Goal: Information Seeking & Learning: Learn about a topic

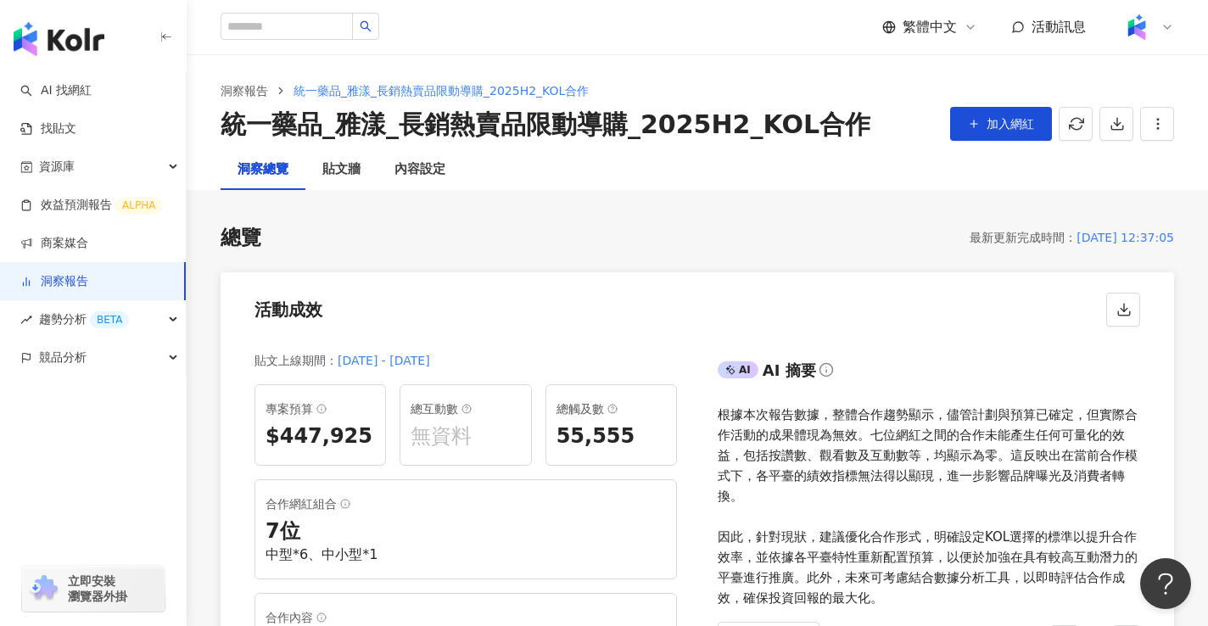
click at [88, 278] on link "洞察報告" at bounding box center [54, 281] width 68 height 17
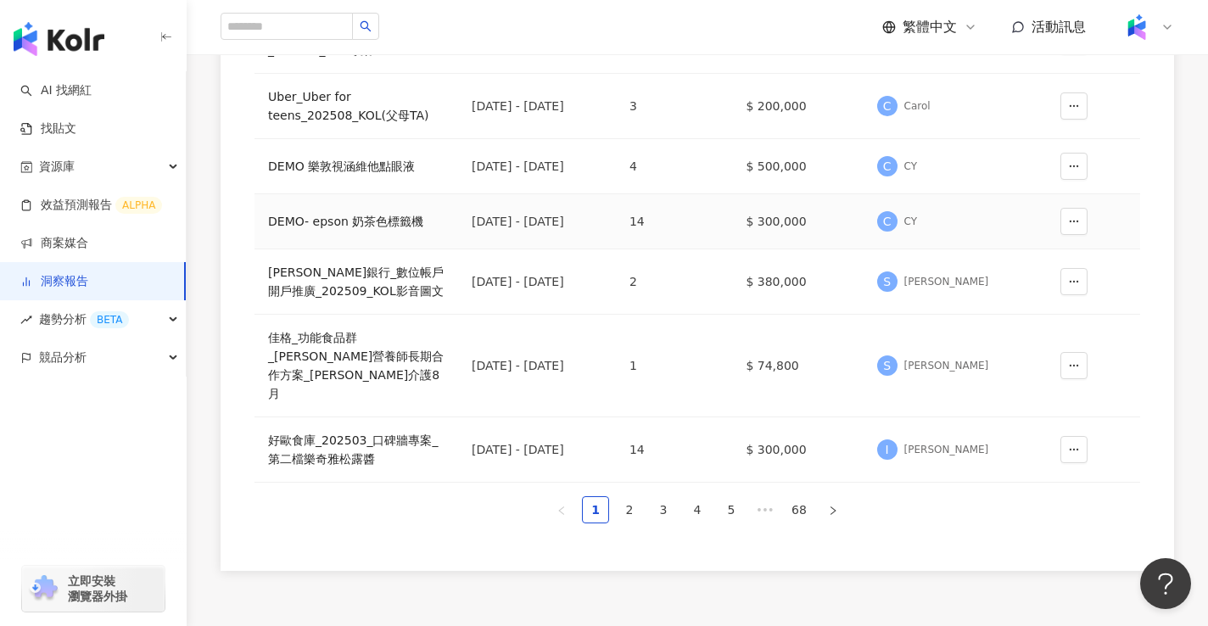
scroll to position [534, 0]
click at [367, 277] on div "王道銀行_數位帳戶開戶推廣_202509_KOL影音圖文" at bounding box center [356, 280] width 176 height 37
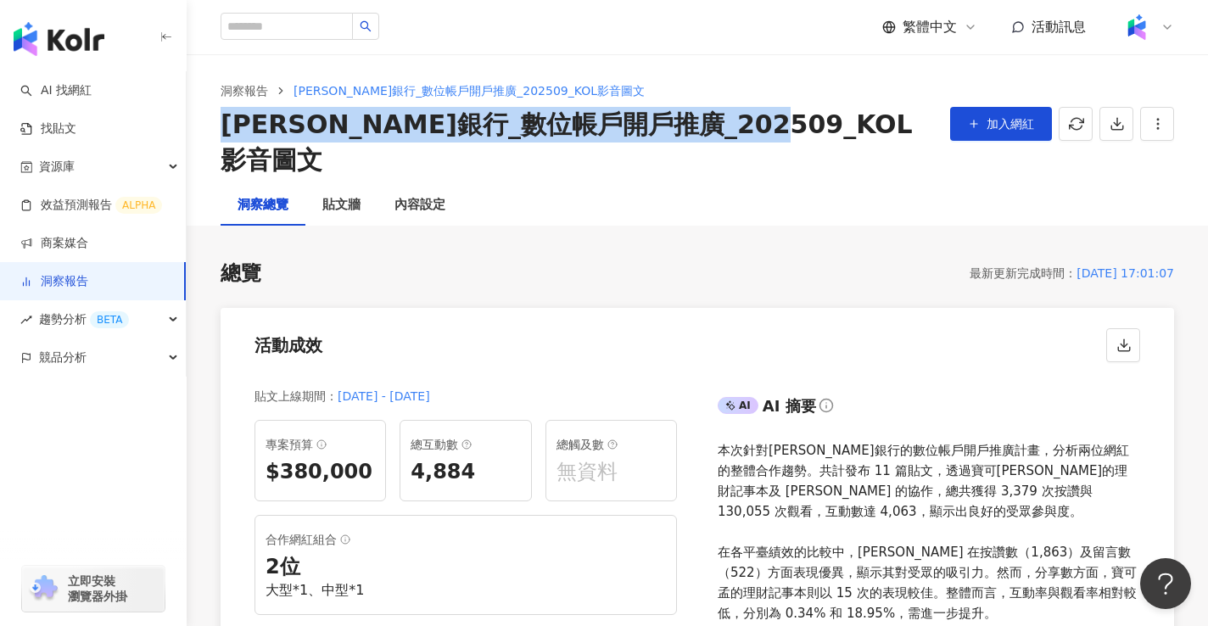
copy div "王道銀行_數位帳戶開戶推廣_202509_KOL影音圖文"
drag, startPoint x: 223, startPoint y: 117, endPoint x: 802, endPoint y: 123, distance: 578.5
click at [802, 123] on div "王道銀行_數位帳戶開戶推廣_202509_KOL影音圖文" at bounding box center [579, 142] width 716 height 71
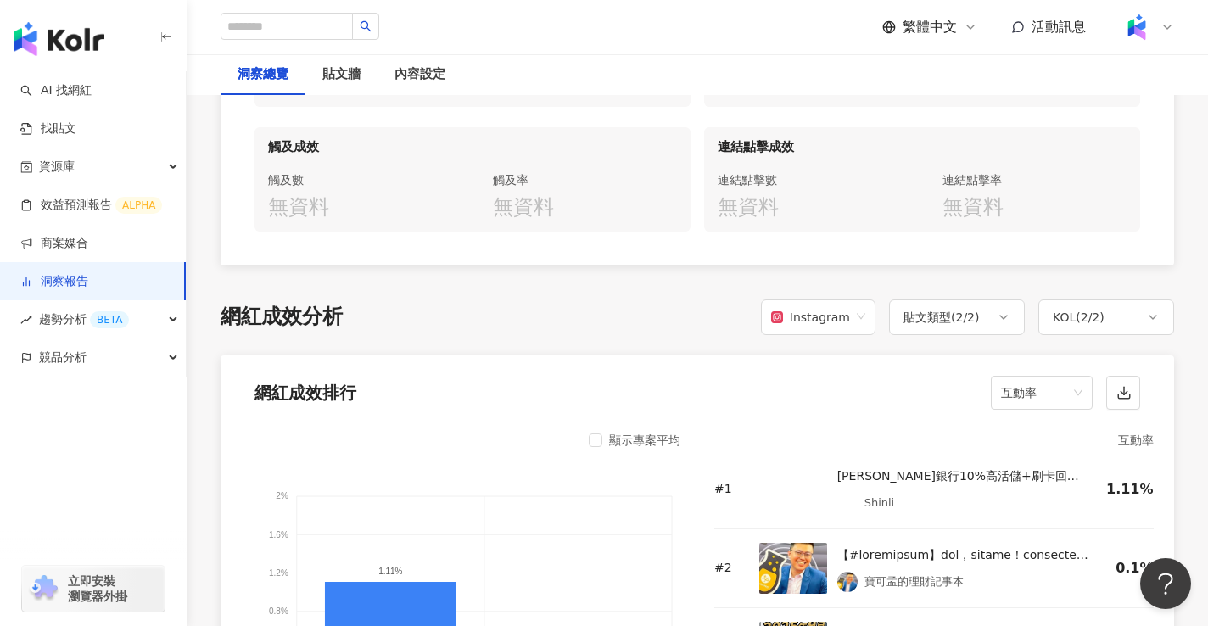
scroll to position [1173, 0]
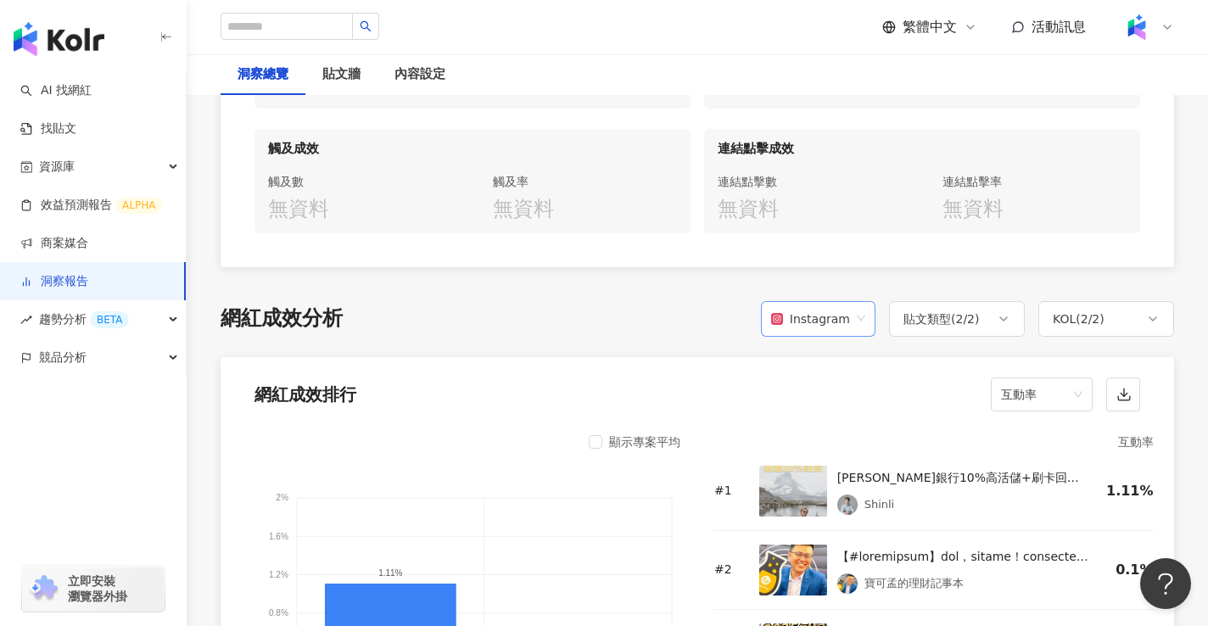
click at [844, 303] on div "Instagram" at bounding box center [810, 319] width 79 height 32
click at [833, 354] on div "Facebook" at bounding box center [823, 351] width 87 height 19
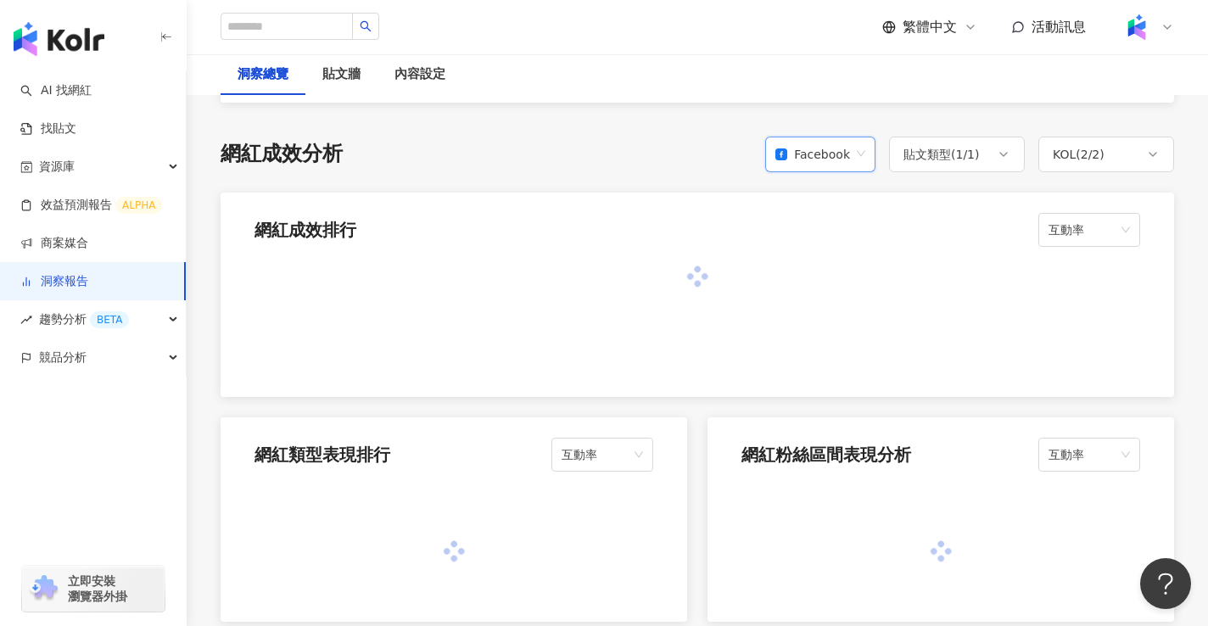
scroll to position [1341, 0]
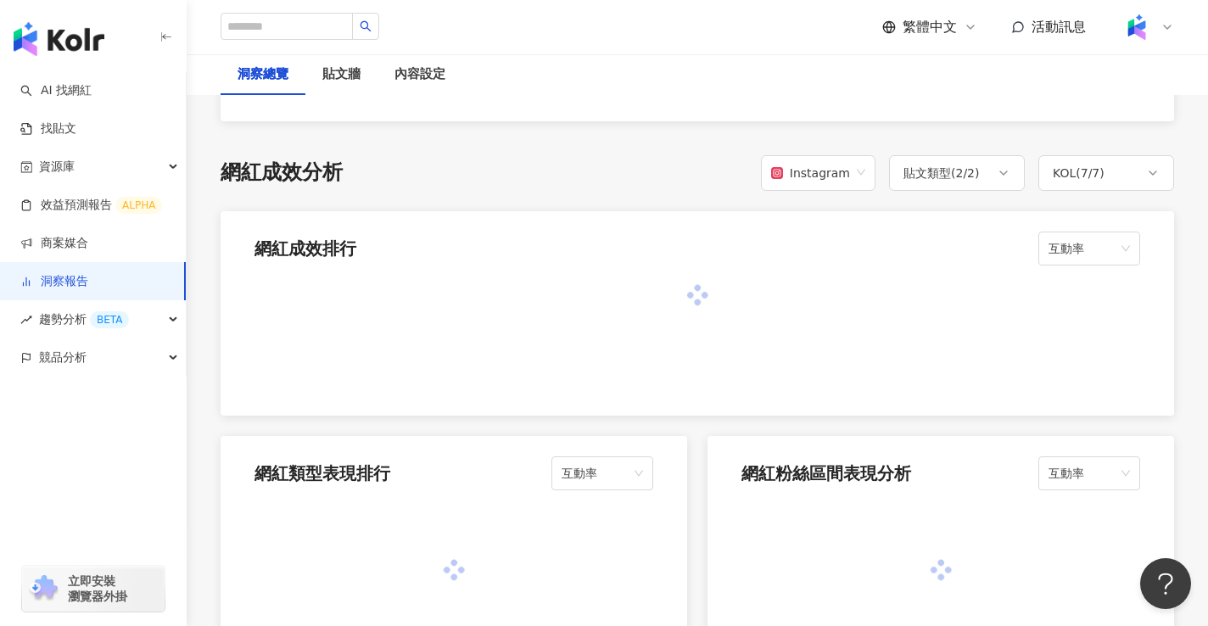
scroll to position [1452, 0]
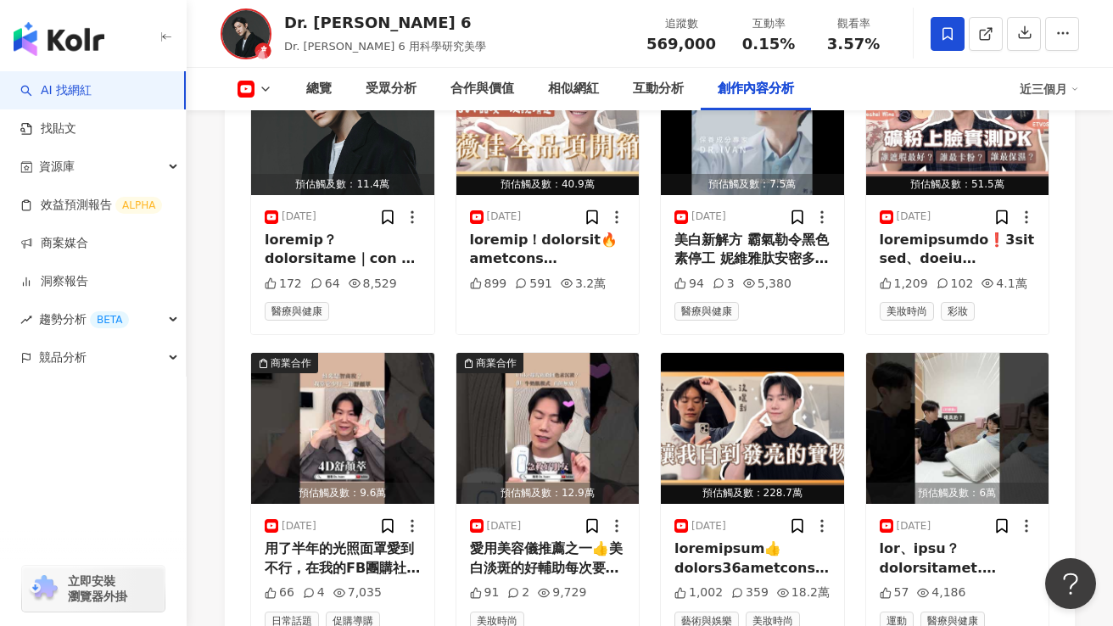
scroll to position [4853, 0]
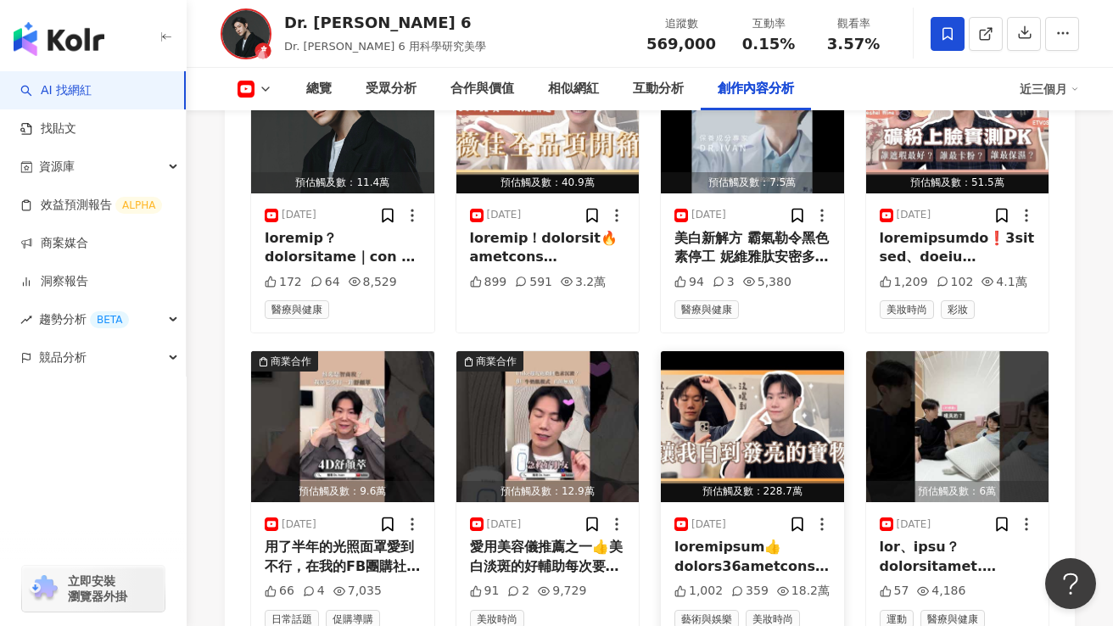
click at [753, 351] on img "button" at bounding box center [752, 426] width 183 height 151
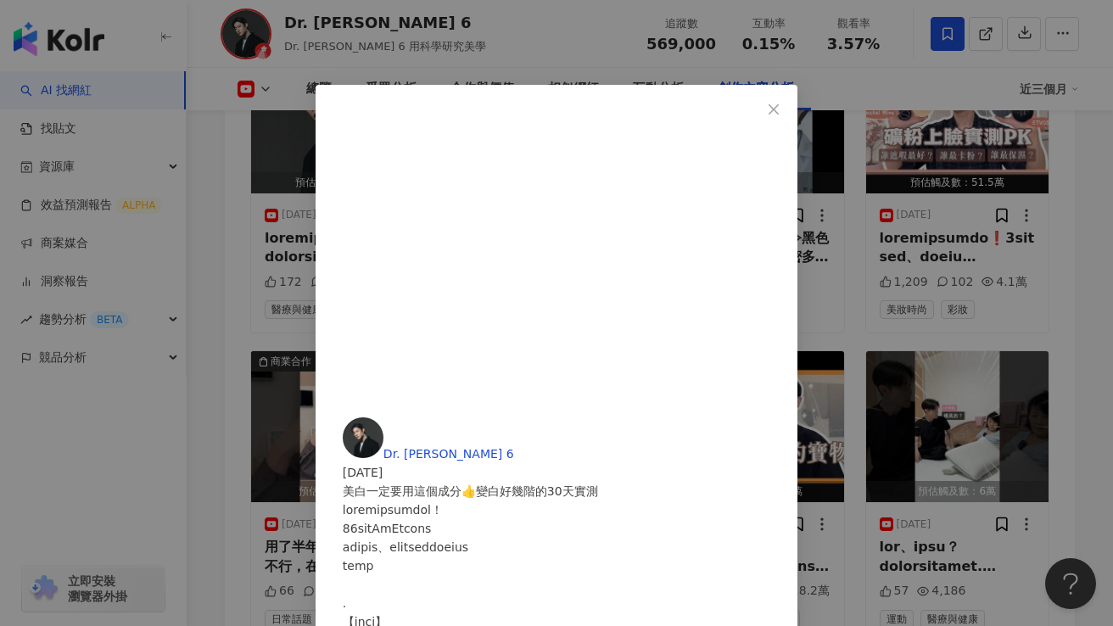
click at [780, 109] on icon "close" at bounding box center [774, 110] width 14 height 14
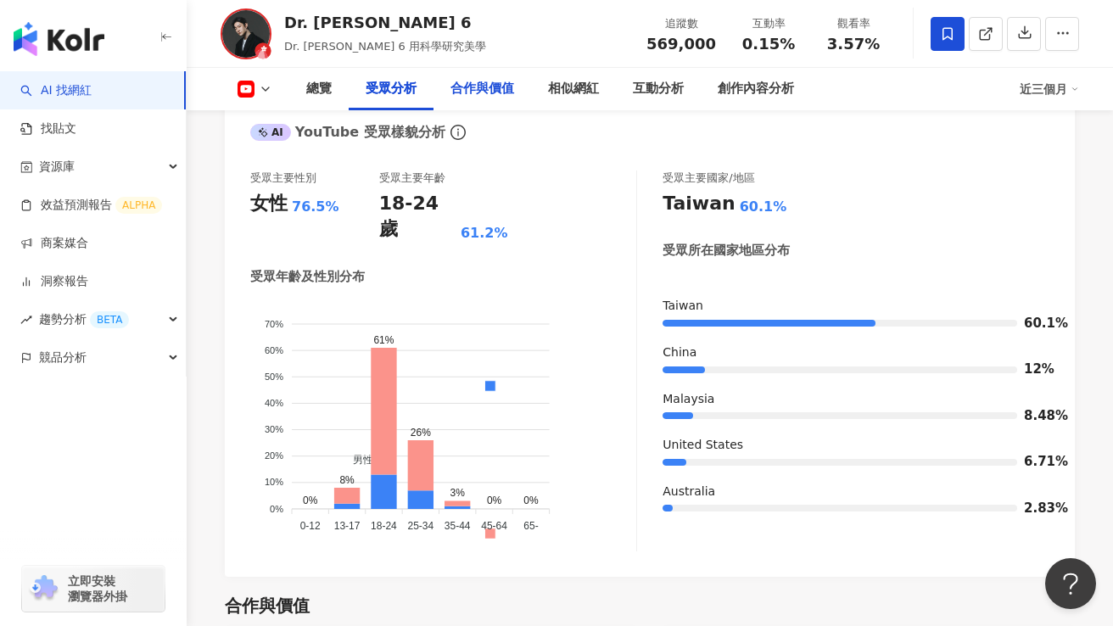
scroll to position [0, 0]
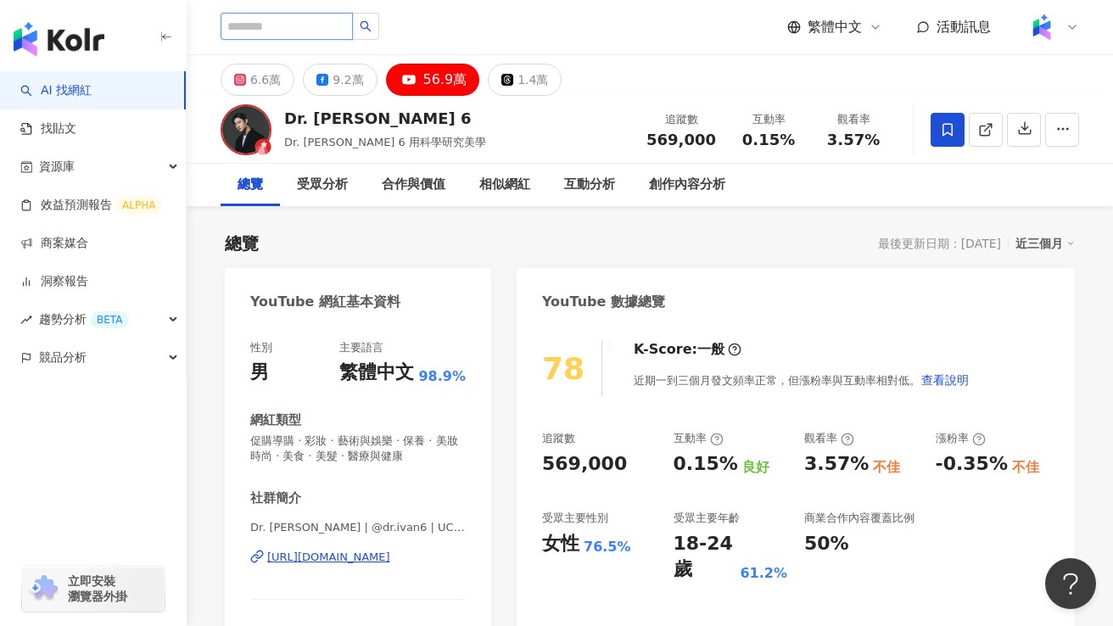
click at [318, 21] on input "search" at bounding box center [287, 26] width 132 height 27
type input "**"
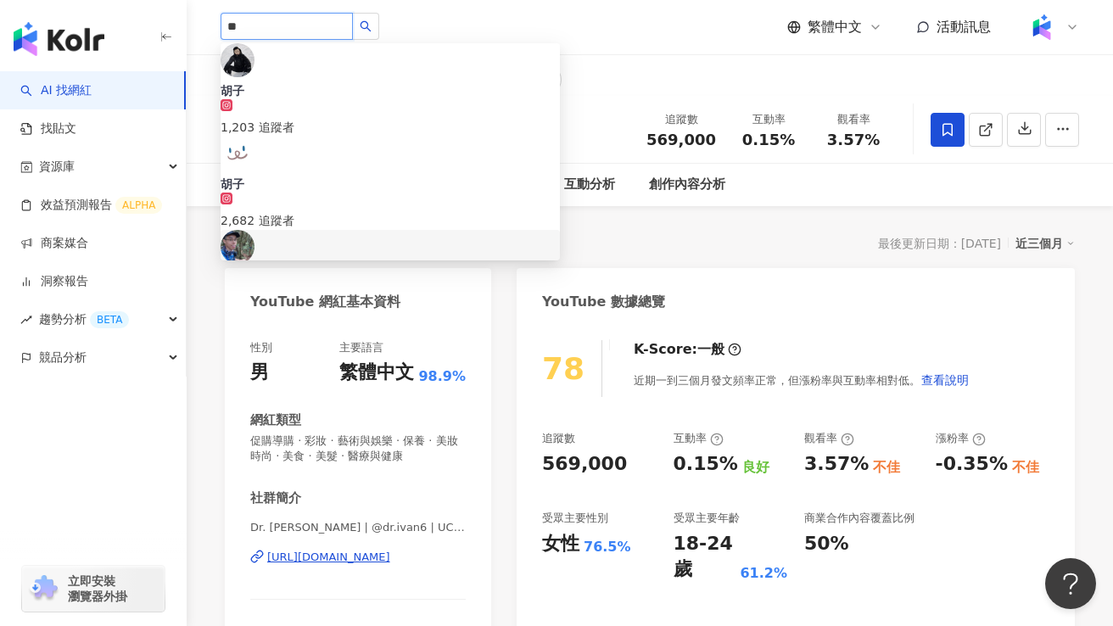
click at [384, 305] on div "1,560,003 追蹤者" at bounding box center [390, 314] width 339 height 19
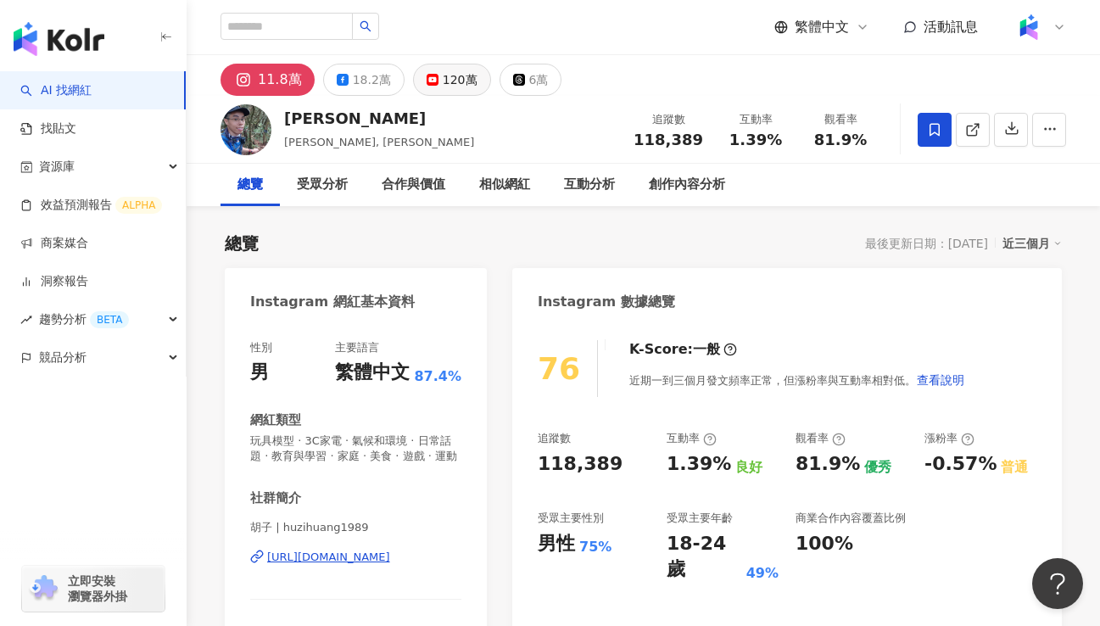
click at [443, 87] on div "120萬" at bounding box center [460, 80] width 35 height 24
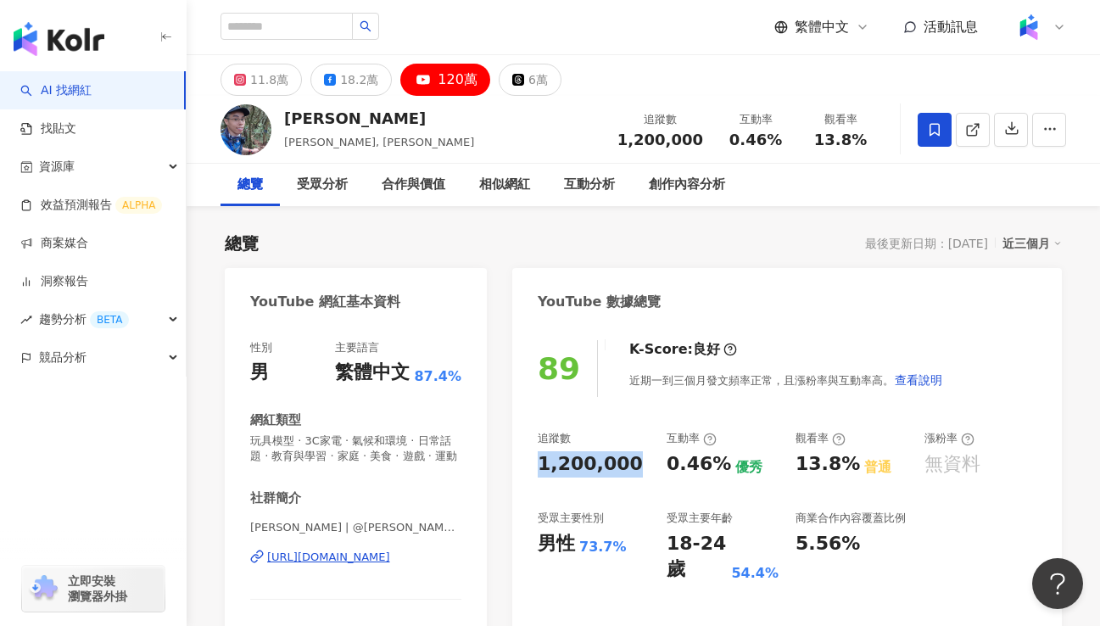
click at [637, 472] on div "89 K-Score : 良好 近期一到三個月發文頻率正常，且漲粉率與互動率高。 查看說明 追蹤數 1,200,000 互動率 0.46% 優秀 觀看率 13…" at bounding box center [787, 521] width 550 height 396
drag, startPoint x: 668, startPoint y: 462, endPoint x: 716, endPoint y: 462, distance: 47.5
click at [716, 462] on div "0.46%" at bounding box center [699, 464] width 64 height 26
copy div "0.46%"
drag, startPoint x: 790, startPoint y: 469, endPoint x: 843, endPoint y: 467, distance: 53.5
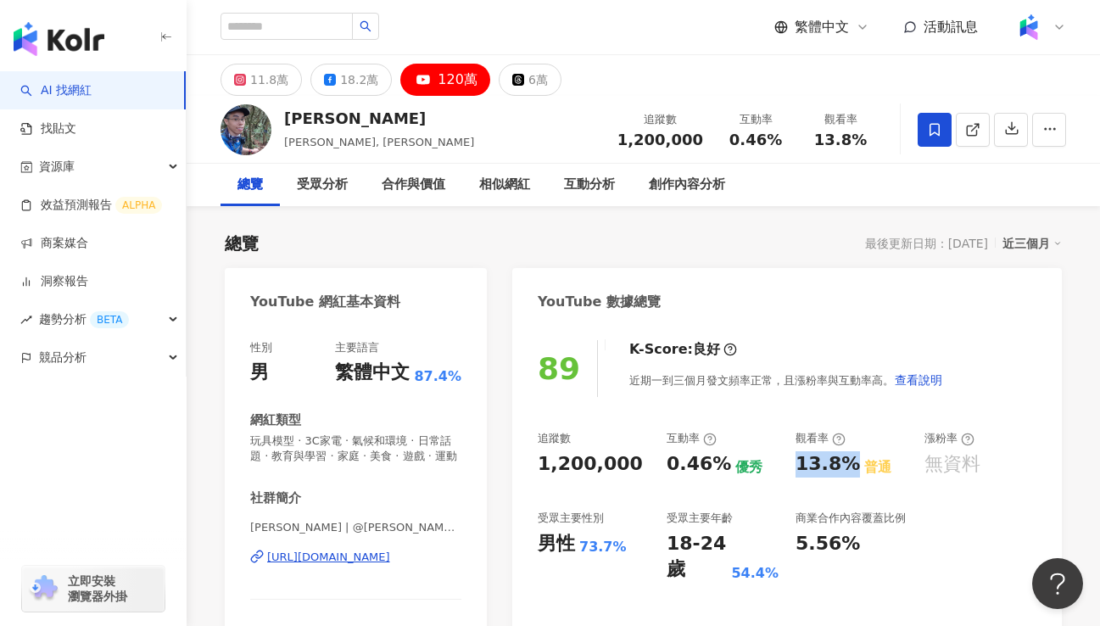
click at [843, 467] on div "追蹤數 1,200,000 互動率 0.46% 優秀 觀看率 13.8% 普通 漲粉率 無資料 受眾主要性別 男性 73.7% 受眾主要年齡 18-24 歲 …" at bounding box center [787, 507] width 499 height 152
copy div "13.8%"
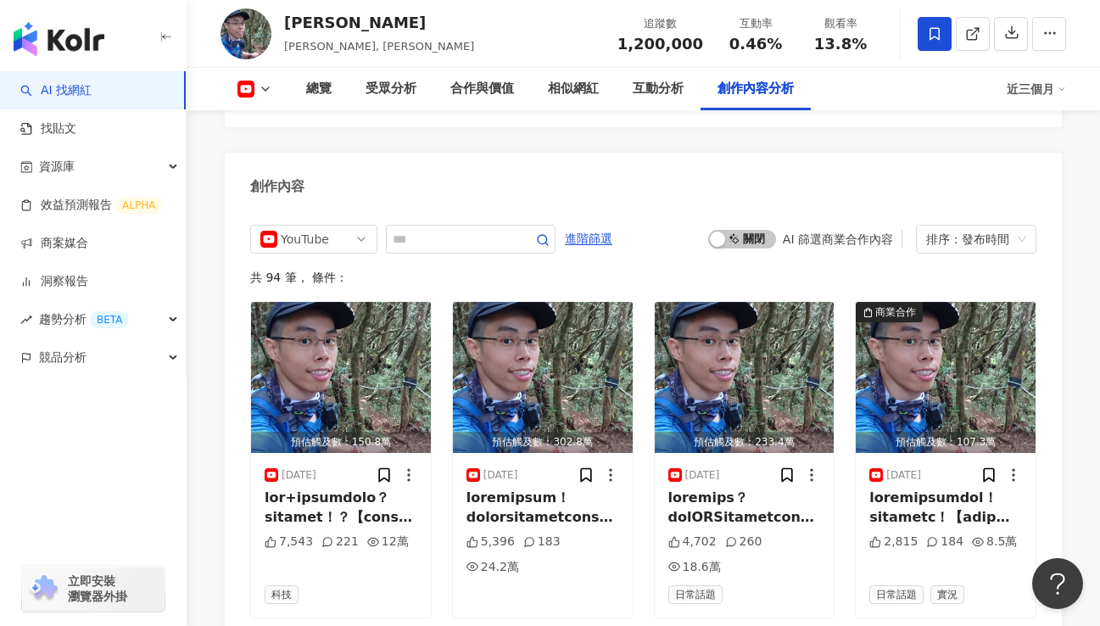
scroll to position [4550, 0]
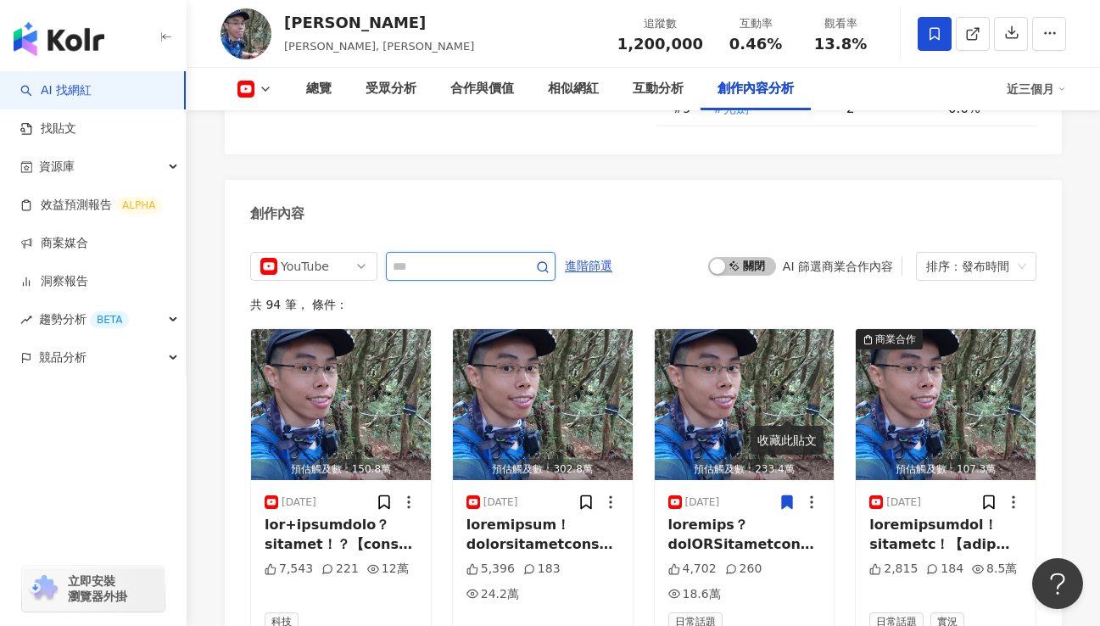
click at [481, 256] on input "text" at bounding box center [452, 266] width 119 height 20
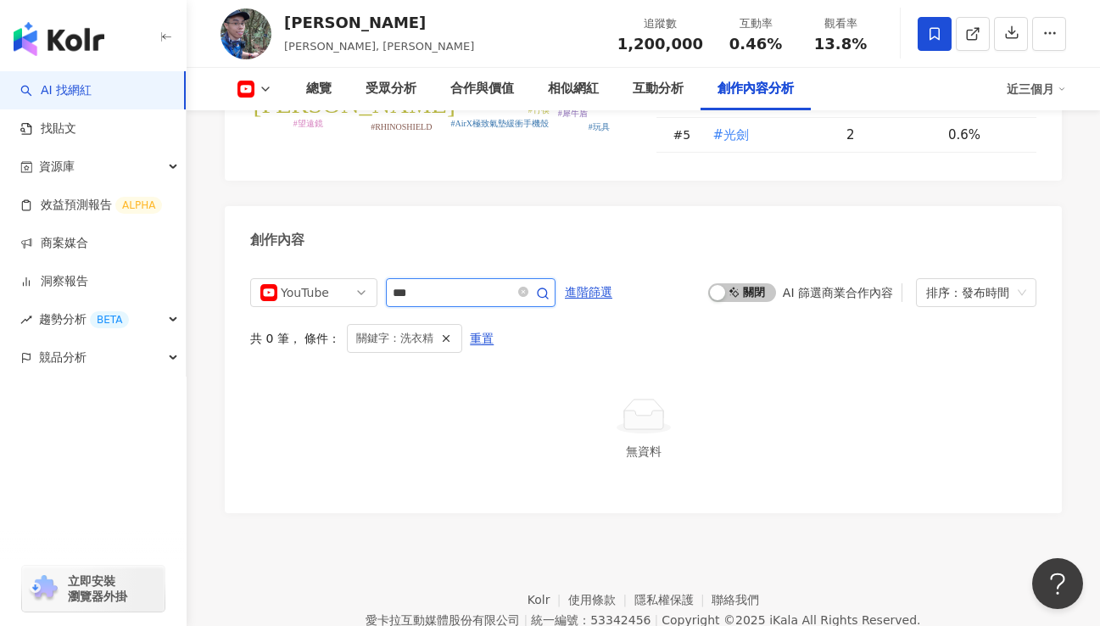
scroll to position [4503, 0]
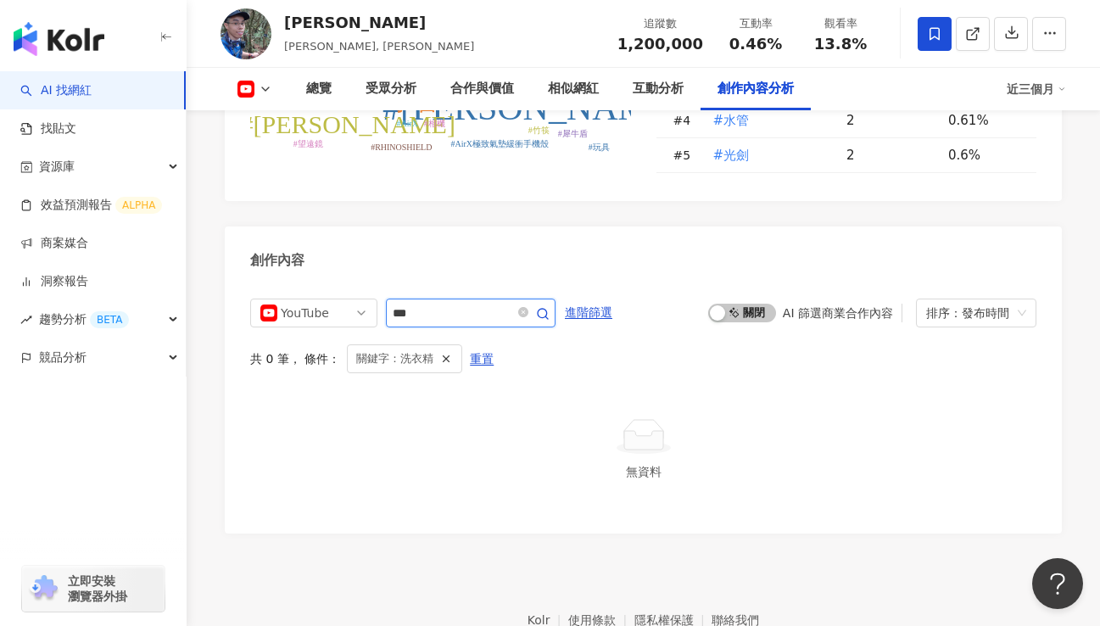
click at [473, 303] on input "***" at bounding box center [452, 313] width 119 height 20
click at [485, 303] on input "****" at bounding box center [452, 313] width 119 height 20
type input "***"
click at [526, 307] on icon "close-circle" at bounding box center [523, 312] width 10 height 10
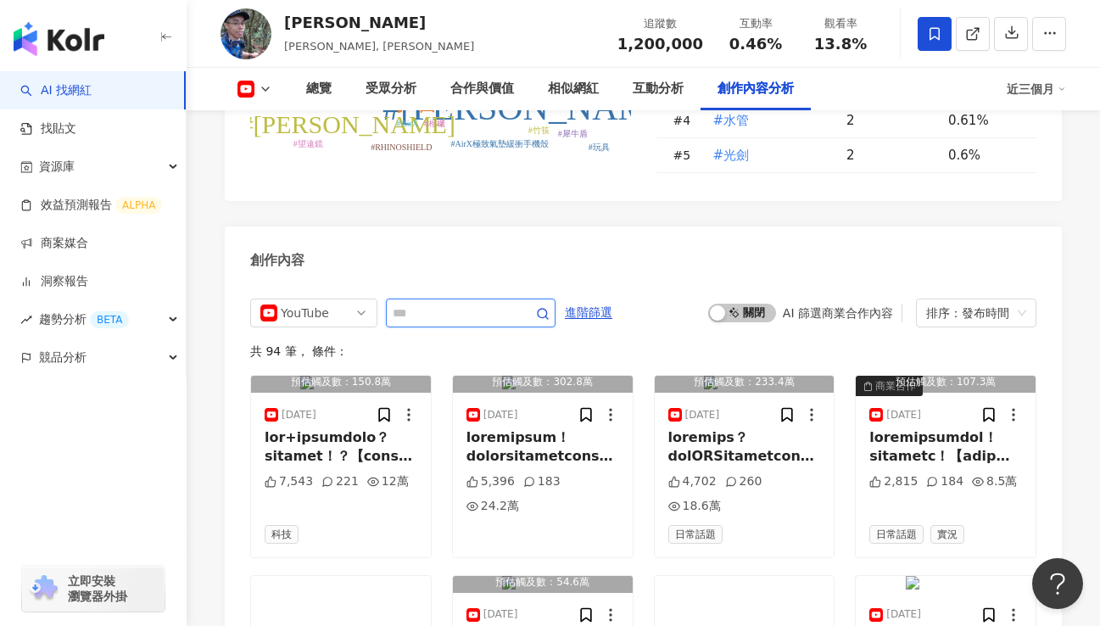
scroll to position [4524, 0]
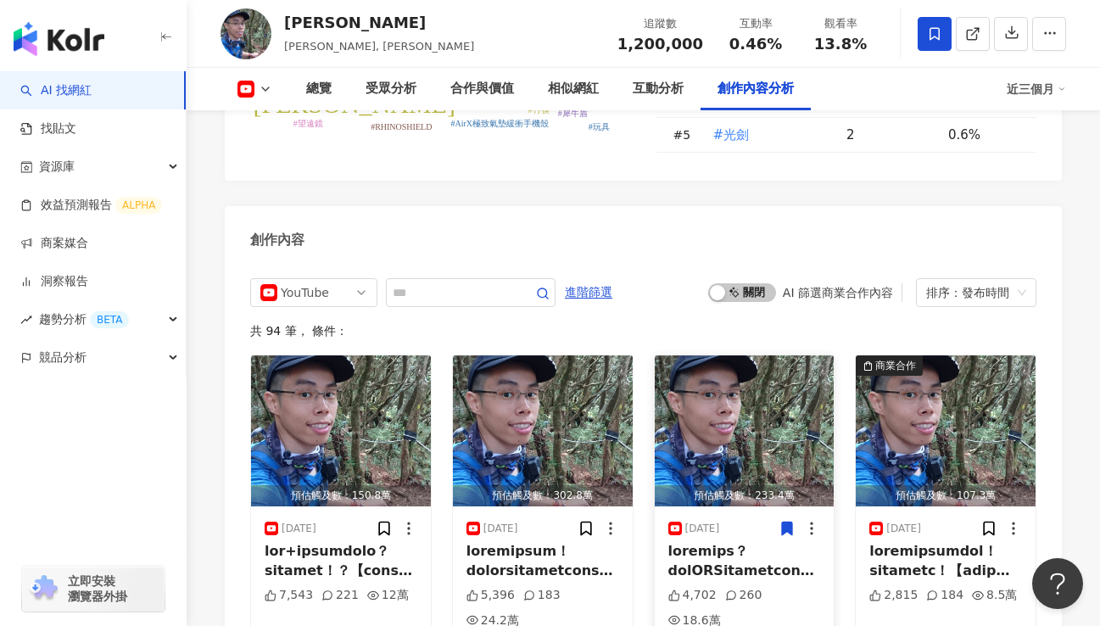
click at [735, 355] on img "button" at bounding box center [745, 430] width 180 height 151
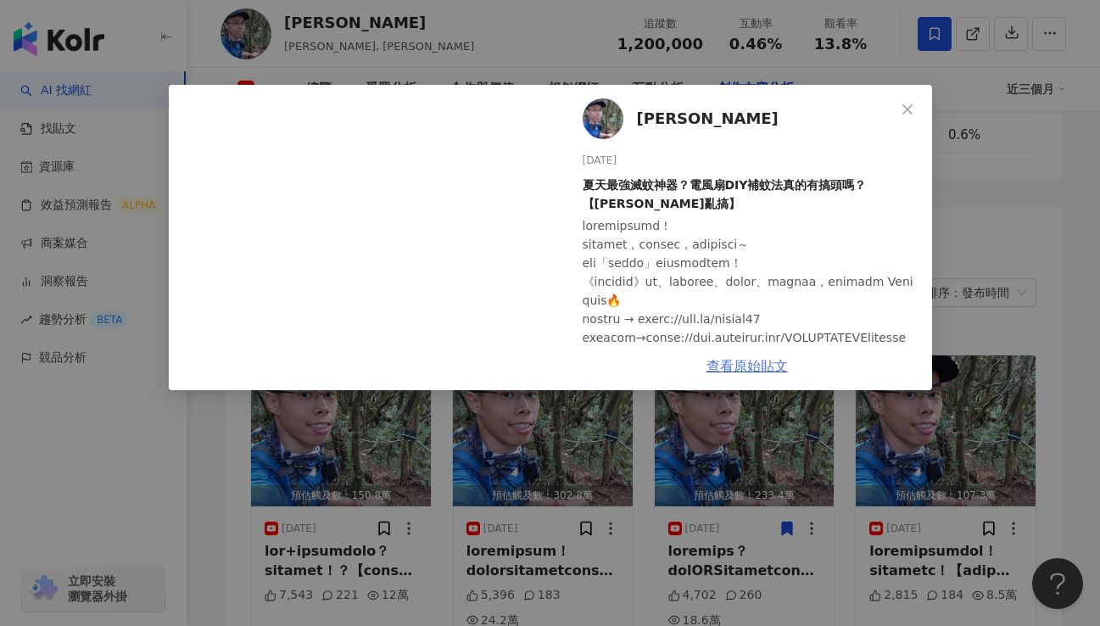
click at [740, 363] on link "查看原始貼文" at bounding box center [747, 366] width 81 height 16
click at [992, 177] on div "胡子Huzi 2025/8/30 夏天最強滅蚊神器？電風扇DIY補蚊法真的有搞頭嗎？【胡思亂搞】 4,702 260 18.6萬 查看原始貼文" at bounding box center [550, 313] width 1100 height 626
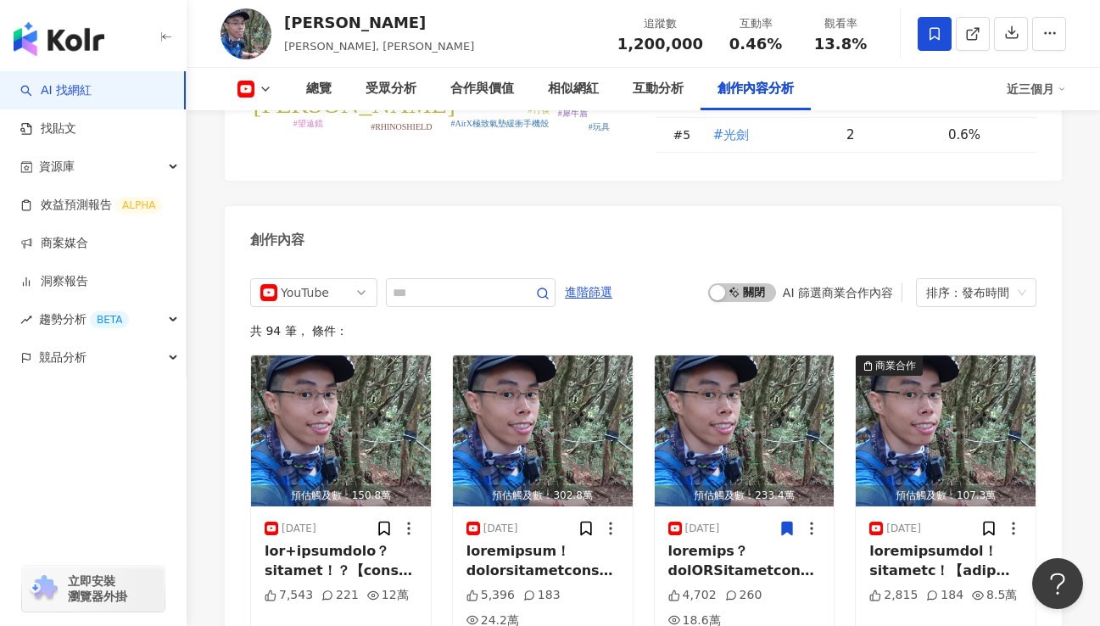
click at [260, 88] on icon at bounding box center [266, 89] width 14 height 14
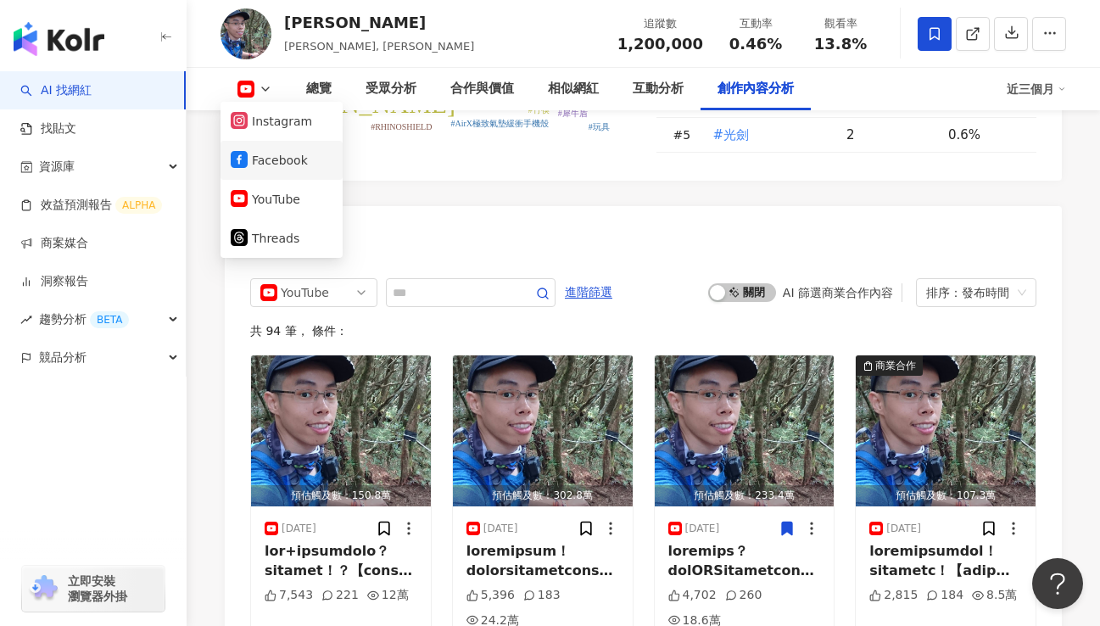
click at [263, 165] on button "Facebook" at bounding box center [282, 160] width 102 height 24
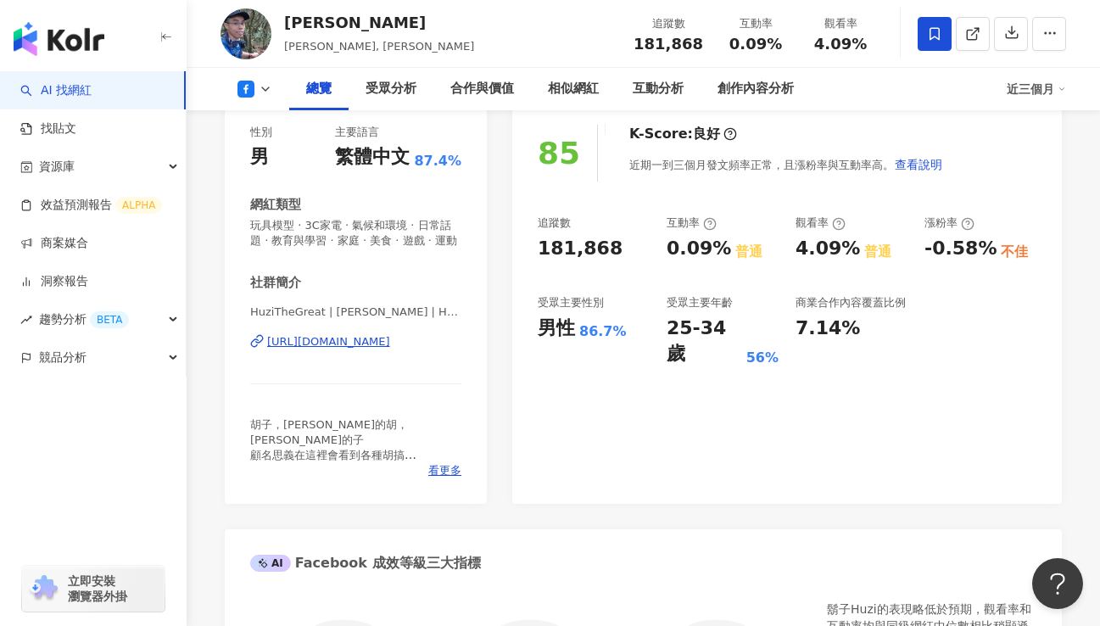
scroll to position [124, 0]
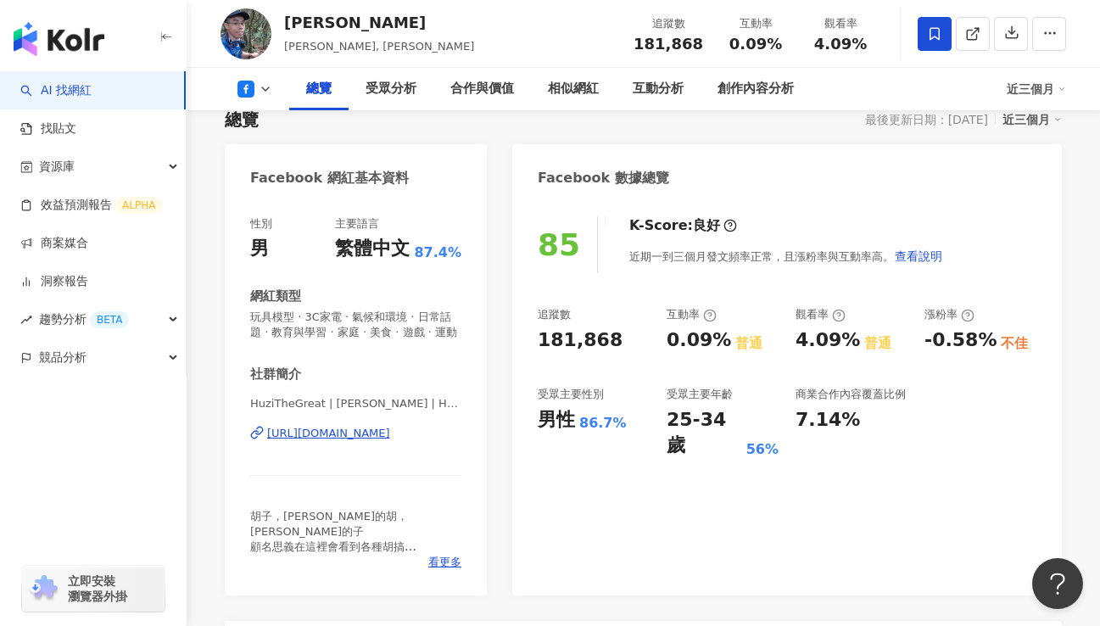
click at [390, 435] on div "https://www.facebook.com/968892213242923" at bounding box center [328, 433] width 123 height 15
drag, startPoint x: 535, startPoint y: 338, endPoint x: 657, endPoint y: 344, distance: 122.3
click at [657, 344] on div "85 K-Score : 良好 近期一到三個月發文頻率正常，且漲粉率與互動率高。 查看說明 追蹤數 181,868 互動率 0.09% 普通 觀看率 4.09…" at bounding box center [787, 397] width 550 height 396
copy div "181,868"
drag, startPoint x: 669, startPoint y: 335, endPoint x: 715, endPoint y: 337, distance: 45.8
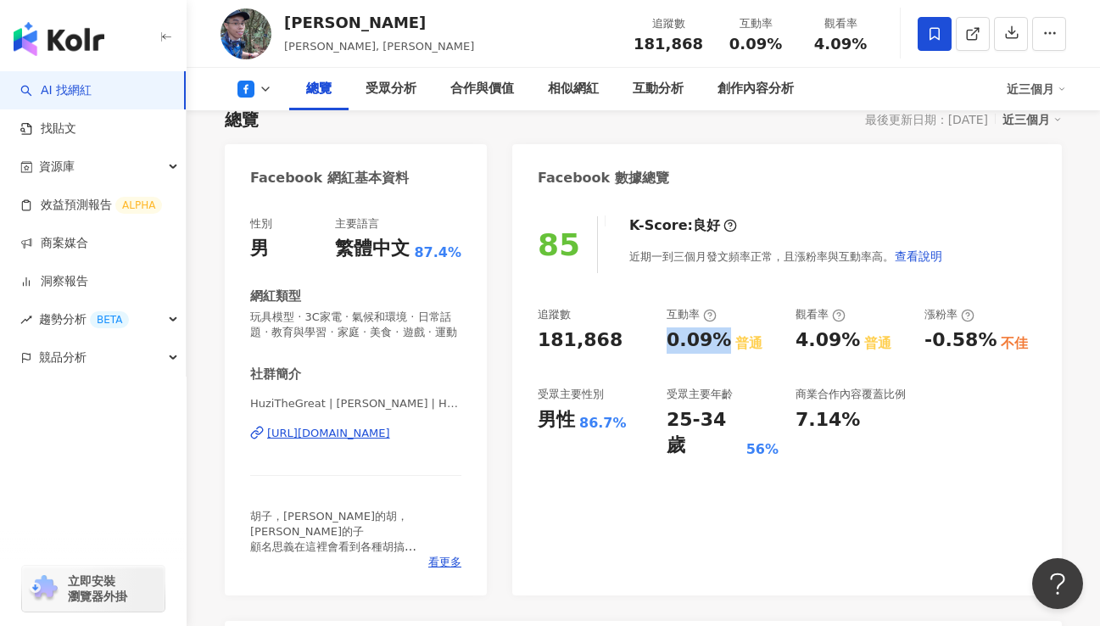
click at [715, 337] on div "0.09%" at bounding box center [699, 340] width 64 height 26
copy div "0.09%"
drag, startPoint x: 793, startPoint y: 334, endPoint x: 849, endPoint y: 342, distance: 56.5
click at [849, 342] on div "追蹤數 181,868 互動率 0.09% 普通 觀看率 4.09% 普通 漲粉率 -0.58% 不佳 受眾主要性別 男性 86.7% 受眾主要年齡 25-3…" at bounding box center [787, 383] width 499 height 152
copy div "4.09%"
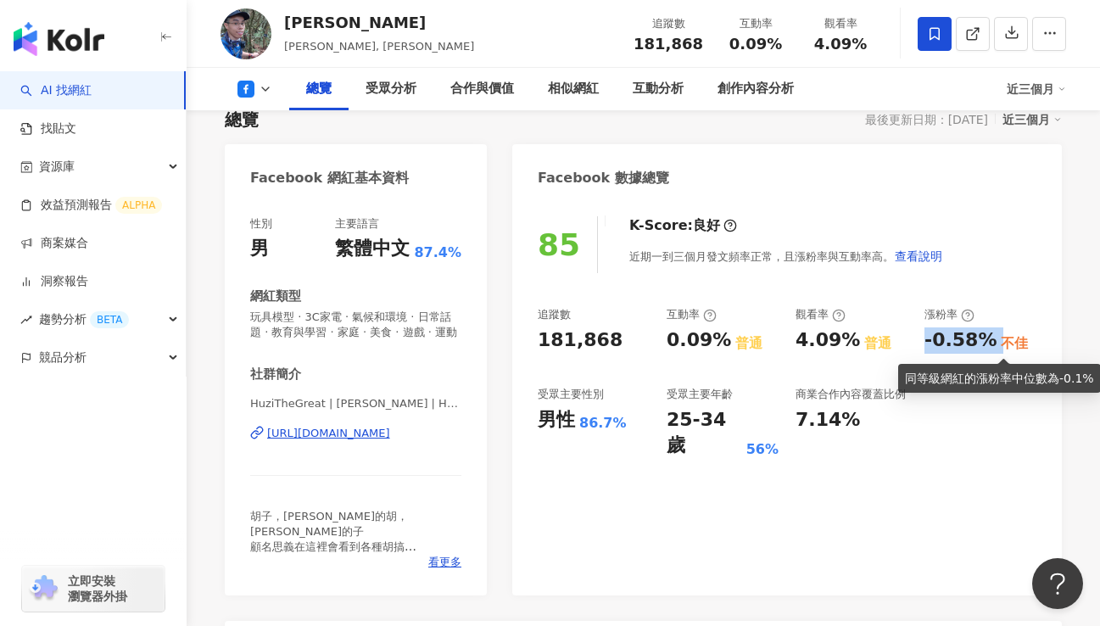
drag, startPoint x: 924, startPoint y: 344, endPoint x: 992, endPoint y: 339, distance: 68.0
click at [992, 339] on div "追蹤數 181,868 互動率 0.09% 普通 觀看率 4.09% 普通 漲粉率 -0.58% 不佳 受眾主要性別 男性 86.7% 受眾主要年齡 25-3…" at bounding box center [787, 383] width 499 height 152
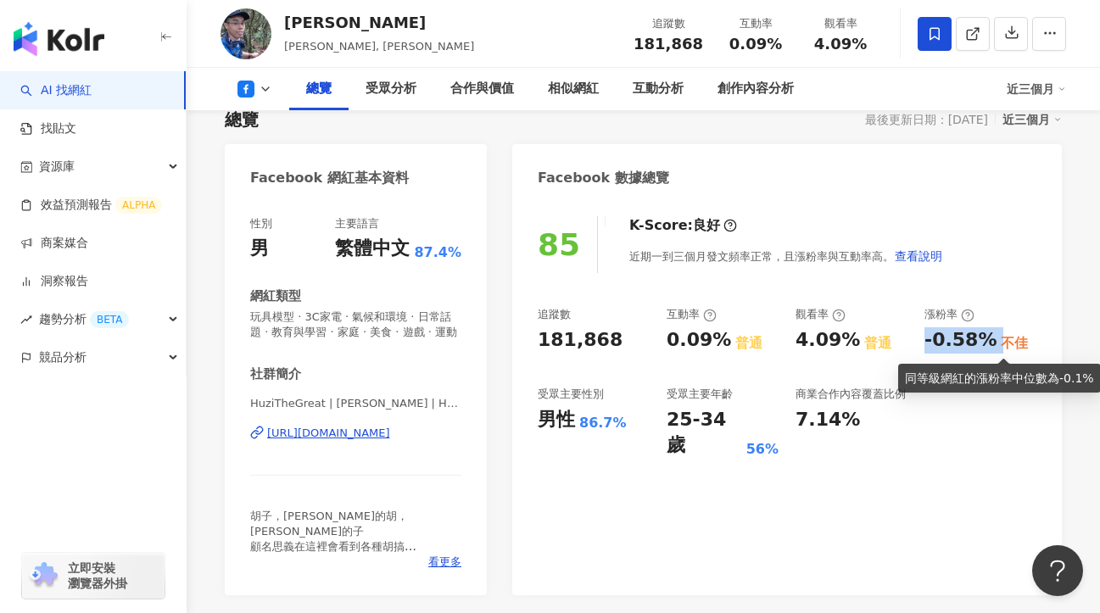
copy div "-0.58%"
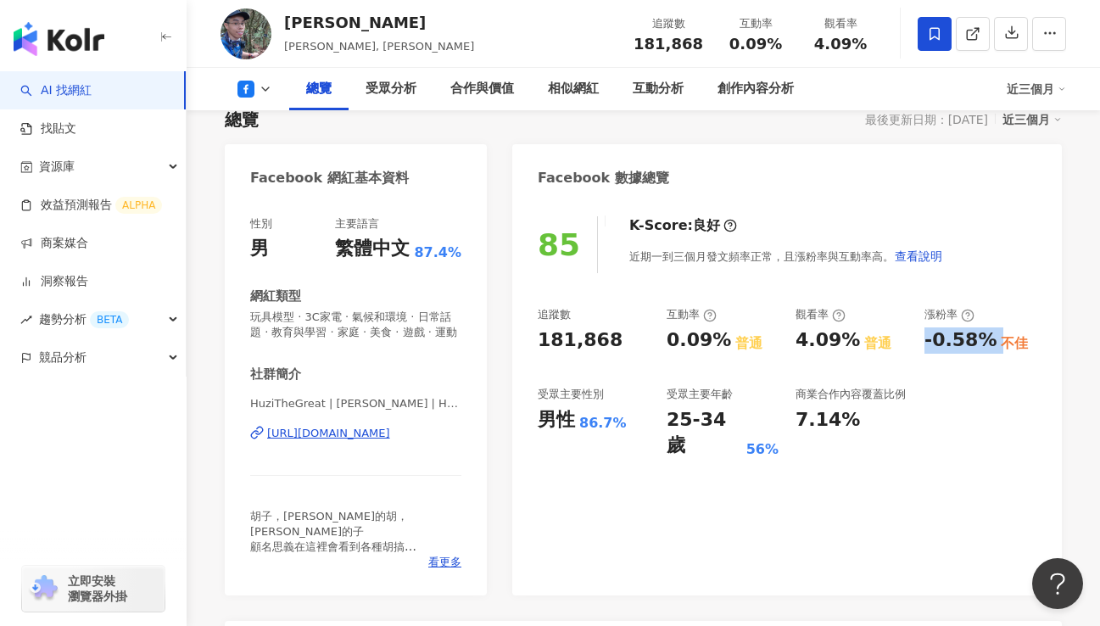
click at [269, 93] on icon at bounding box center [266, 89] width 14 height 14
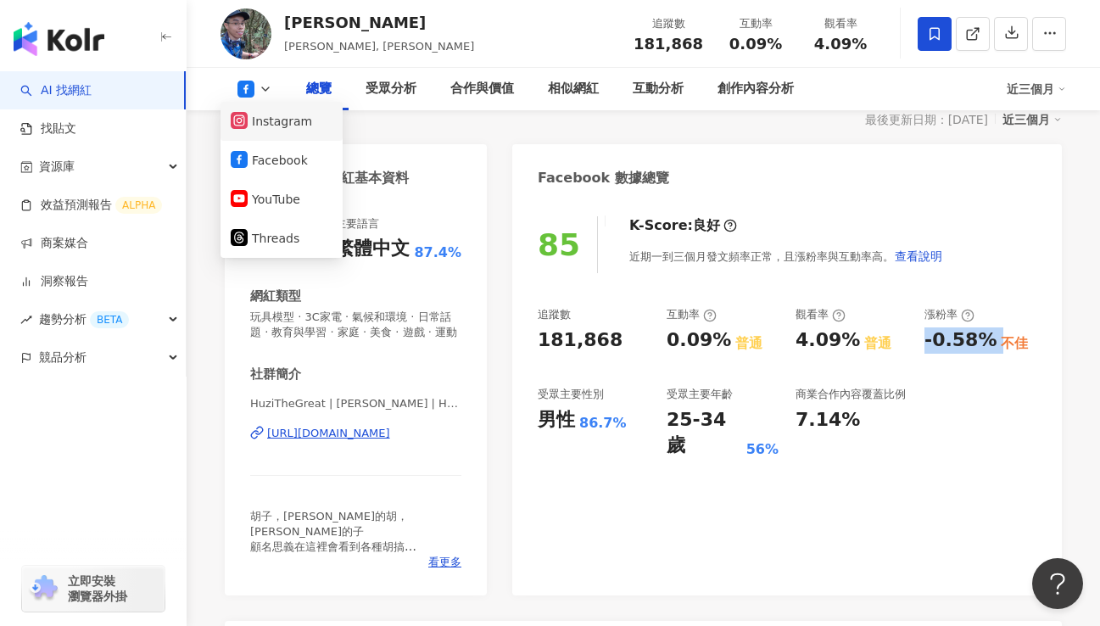
click at [274, 126] on button "Instagram" at bounding box center [282, 121] width 102 height 24
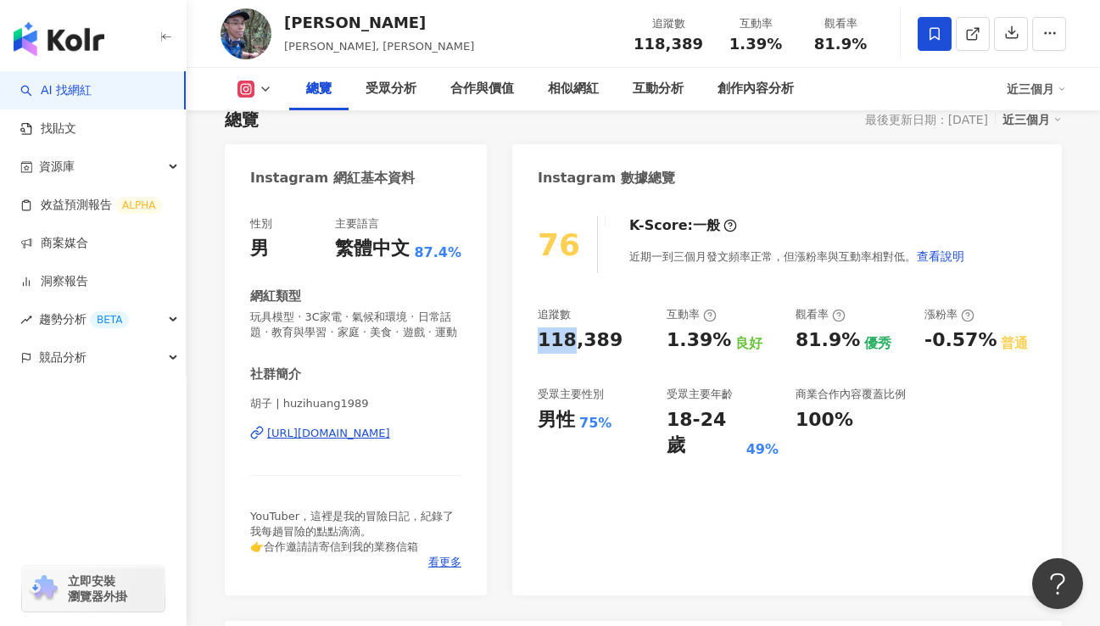
drag, startPoint x: 525, startPoint y: 342, endPoint x: 800, endPoint y: 3, distance: 436.6
click at [606, 346] on div "76 K-Score : 一般 近期一到三個月發文頻率正常，但漲粉率與互動率相對低。 查看說明 追蹤數 118,389 互動率 1.39% 良好 觀看率 81…" at bounding box center [787, 397] width 550 height 396
copy div "118,389"
click at [384, 433] on div "[URL][DOMAIN_NAME]" at bounding box center [328, 433] width 123 height 15
drag, startPoint x: 670, startPoint y: 335, endPoint x: 721, endPoint y: 333, distance: 50.9
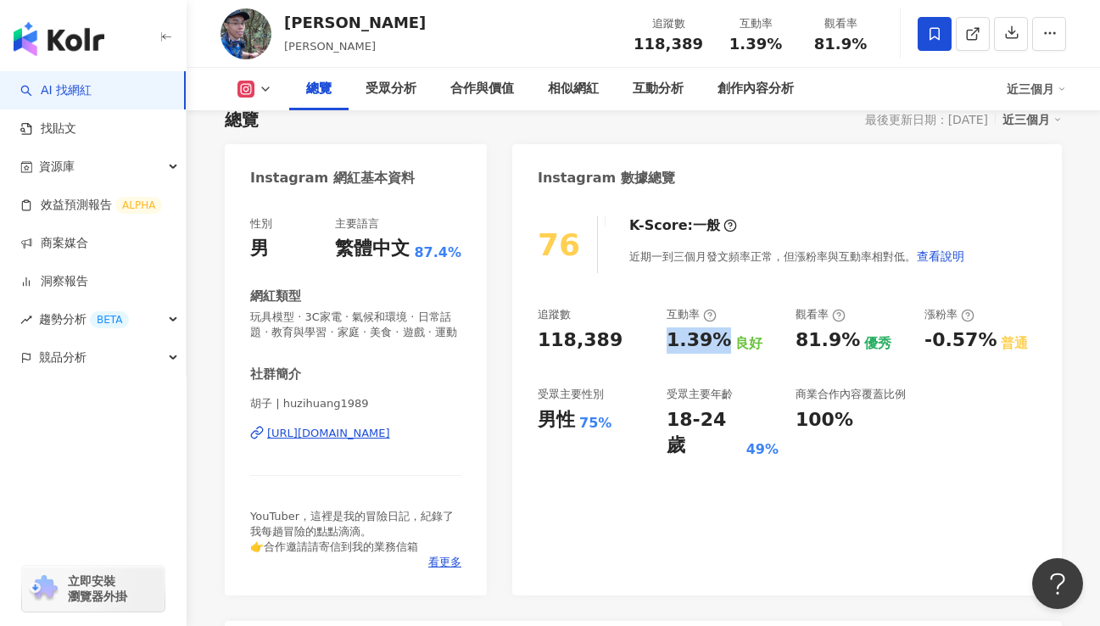
click at [721, 333] on div "1.39% 良好" at bounding box center [723, 340] width 112 height 26
copy div "1.39%"
drag, startPoint x: 785, startPoint y: 338, endPoint x: 851, endPoint y: 338, distance: 65.3
click at [851, 338] on div "追蹤數 118,389 互動率 1.39% 良好 觀看率 81.9% 優秀 漲粉率 -0.57% 普通 受眾主要性別 男性 75% 受眾主要年齡 18-24 …" at bounding box center [787, 383] width 499 height 152
click at [849, 352] on div "81.9% 優秀" at bounding box center [852, 340] width 112 height 26
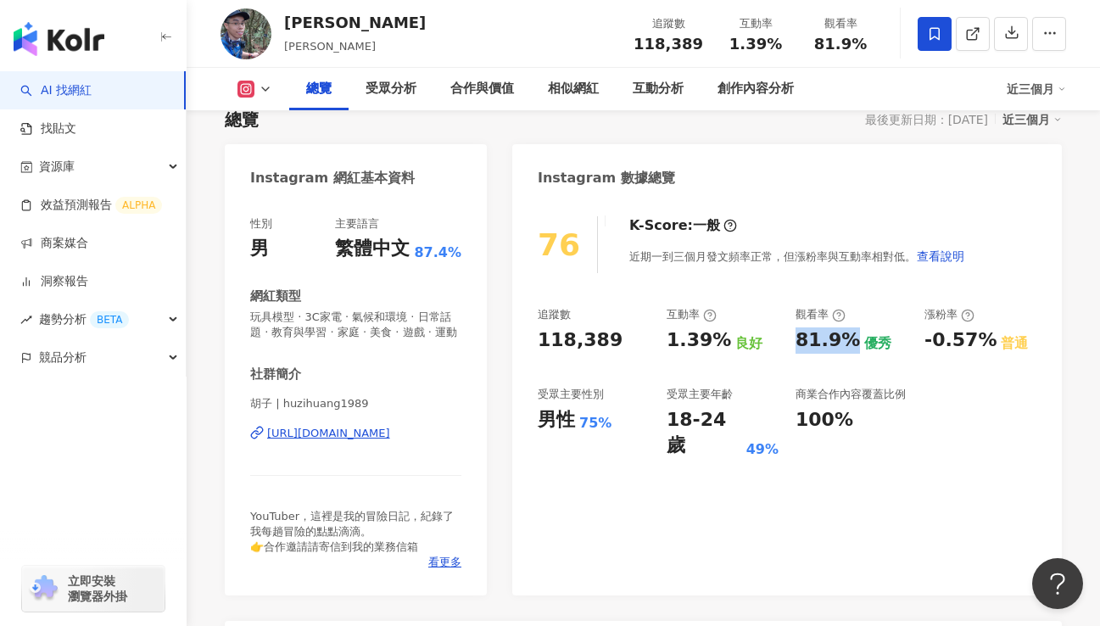
drag, startPoint x: 797, startPoint y: 340, endPoint x: 848, endPoint y: 340, distance: 50.9
click at [848, 340] on div "81.9% 優秀" at bounding box center [852, 340] width 112 height 26
copy div "81.9%"
drag, startPoint x: 915, startPoint y: 332, endPoint x: 963, endPoint y: 340, distance: 48.3
click at [963, 340] on div "追蹤數 118,389 互動率 1.39% 良好 觀看率 81.9% 優秀 漲粉率 -0.57% 普通 受眾主要性別 男性 75% 受眾主要年齡 18-24 …" at bounding box center [787, 383] width 499 height 152
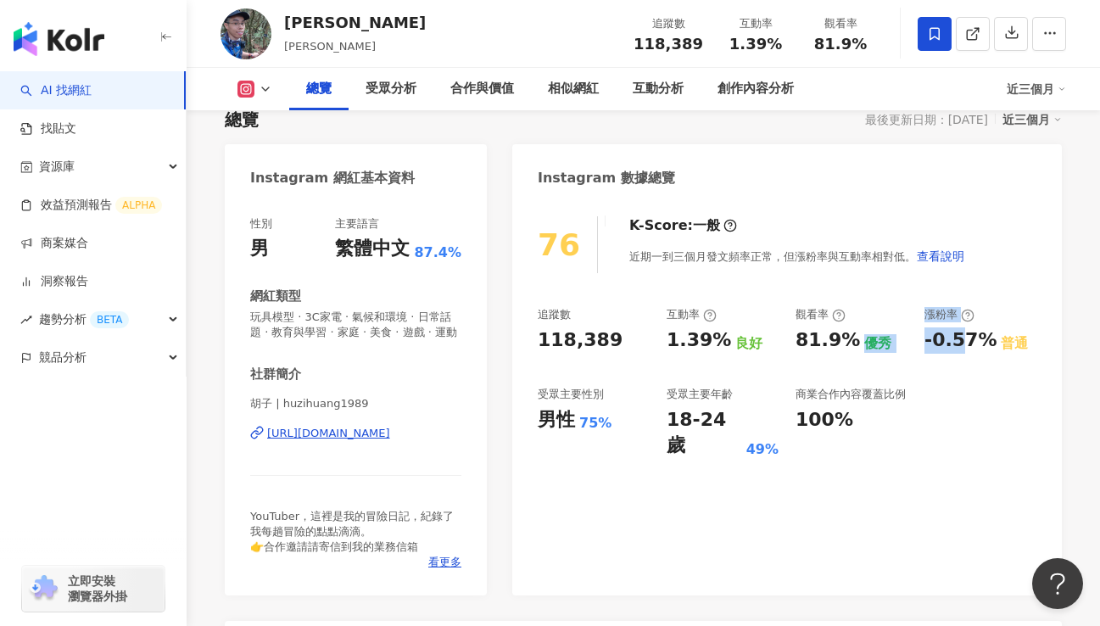
click at [978, 357] on div "追蹤數 118,389 互動率 1.39% 良好 觀看率 81.9% 優秀 漲粉率 -0.57% 普通 受眾主要性別 男性 75% 受眾主要年齡 18-24 …" at bounding box center [787, 383] width 499 height 152
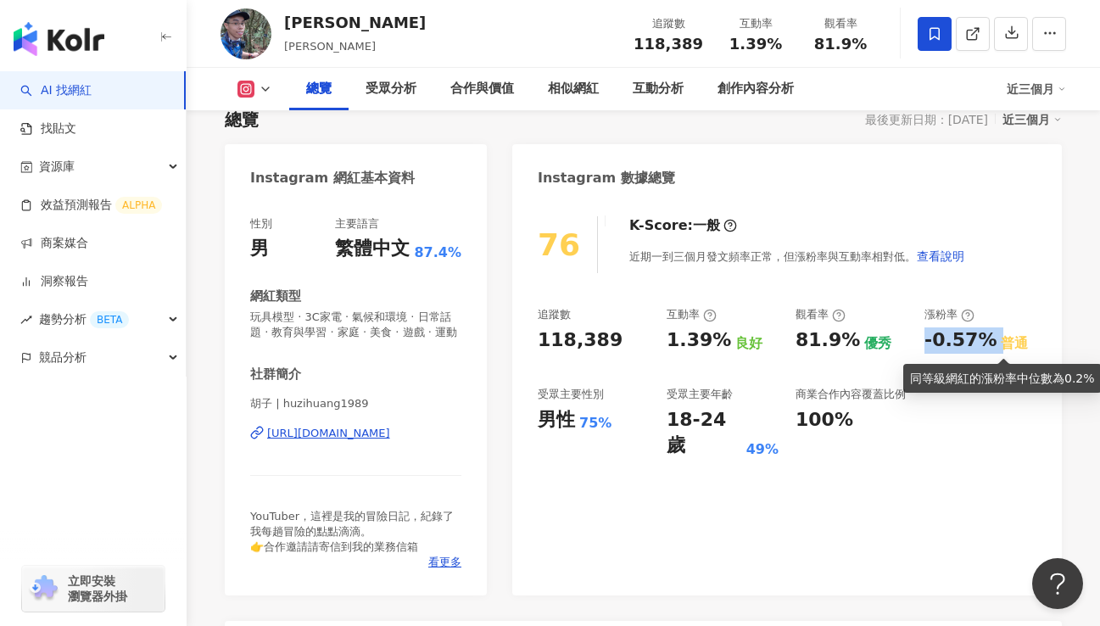
drag, startPoint x: 919, startPoint y: 344, endPoint x: 994, endPoint y: 342, distance: 74.7
click at [994, 342] on div "追蹤數 118,389 互動率 1.39% 良好 觀看率 81.9% 優秀 漲粉率 -0.57% 普通 受眾主要性別 男性 75% 受眾主要年齡 18-24 …" at bounding box center [787, 383] width 499 height 152
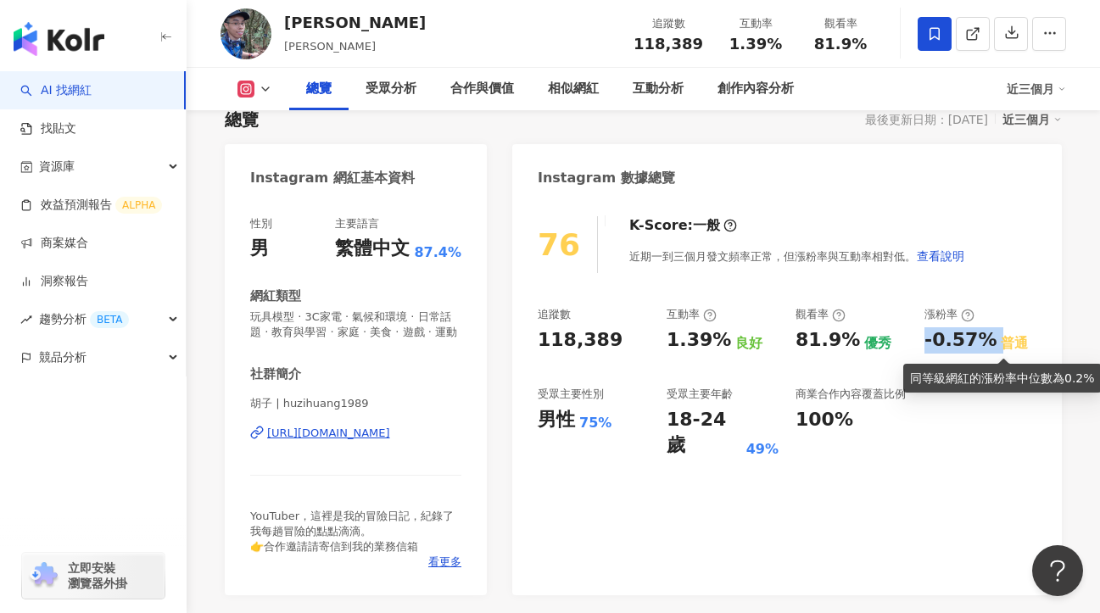
copy div "-0.57%"
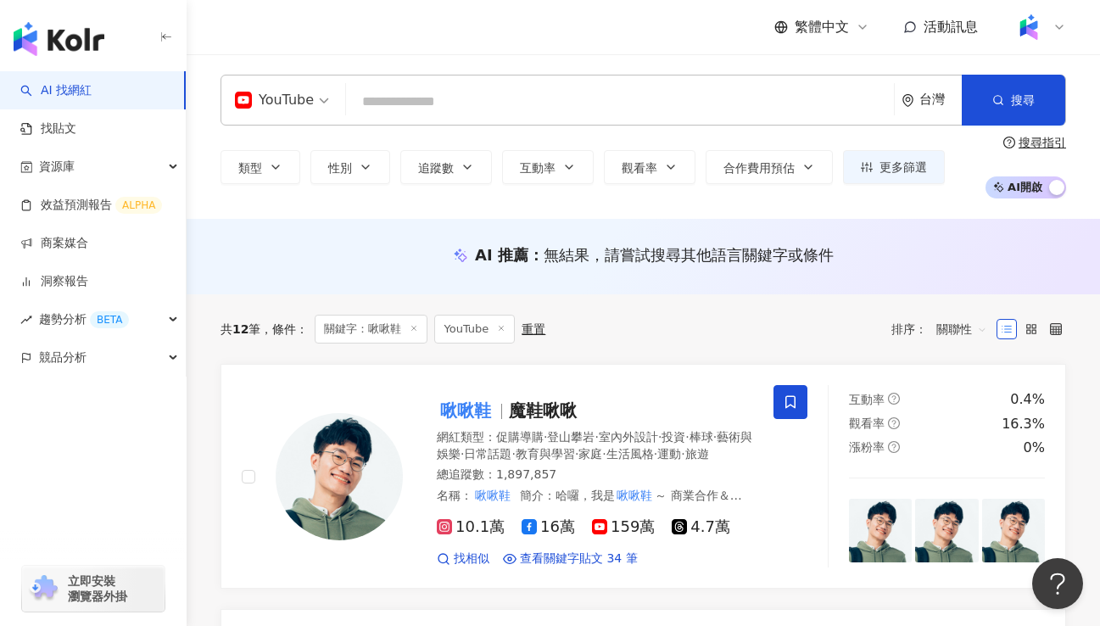
click at [430, 98] on input "search" at bounding box center [620, 102] width 534 height 32
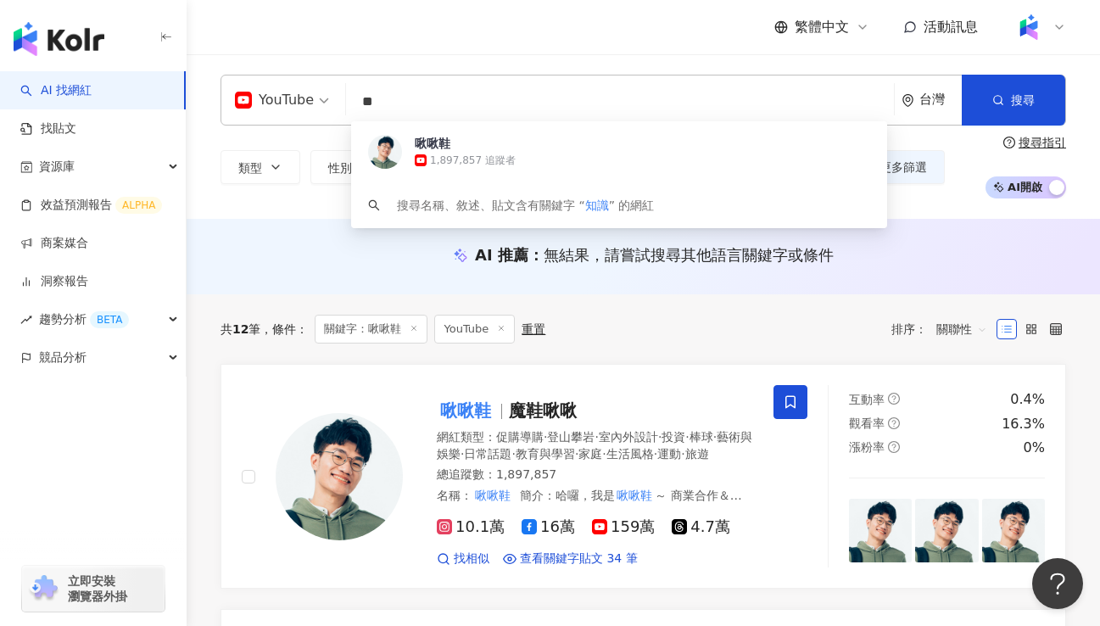
type input "*"
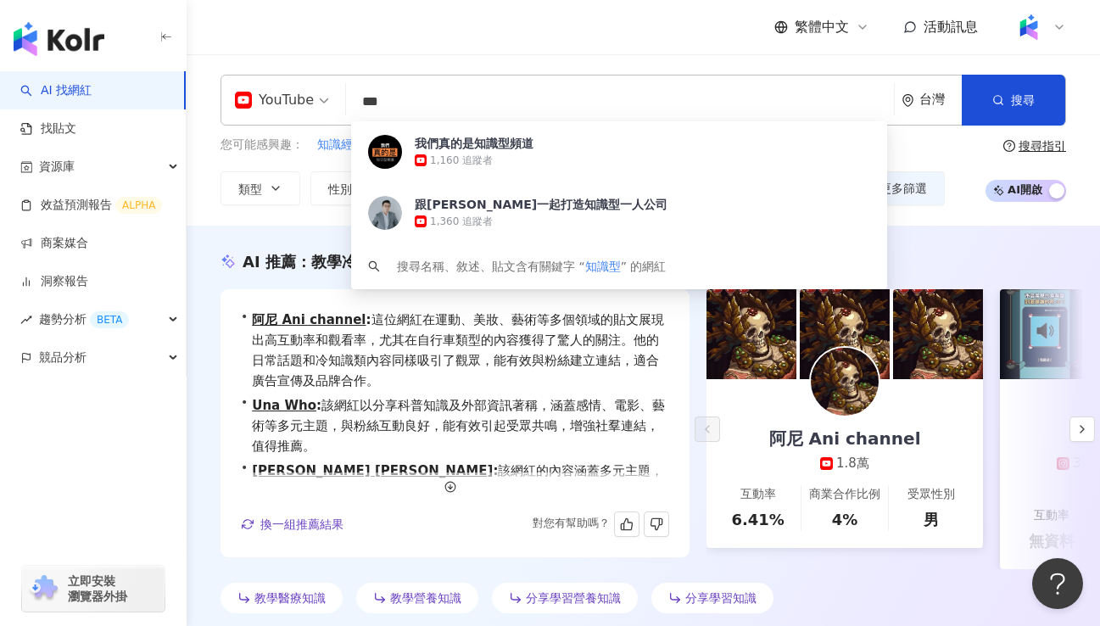
click at [464, 293] on div "• 阿尼 Ani channel : 這位網紅在運動、美妝、藝術等多個領域的貼文展現出高互動率和觀看率，尤其在自行車類型的內容獲得了驚人的關注。他的日常話題和…" at bounding box center [455, 423] width 469 height 268
click at [500, 106] on input "***" at bounding box center [620, 102] width 534 height 32
type input "*"
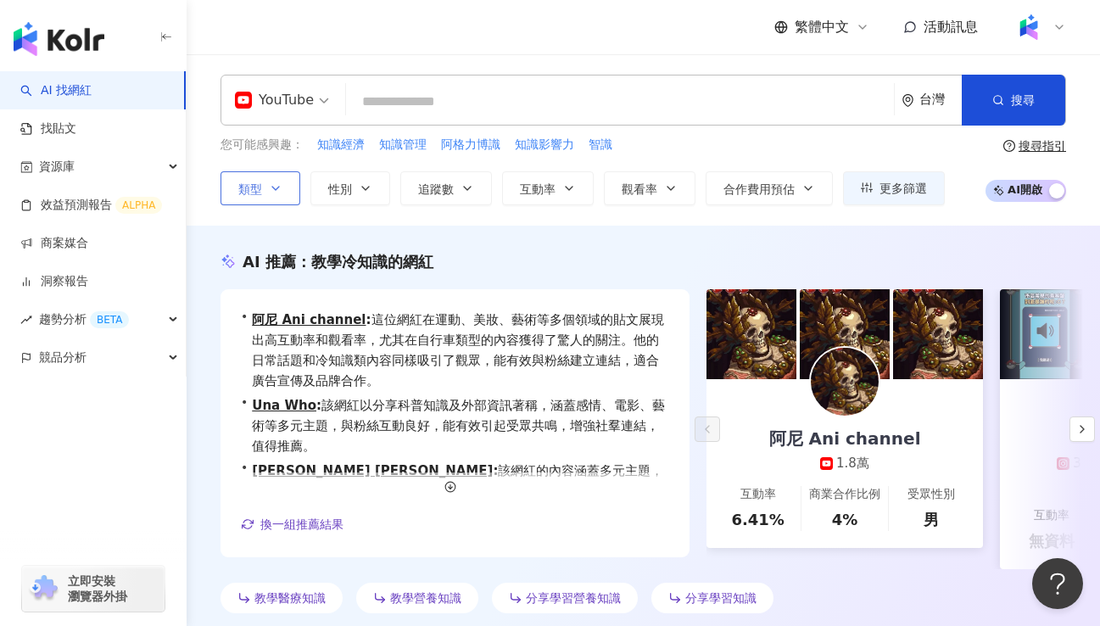
click at [281, 190] on icon "button" at bounding box center [276, 189] width 14 height 14
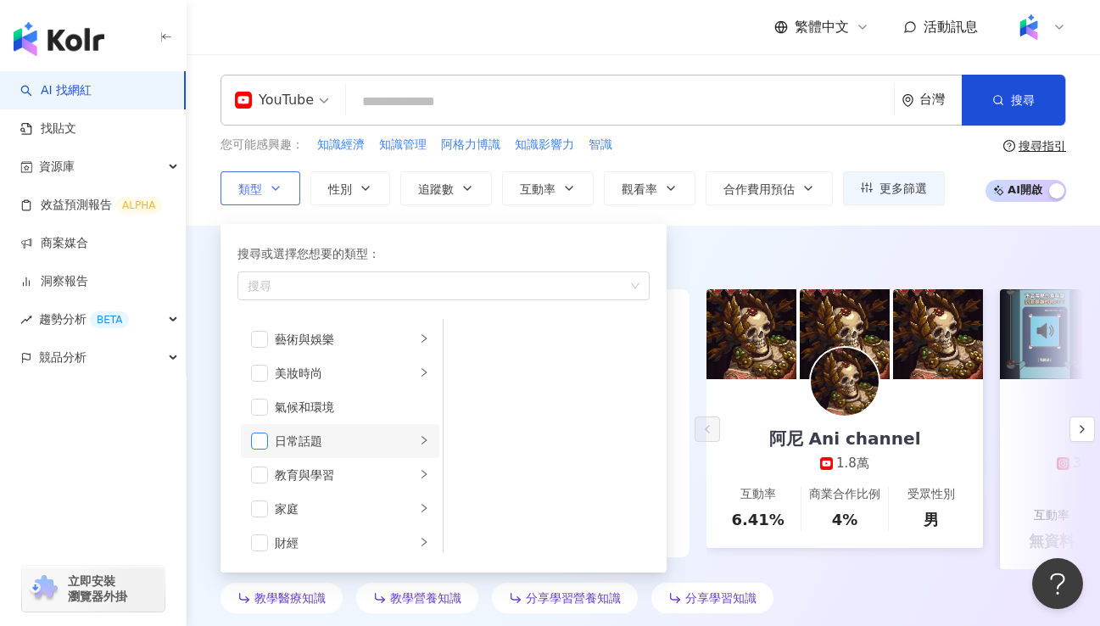
click at [255, 441] on span "button" at bounding box center [259, 441] width 17 height 17
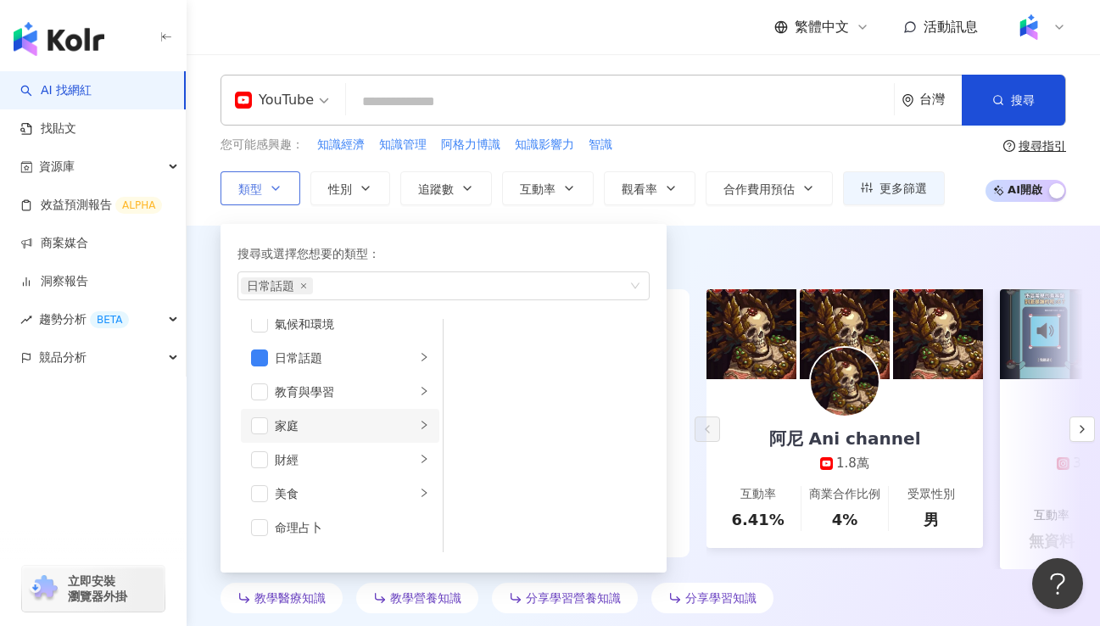
scroll to position [102, 0]
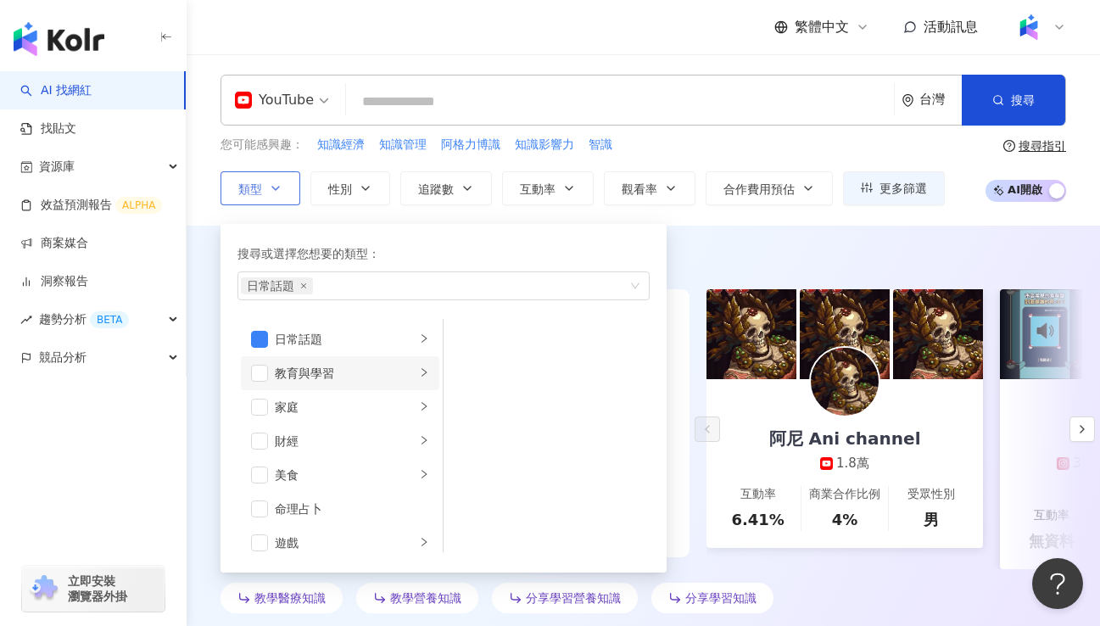
click at [266, 380] on li "教育與學習" at bounding box center [340, 373] width 198 height 34
click at [262, 371] on span "button" at bounding box center [259, 373] width 17 height 17
click at [257, 369] on span "button" at bounding box center [259, 373] width 17 height 17
click at [404, 337] on li "日常話題" at bounding box center [340, 339] width 198 height 34
click at [465, 340] on span "button" at bounding box center [465, 339] width 17 height 17
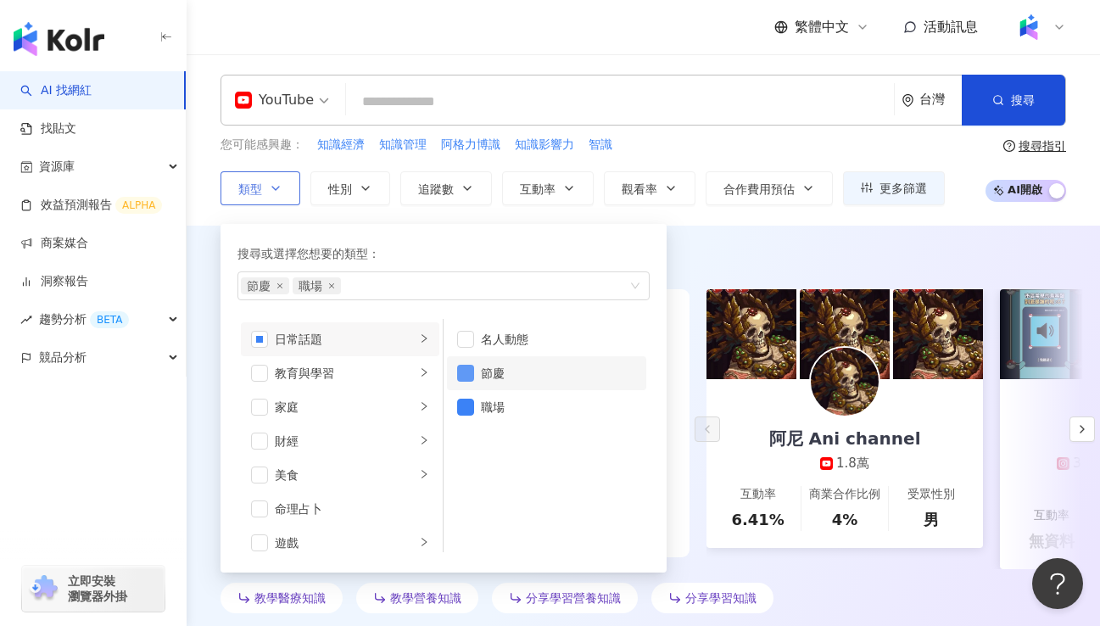
click at [467, 365] on span "button" at bounding box center [465, 373] width 17 height 17
click at [419, 403] on icon "right" at bounding box center [424, 406] width 10 height 10
click at [257, 404] on span "button" at bounding box center [259, 407] width 17 height 17
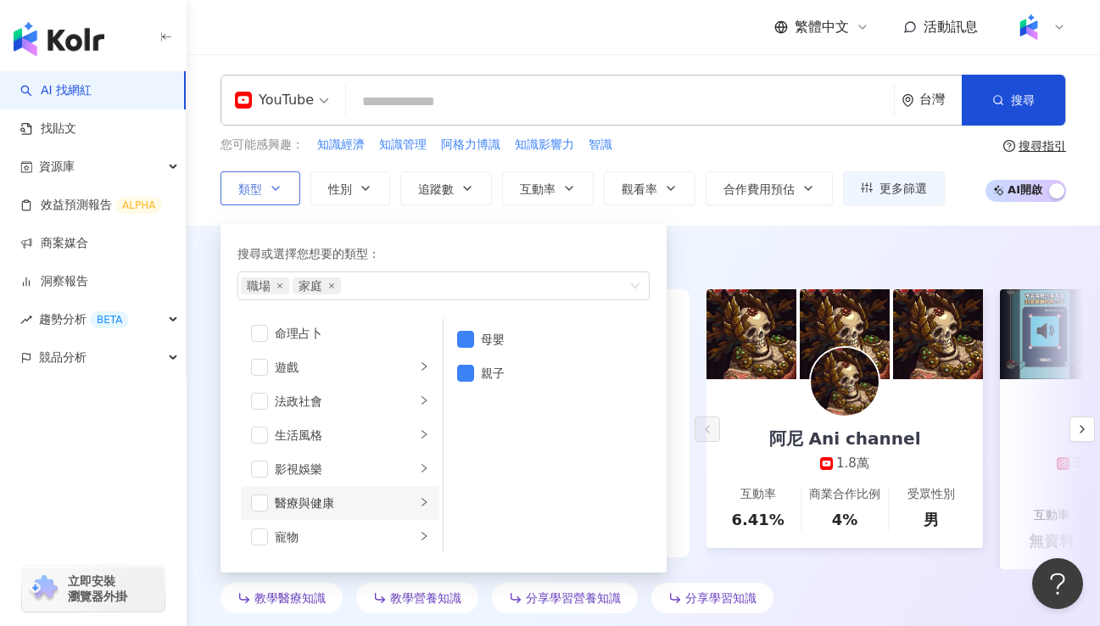
scroll to position [305, 0]
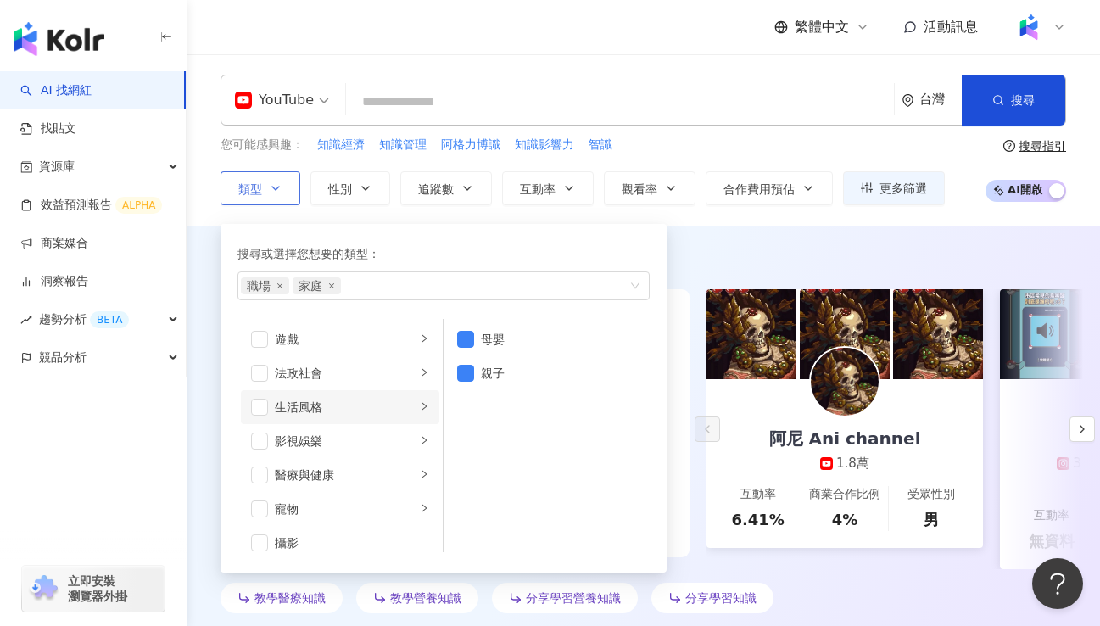
click at [419, 409] on icon "right" at bounding box center [424, 406] width 10 height 10
click at [257, 407] on span "button" at bounding box center [259, 407] width 17 height 17
click at [354, 441] on div "影視娛樂" at bounding box center [345, 441] width 141 height 19
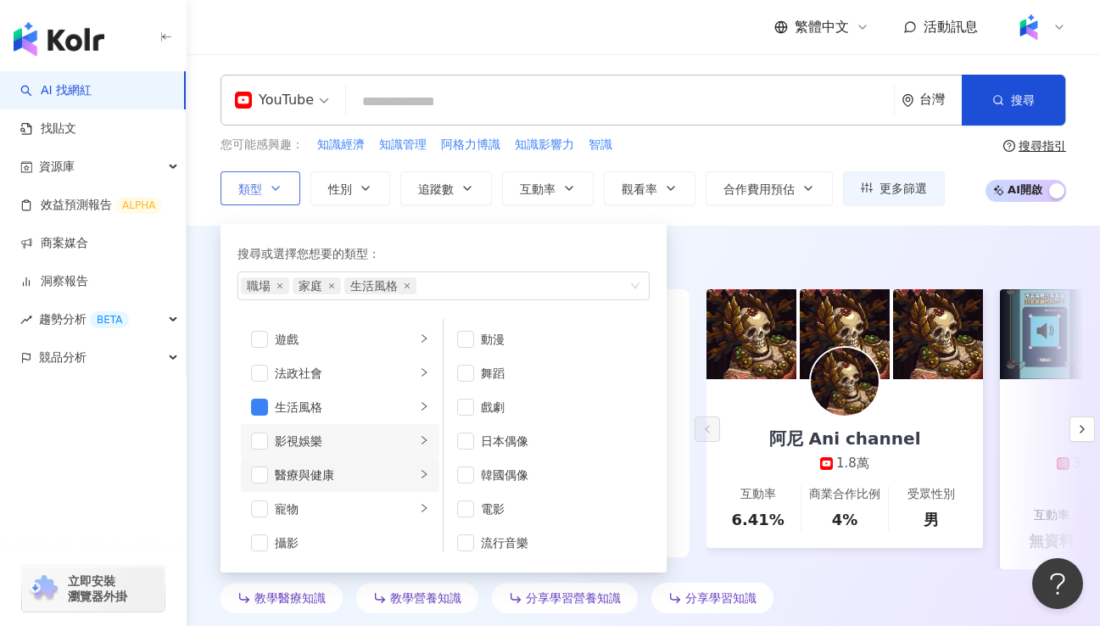
click at [379, 475] on div "醫療與健康" at bounding box center [345, 475] width 141 height 19
click at [472, 411] on span "button" at bounding box center [465, 407] width 17 height 17
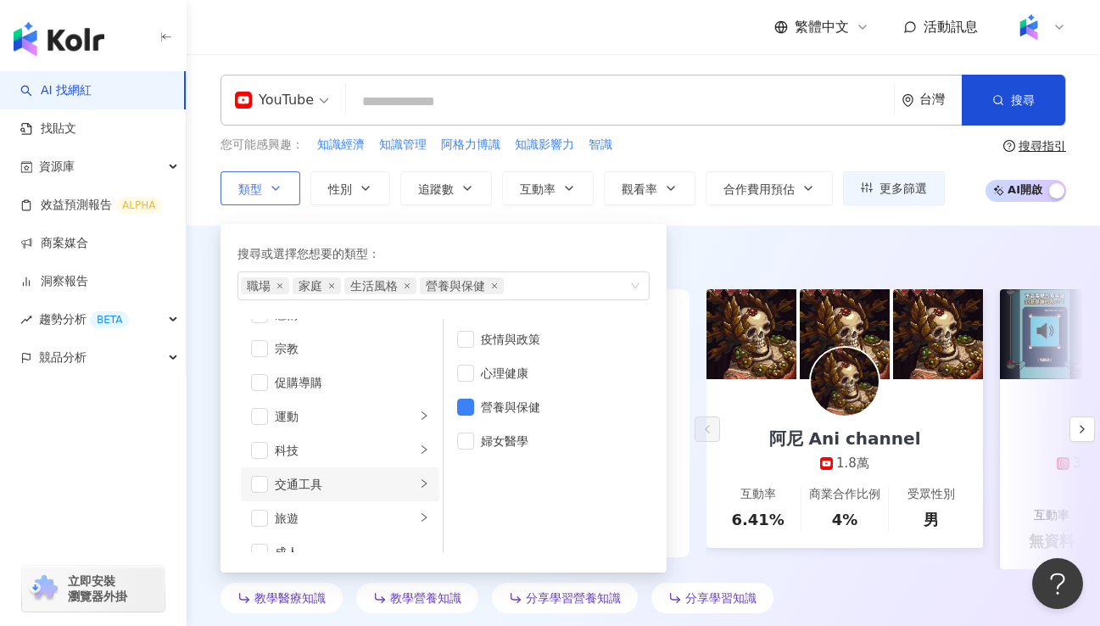
scroll to position [588, 0]
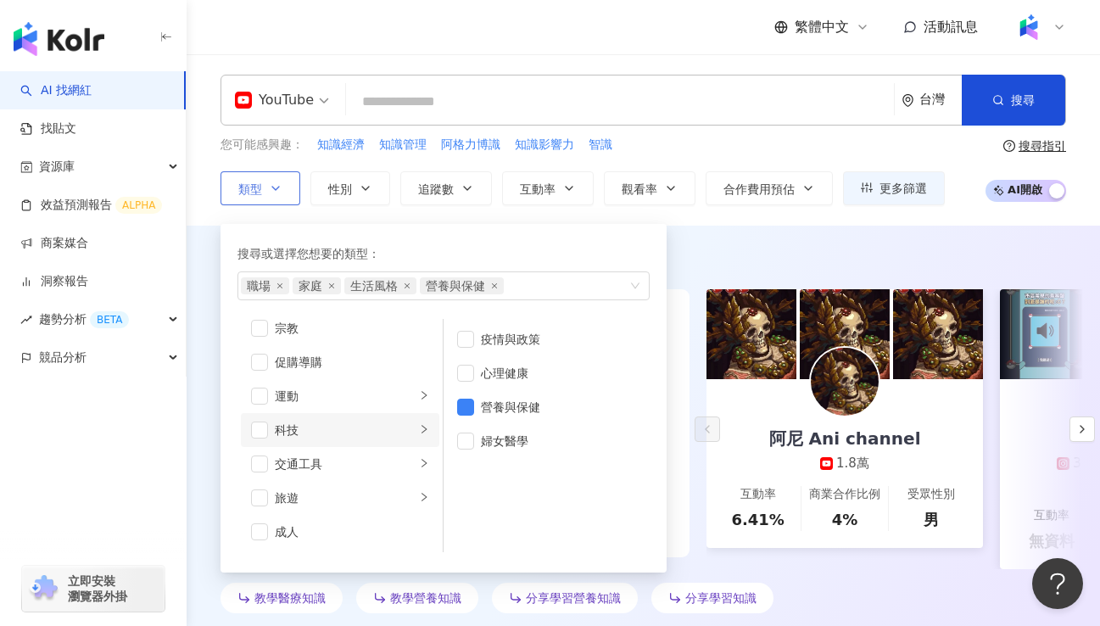
click at [363, 428] on div "科技" at bounding box center [345, 430] width 141 height 19
click at [464, 379] on span "button" at bounding box center [465, 373] width 17 height 17
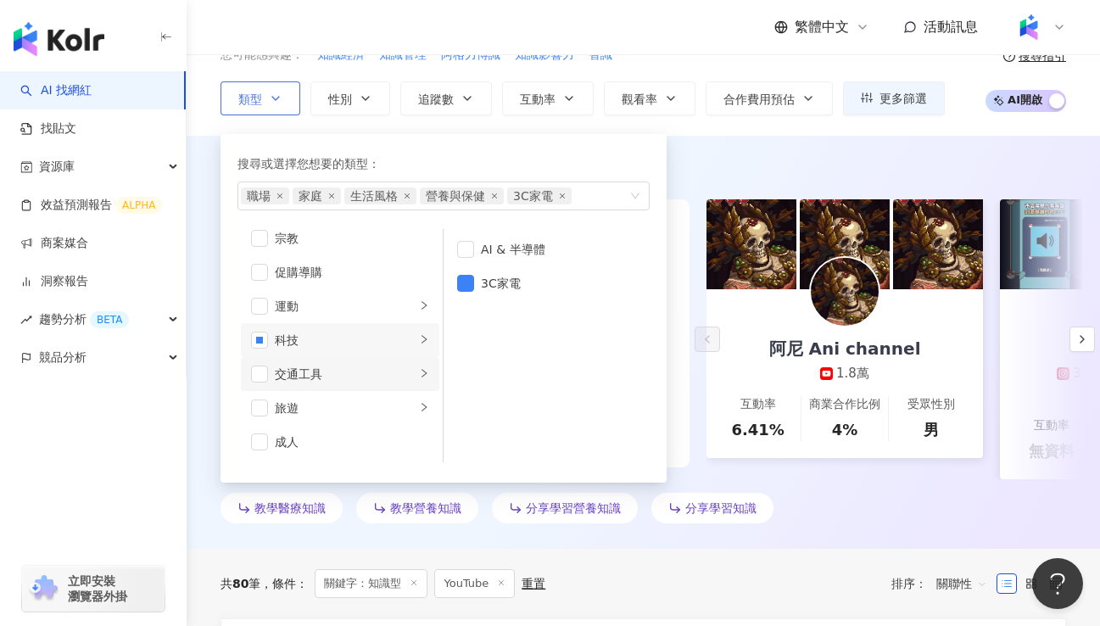
scroll to position [102, 0]
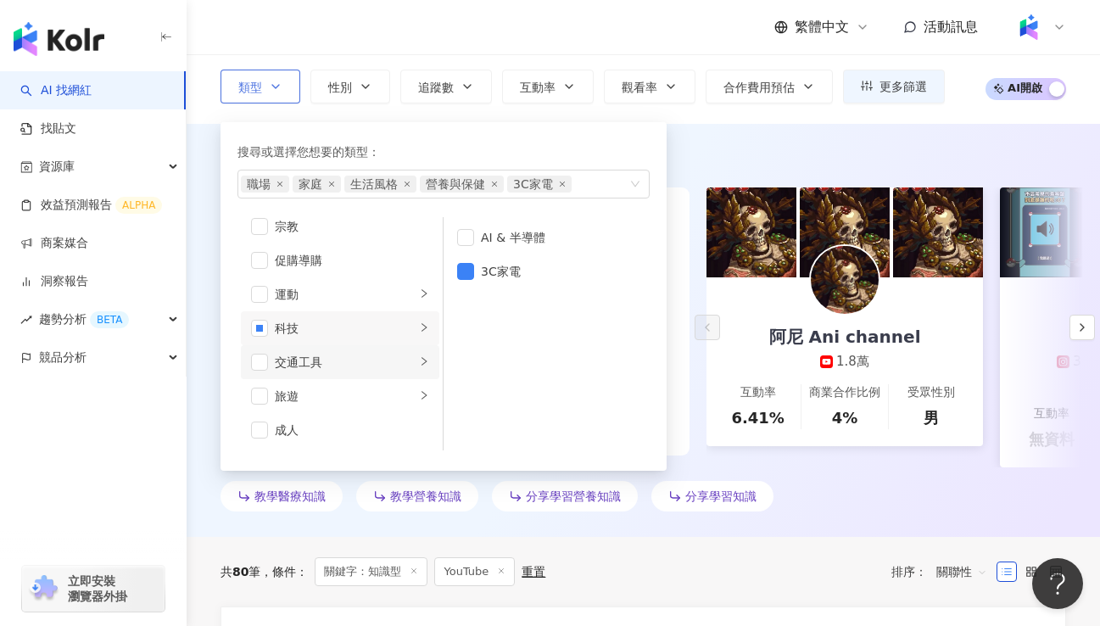
click at [357, 370] on div "交通工具" at bounding box center [345, 362] width 141 height 19
click at [366, 392] on div "旅遊" at bounding box center [345, 396] width 141 height 19
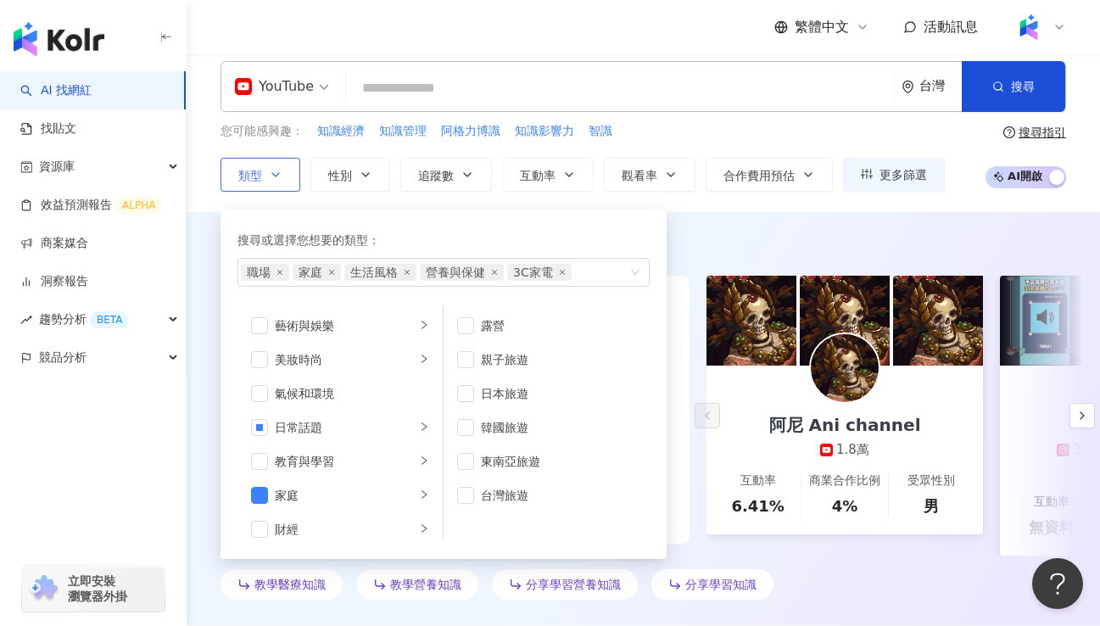
scroll to position [0, 0]
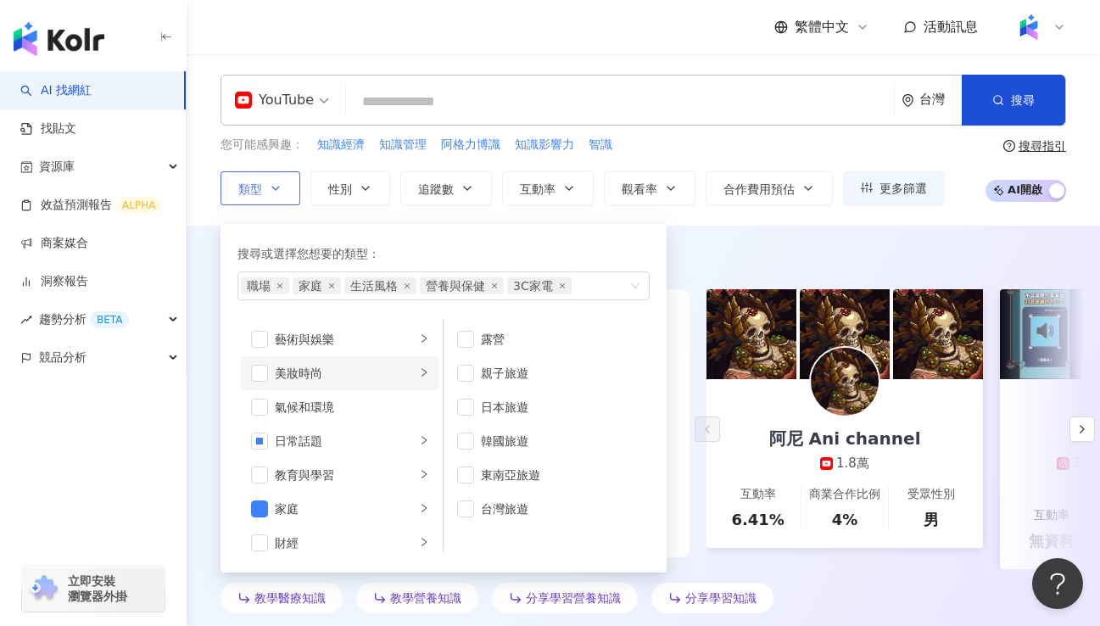
click at [375, 372] on div "美妝時尚" at bounding box center [345, 373] width 141 height 19
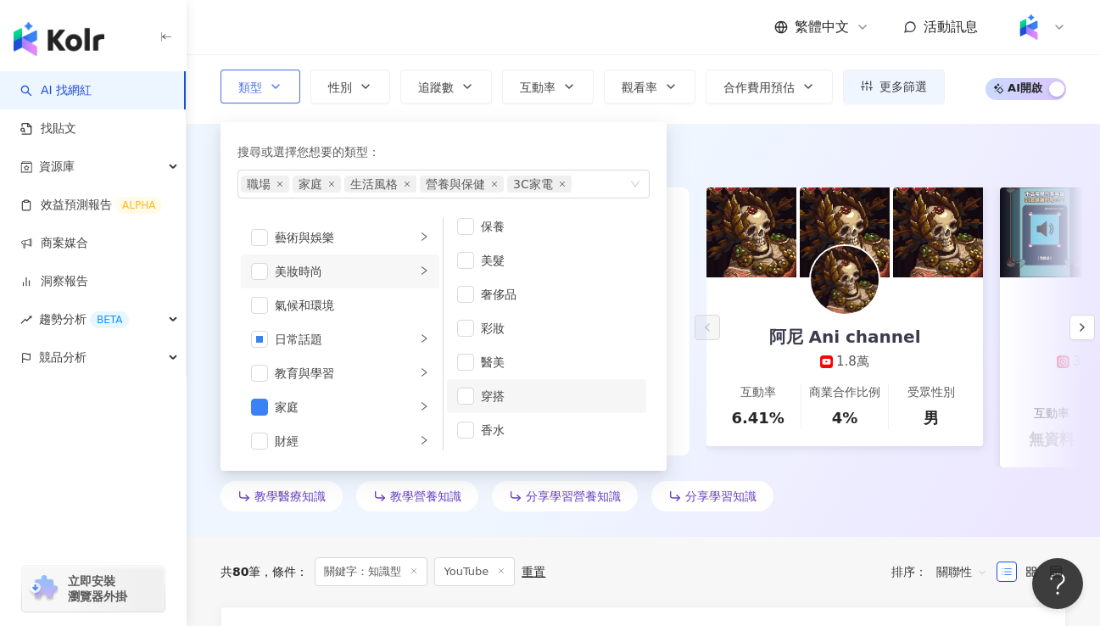
scroll to position [204, 0]
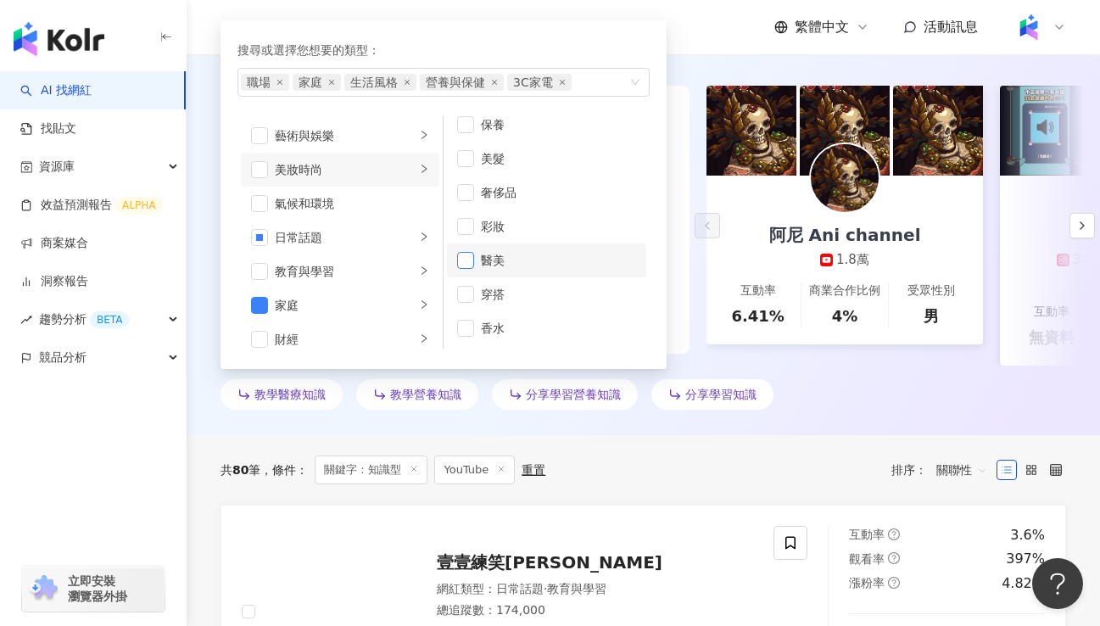
click at [470, 264] on span "button" at bounding box center [465, 260] width 17 height 17
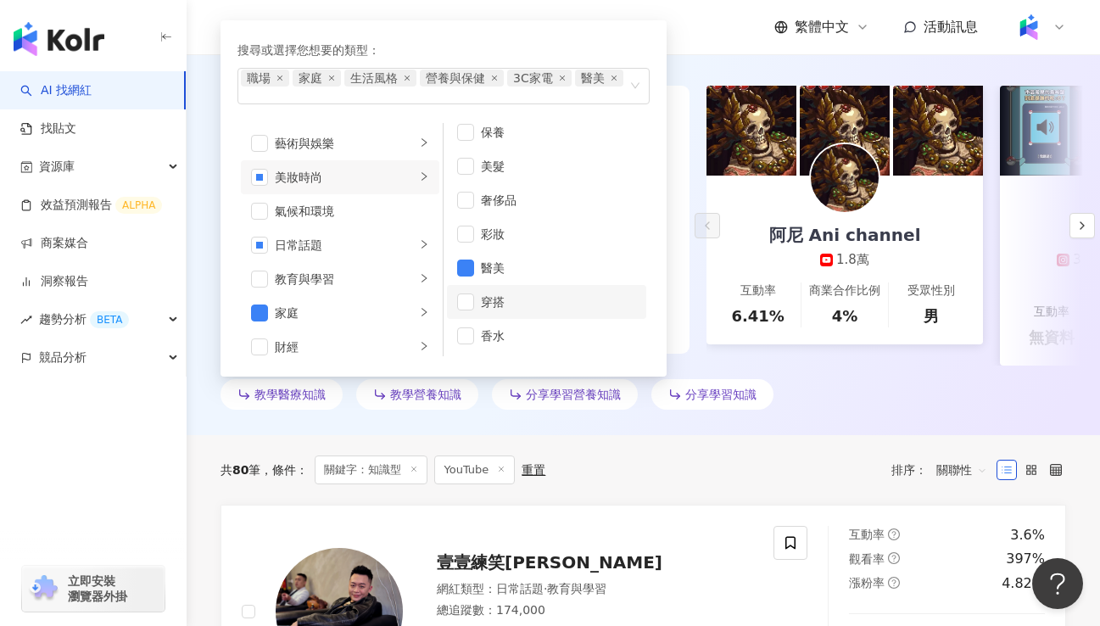
scroll to position [0, 0]
click at [305, 221] on div "氣候和環境" at bounding box center [352, 211] width 154 height 19
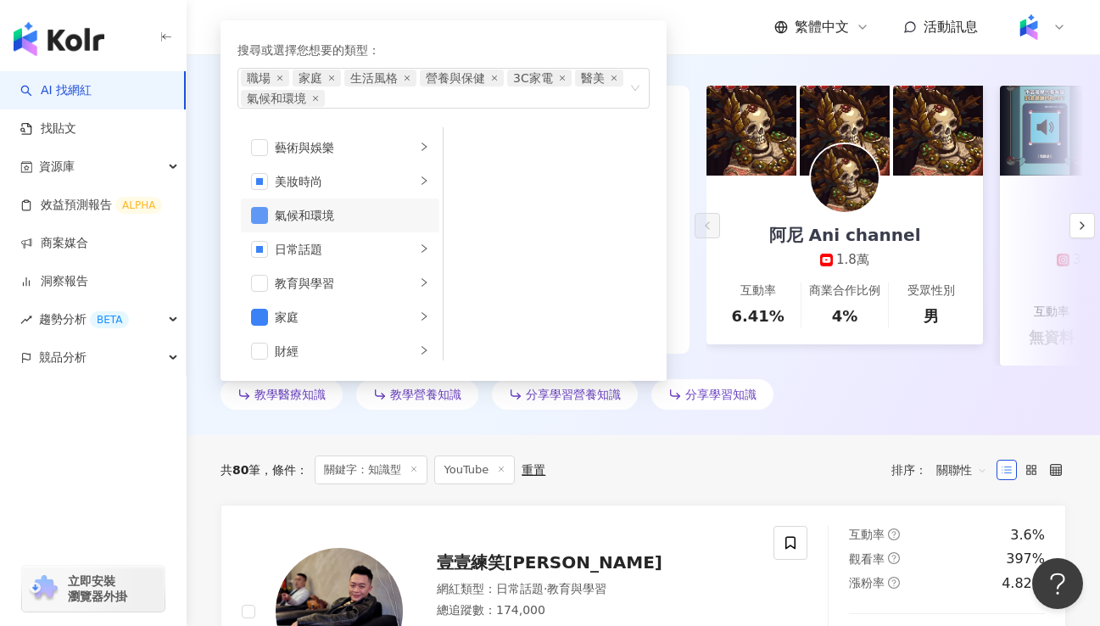
click at [265, 223] on span "button" at bounding box center [259, 215] width 17 height 17
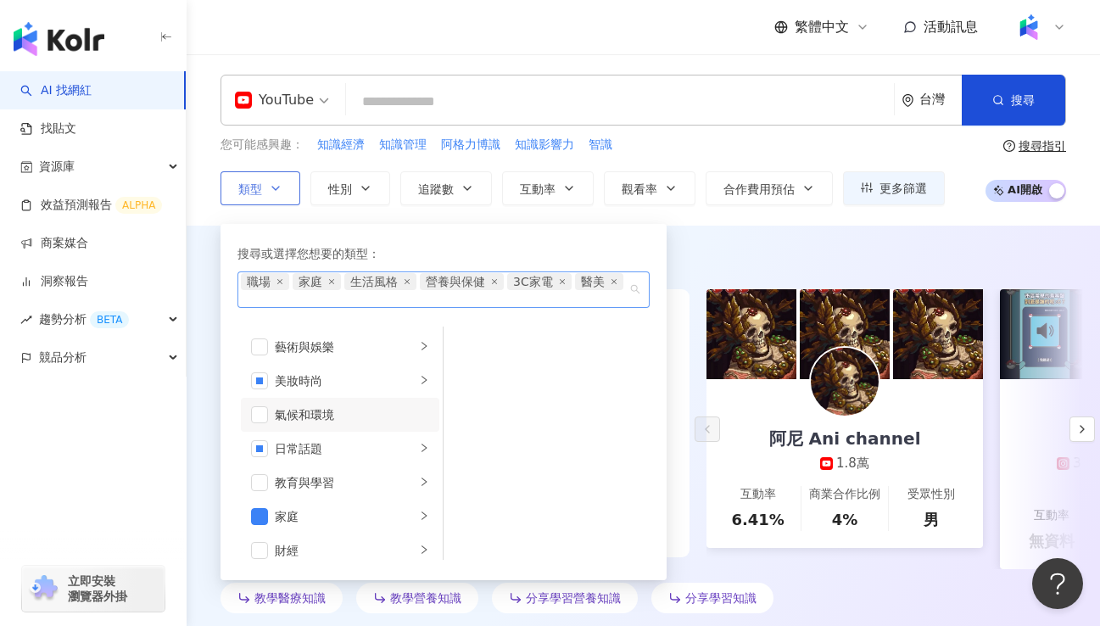
click at [547, 302] on div "職場 家庭 生活風格 營養與保健 3C家電 醫美" at bounding box center [435, 289] width 388 height 33
click at [372, 179] on button "性別" at bounding box center [350, 188] width 80 height 34
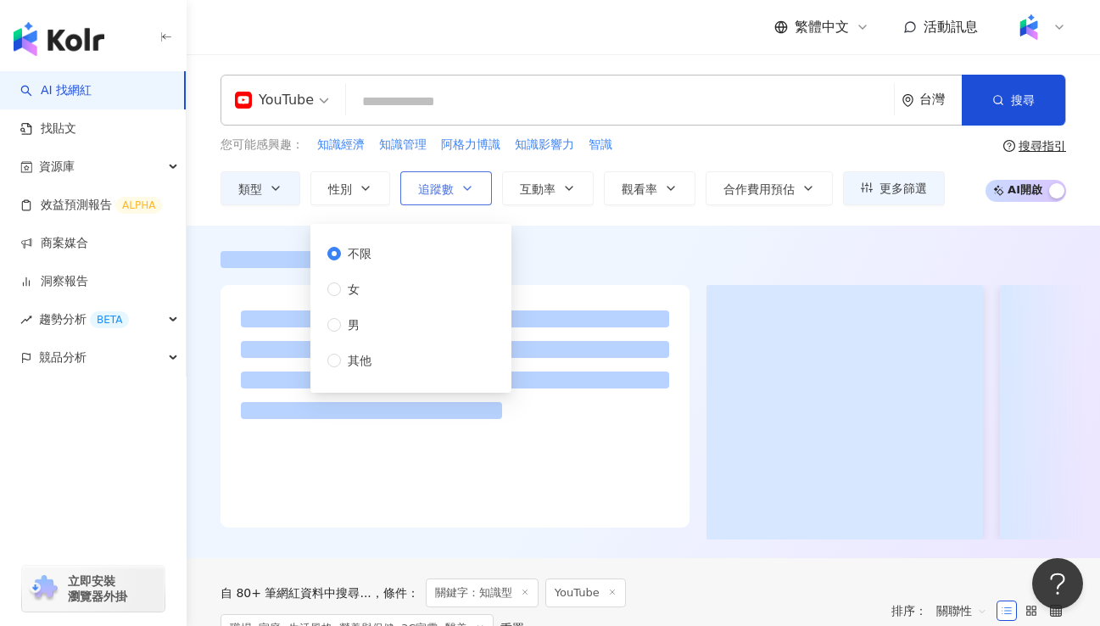
click at [486, 196] on button "追蹤數" at bounding box center [446, 188] width 92 height 34
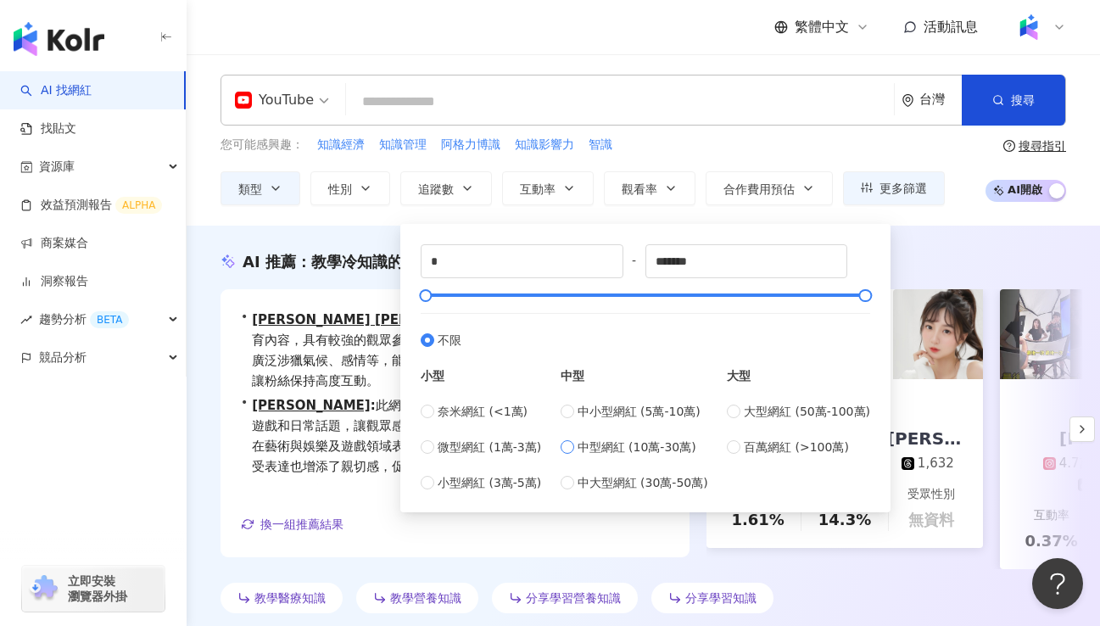
type input "******"
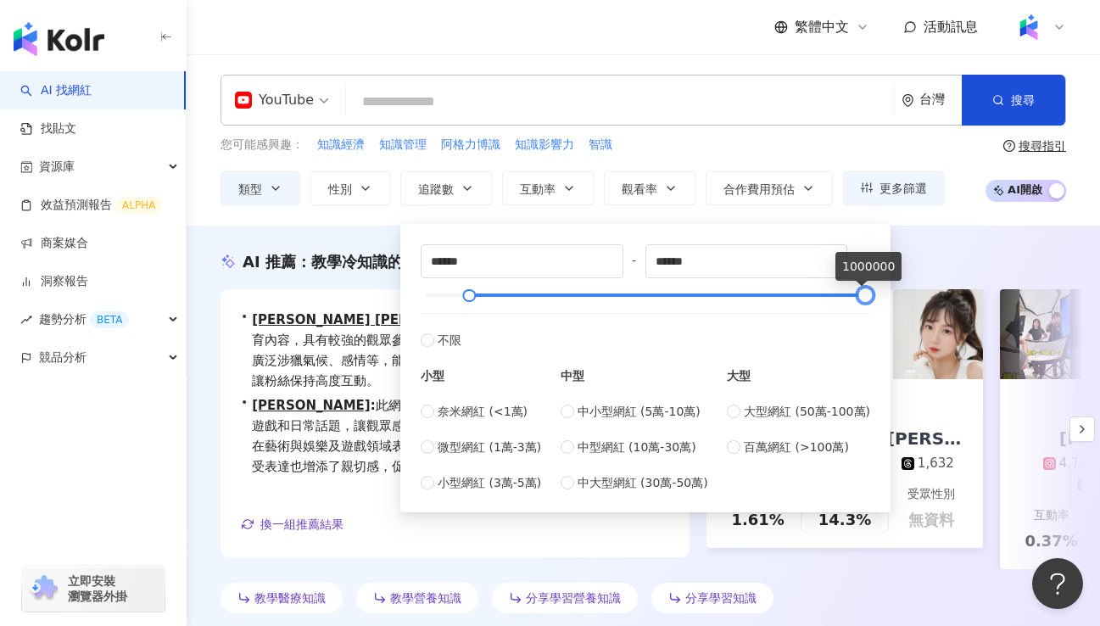
type input "*******"
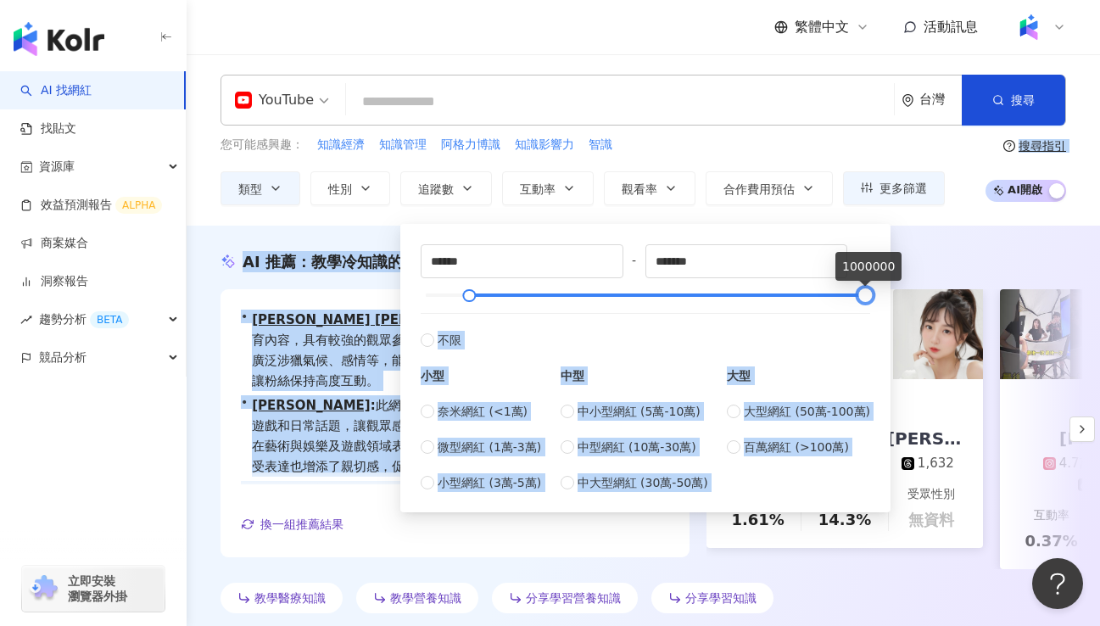
drag, startPoint x: 562, startPoint y: 296, endPoint x: 903, endPoint y: 313, distance: 342.3
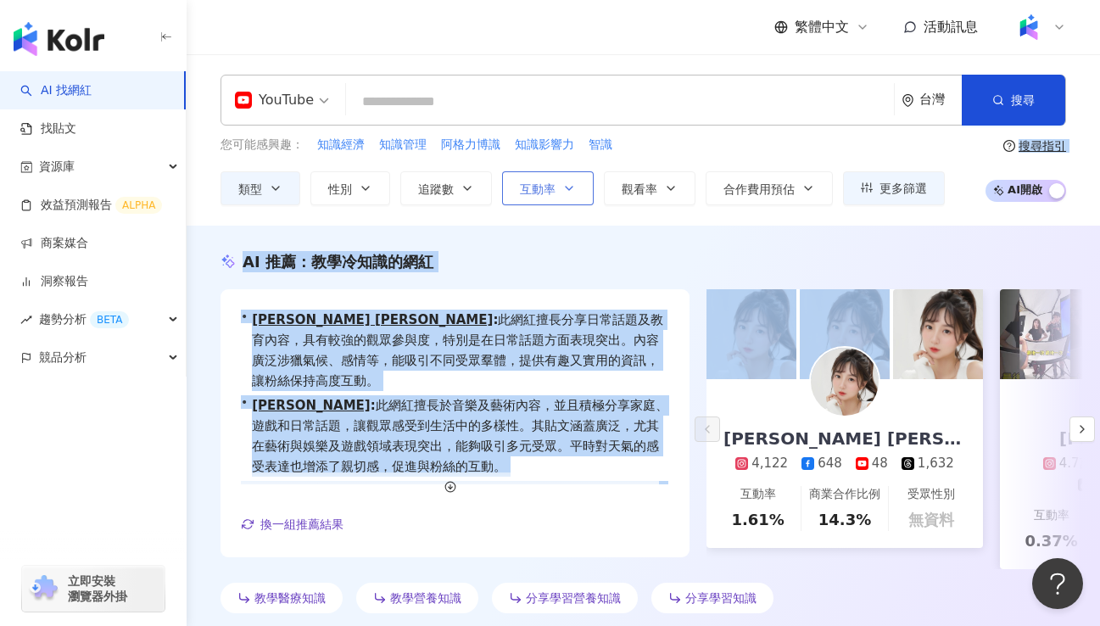
click at [569, 197] on button "互動率" at bounding box center [548, 188] width 92 height 34
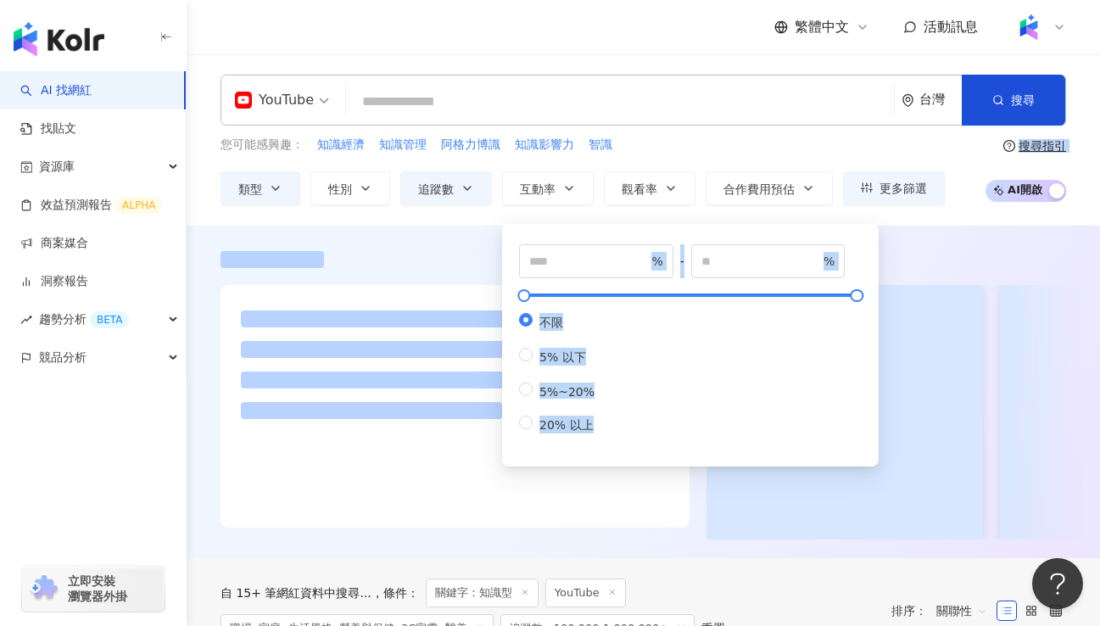
click at [472, 226] on div at bounding box center [644, 392] width 914 height 333
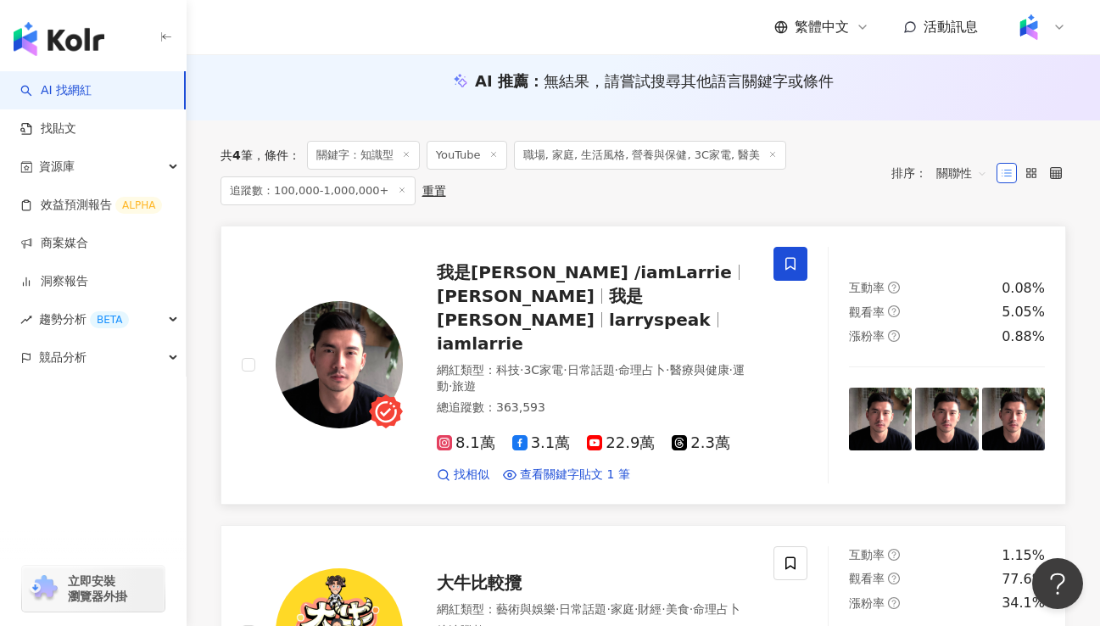
scroll to position [204, 0]
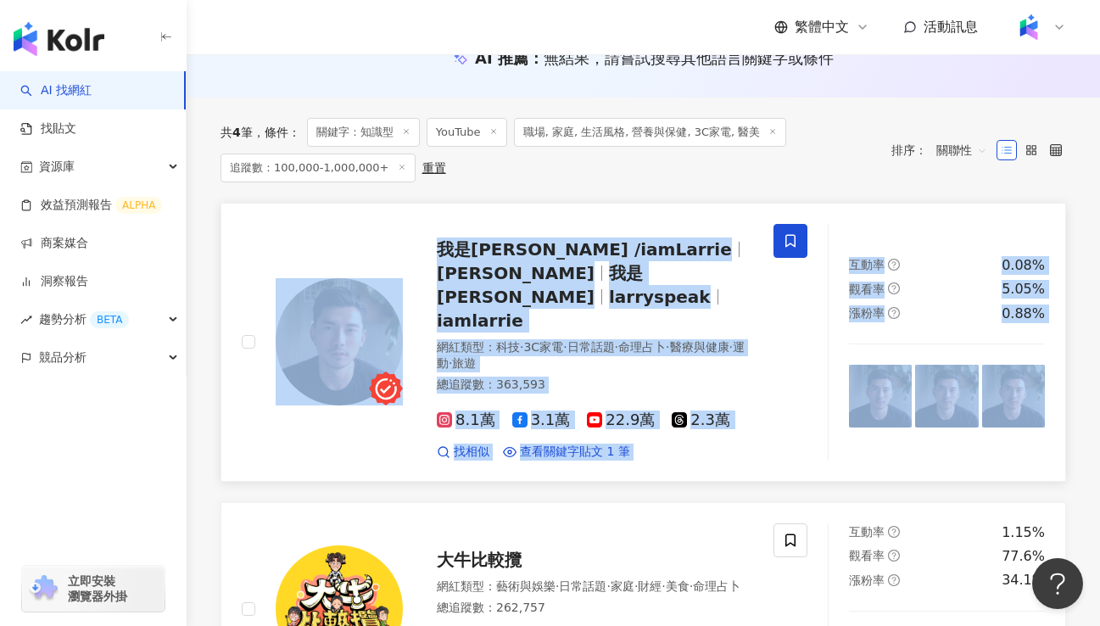
click at [712, 430] on link "我是賴瑞 /iamLarrie 賴瑞 Larry 我是賴瑞 larryspeak iamlarrie 網紅類型 ： 科技 · 3C家電 · 日常話題 · 命理…" at bounding box center [644, 342] width 846 height 279
click at [240, 367] on div "我是賴瑞 /iamLarrie 賴瑞 Larry 我是賴瑞 larryspeak iamlarrie 網紅類型 ： 科技 · 3C家電 · 日常話題 · 命理…" at bounding box center [524, 342] width 606 height 237
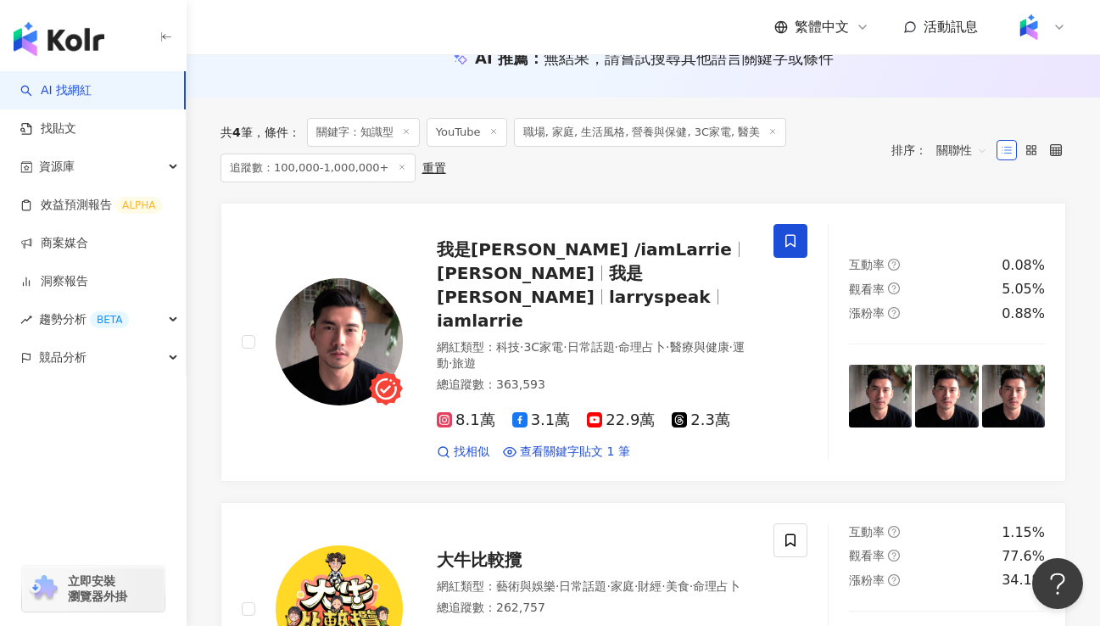
drag, startPoint x: 550, startPoint y: 183, endPoint x: 612, endPoint y: 173, distance: 62.8
click at [612, 173] on div "共 4 筆 條件 ： 關鍵字：知識型 YouTube 職場, 家庭, 生活風格, 營養與保健, 3C家電, 醫美 追蹤數：100,000-1,000,000+…" at bounding box center [644, 150] width 846 height 105
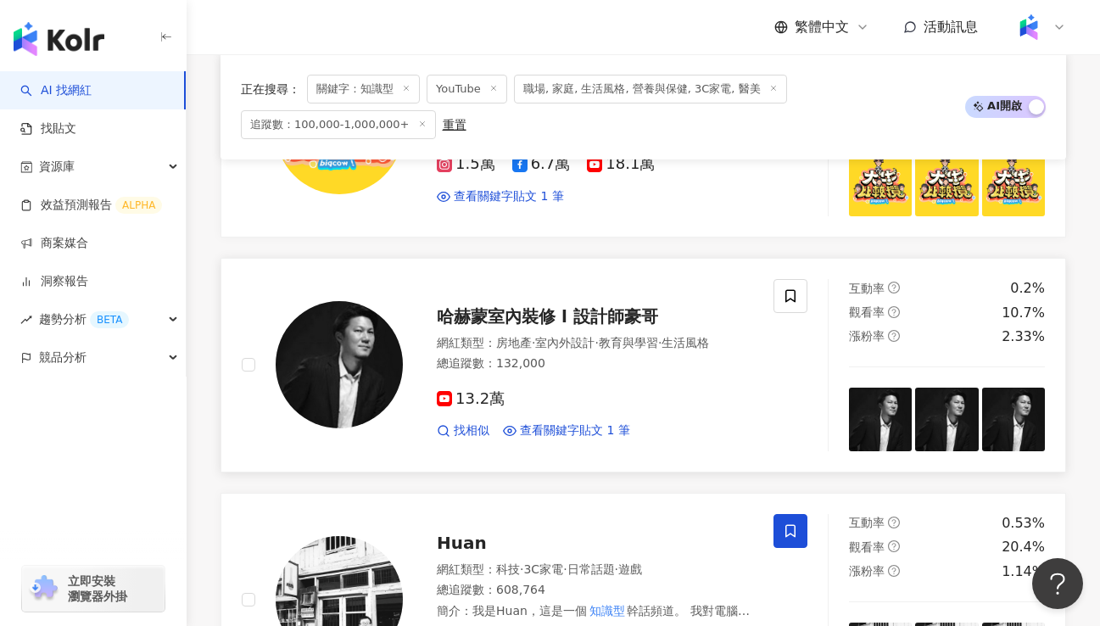
scroll to position [814, 0]
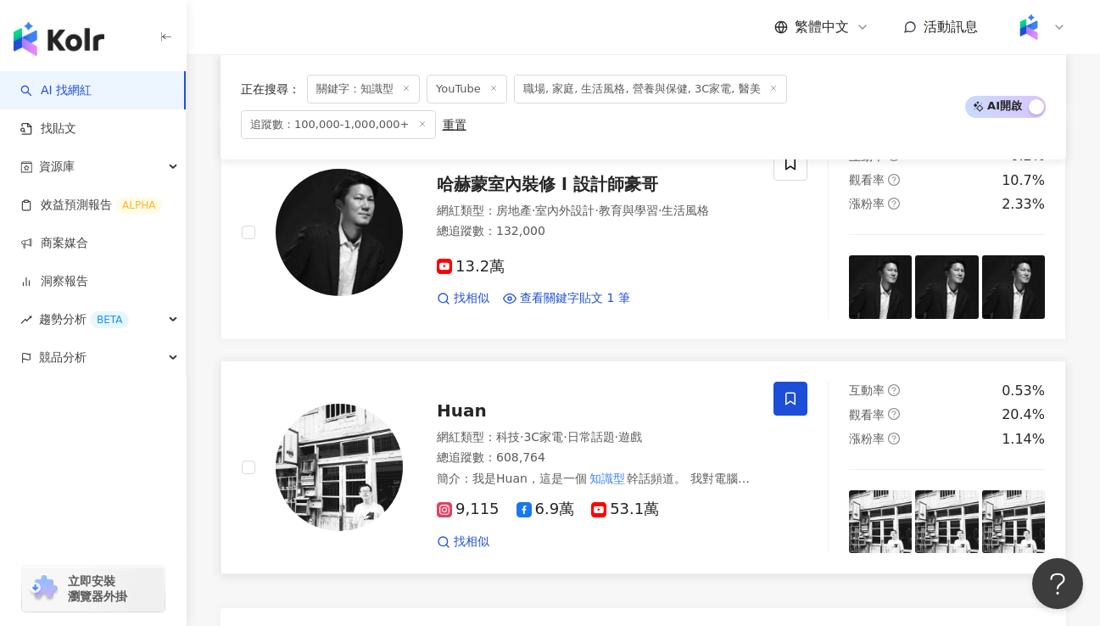
click at [607, 500] on span "53.1萬" at bounding box center [625, 509] width 68 height 18
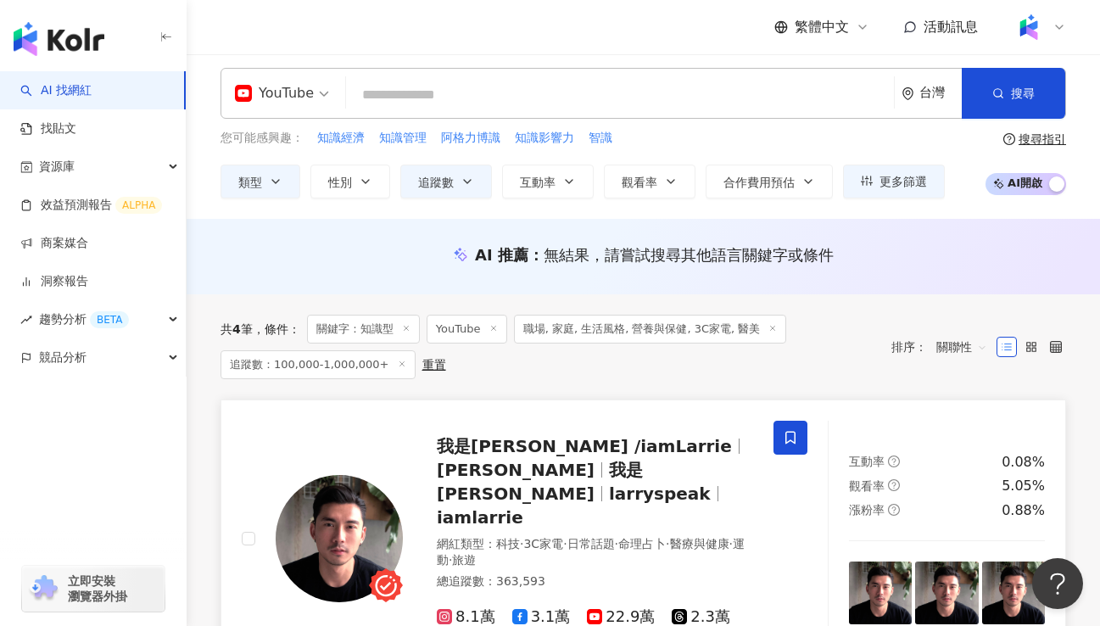
scroll to position [0, 0]
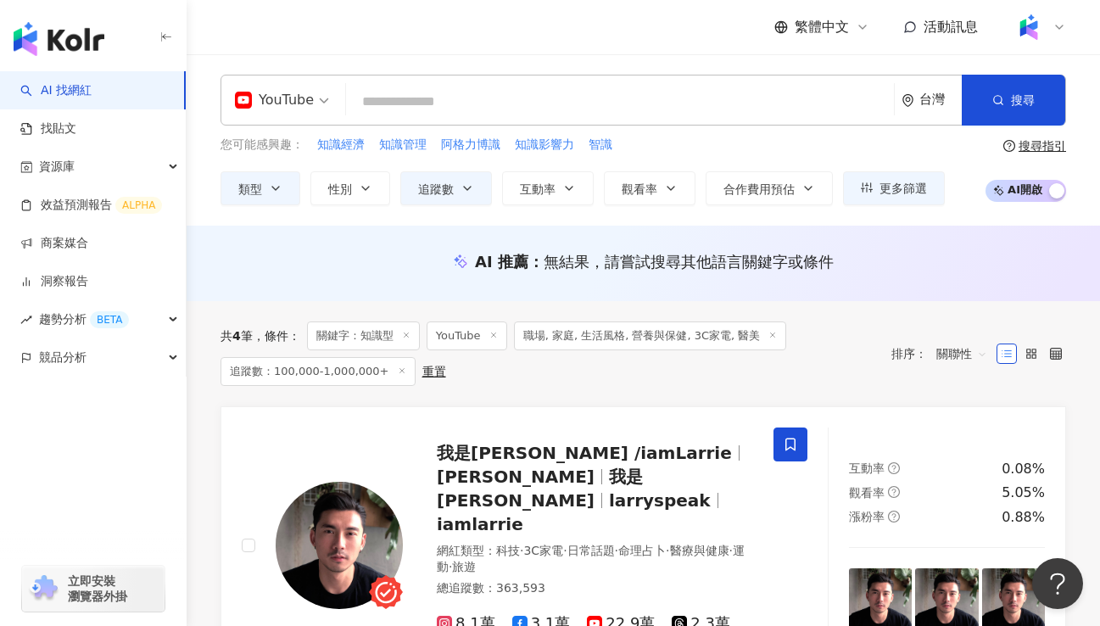
click at [591, 339] on span "職場, 家庭, 生活風格, 營養與保健, 3C家電, 醫美" at bounding box center [650, 335] width 273 height 29
click at [627, 337] on span "職場, 家庭, 生活風格, 營養與保健, 3C家電, 醫美" at bounding box center [650, 335] width 273 height 29
click at [282, 190] on button "類型" at bounding box center [261, 188] width 80 height 34
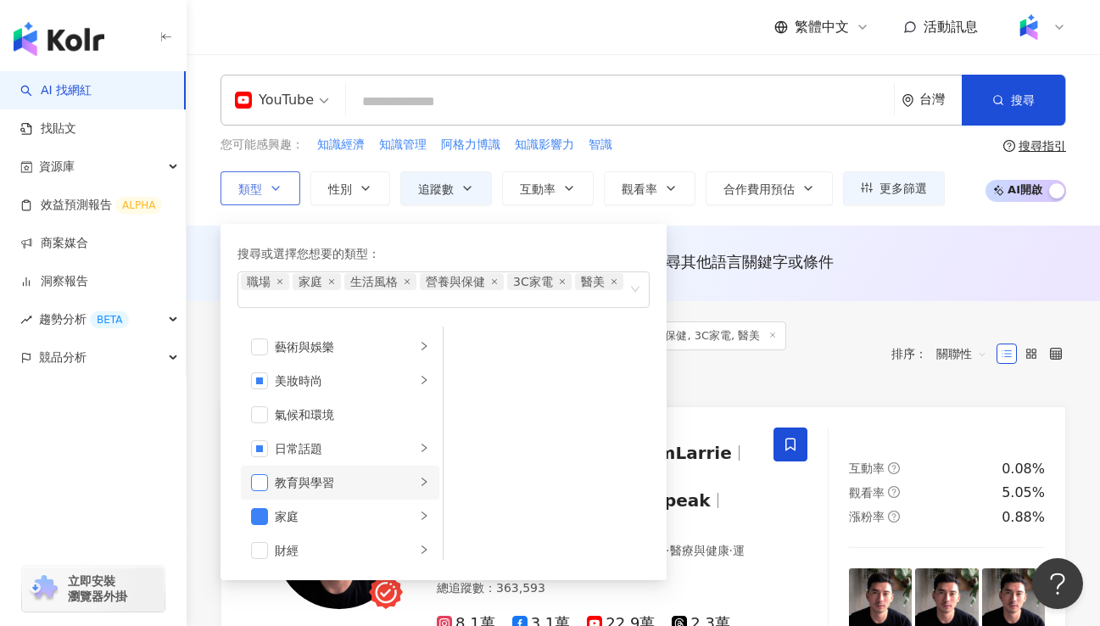
click at [265, 488] on span "button" at bounding box center [259, 482] width 17 height 17
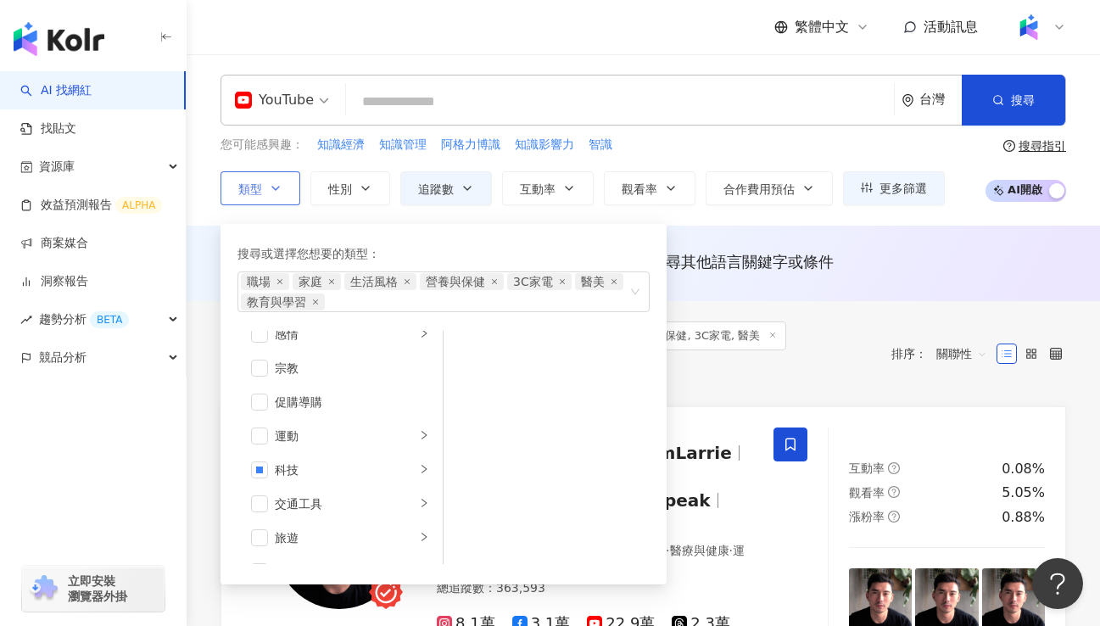
scroll to position [588, 0]
click at [734, 231] on div "AI 推薦 ： 無結果，請嘗試搜尋其他語言關鍵字或條件" at bounding box center [644, 263] width 914 height 75
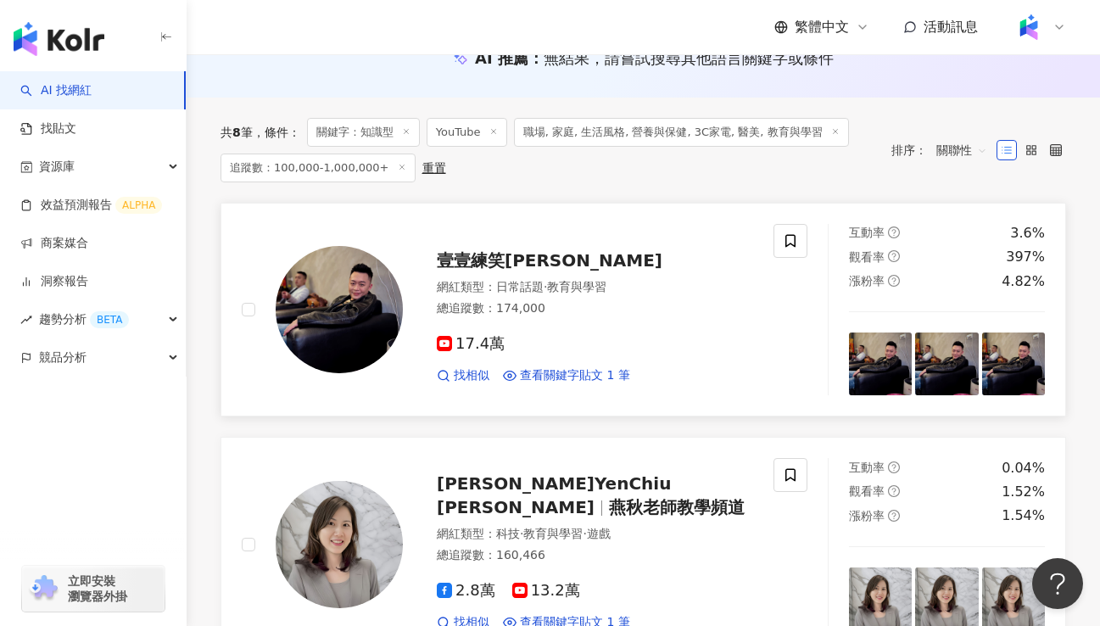
scroll to position [305, 0]
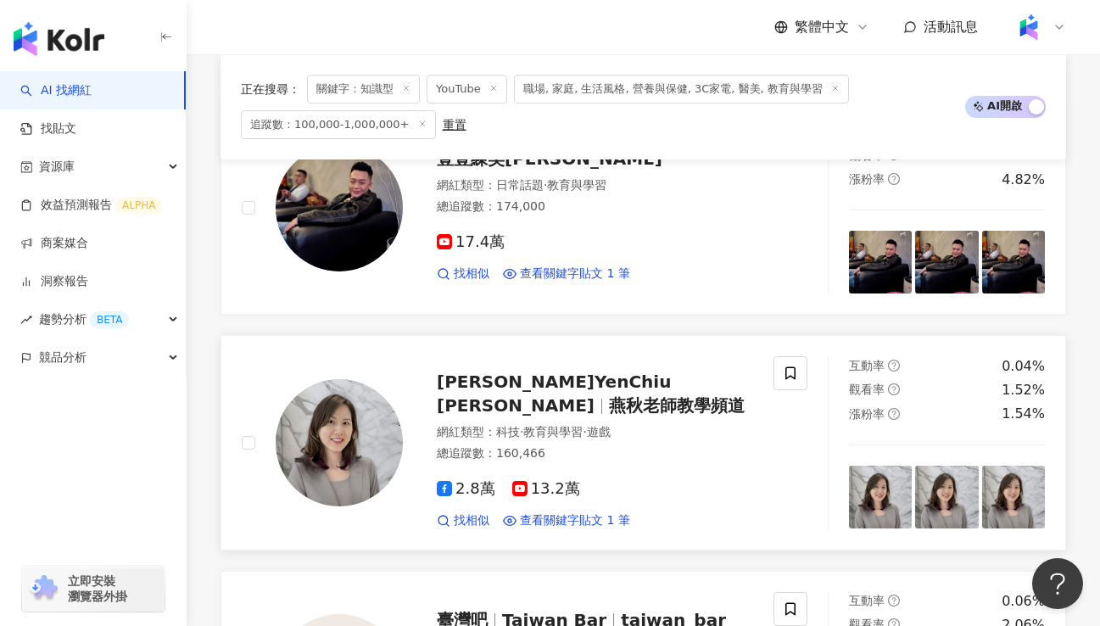
click at [671, 396] on span "燕秋老師教學頻道" at bounding box center [677, 405] width 136 height 20
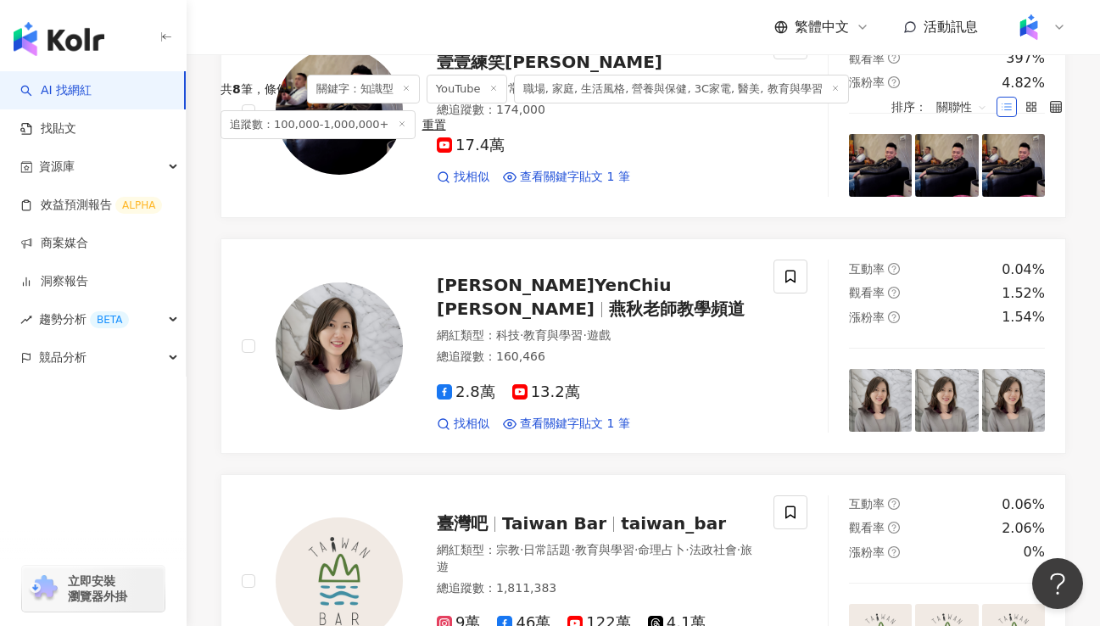
scroll to position [0, 0]
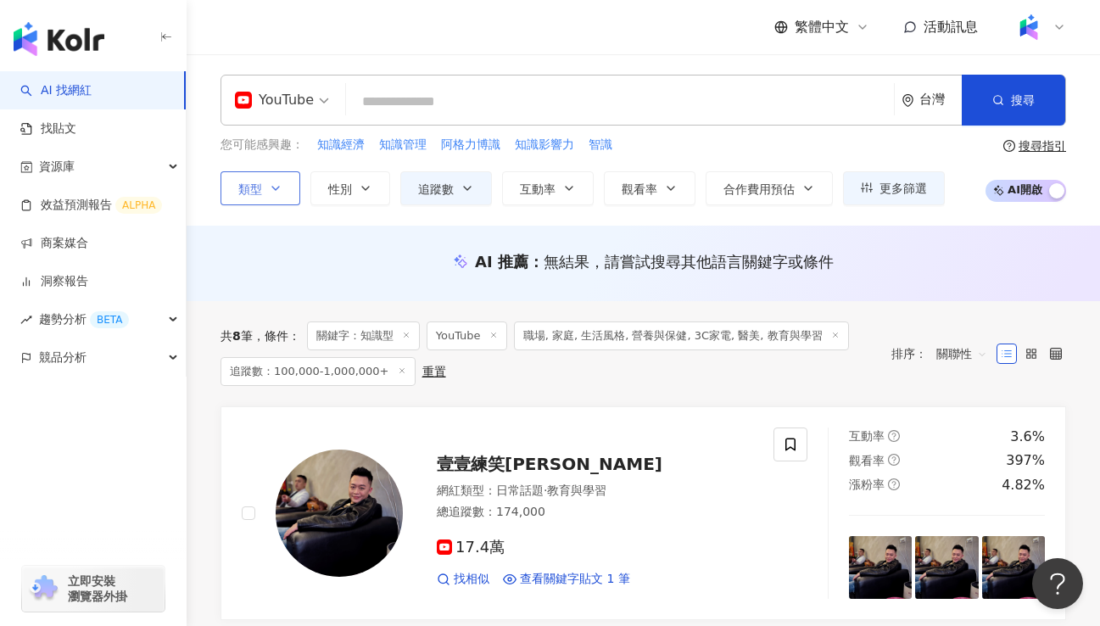
click at [268, 187] on button "類型" at bounding box center [261, 188] width 80 height 34
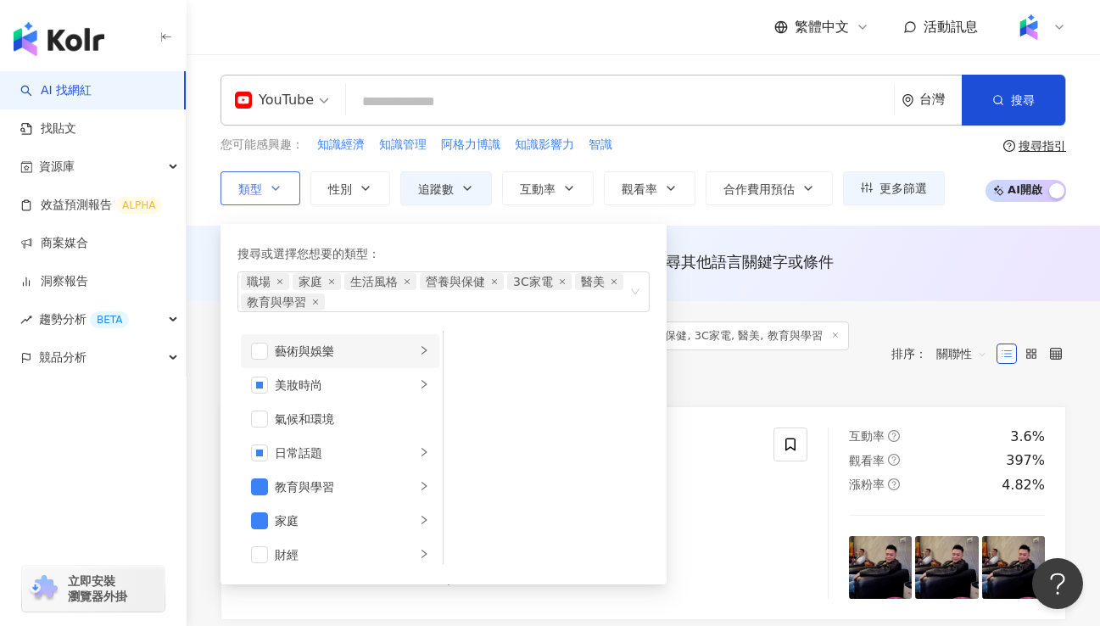
click at [419, 349] on icon "right" at bounding box center [424, 350] width 10 height 10
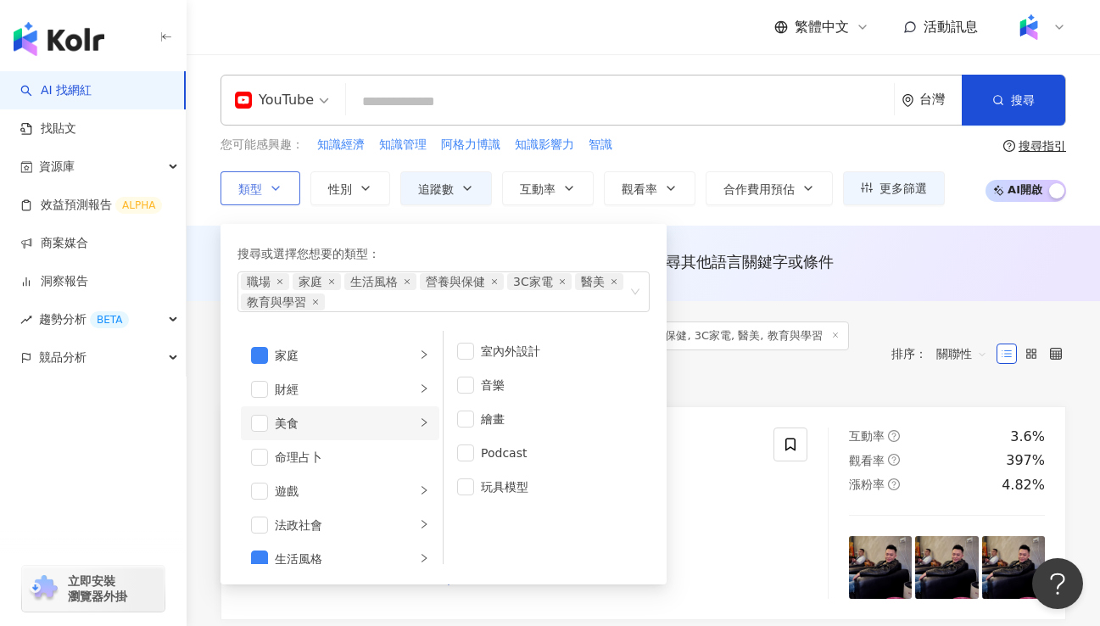
scroll to position [102, 0]
click at [422, 421] on icon "right" at bounding box center [424, 418] width 5 height 8
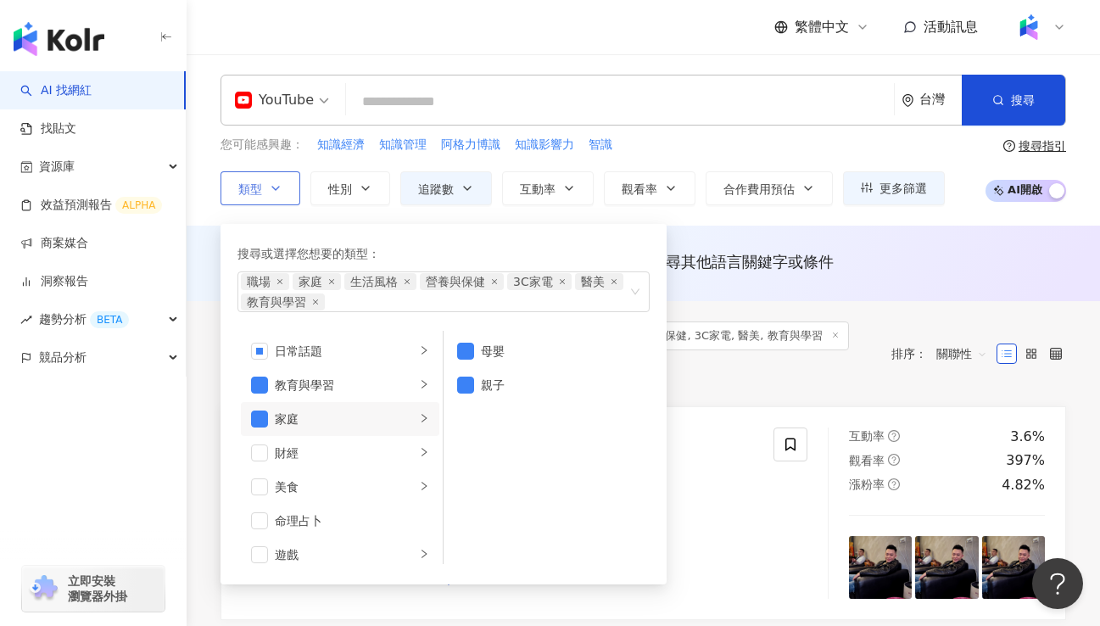
click at [422, 421] on icon "right" at bounding box center [424, 418] width 5 height 8
click at [404, 490] on li "美食" at bounding box center [340, 487] width 198 height 34
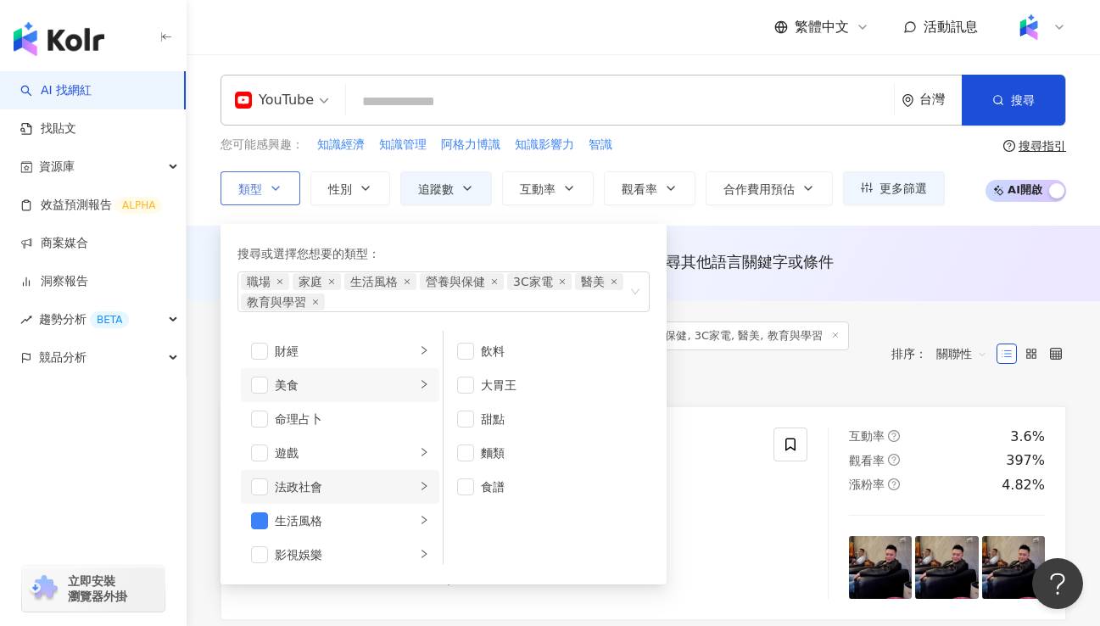
click at [405, 483] on li "法政社會" at bounding box center [340, 487] width 198 height 34
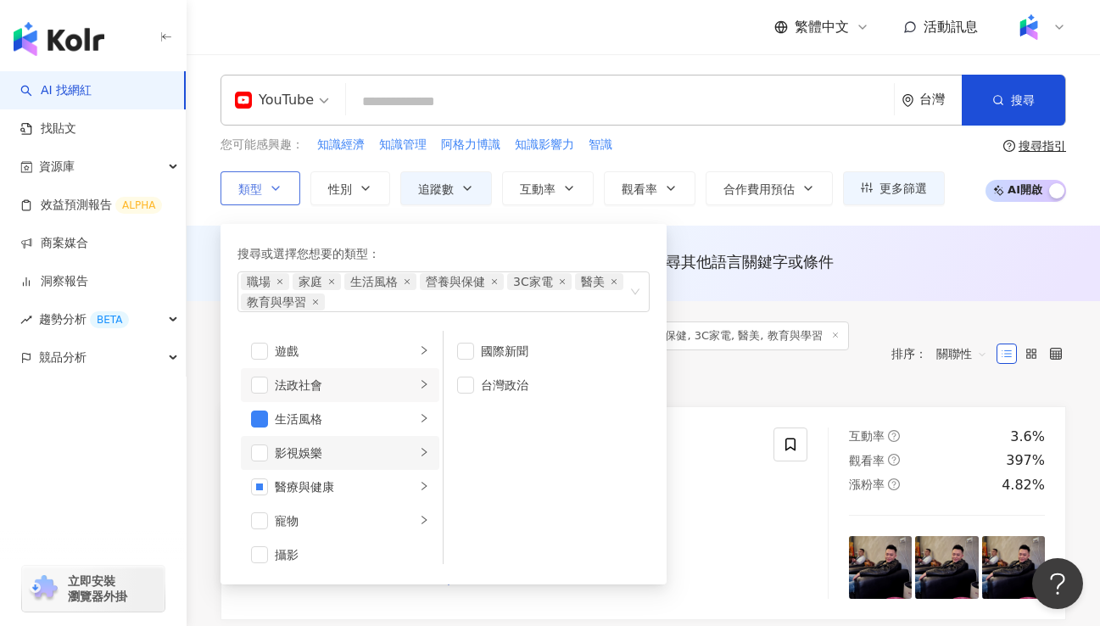
click at [411, 461] on li "影視娛樂" at bounding box center [340, 453] width 198 height 34
click at [398, 512] on div "寵物" at bounding box center [345, 520] width 141 height 19
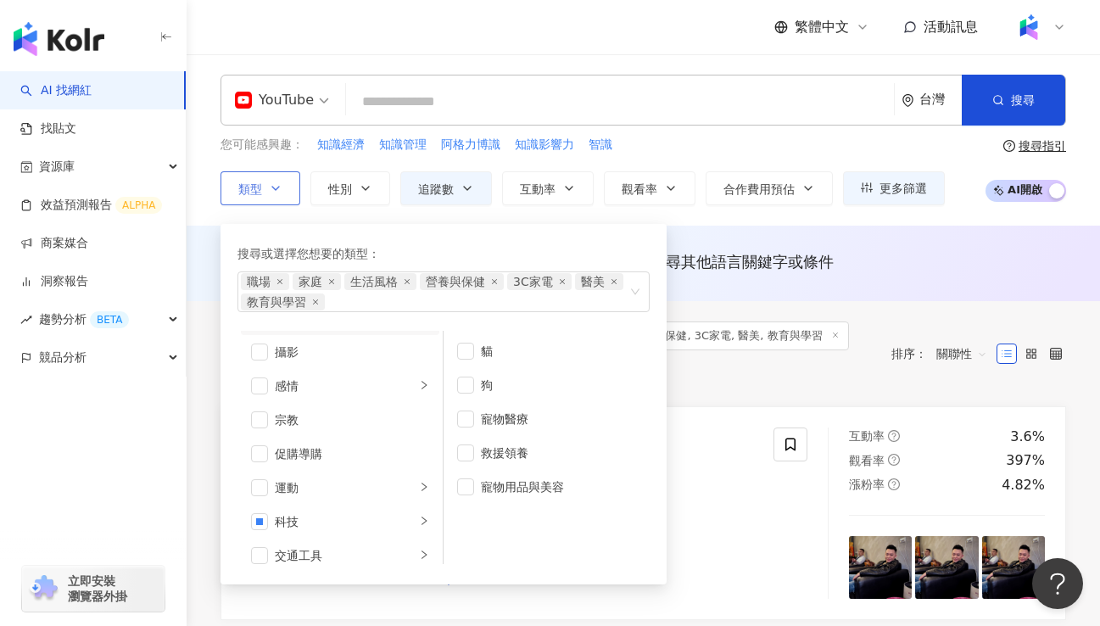
scroll to position [588, 0]
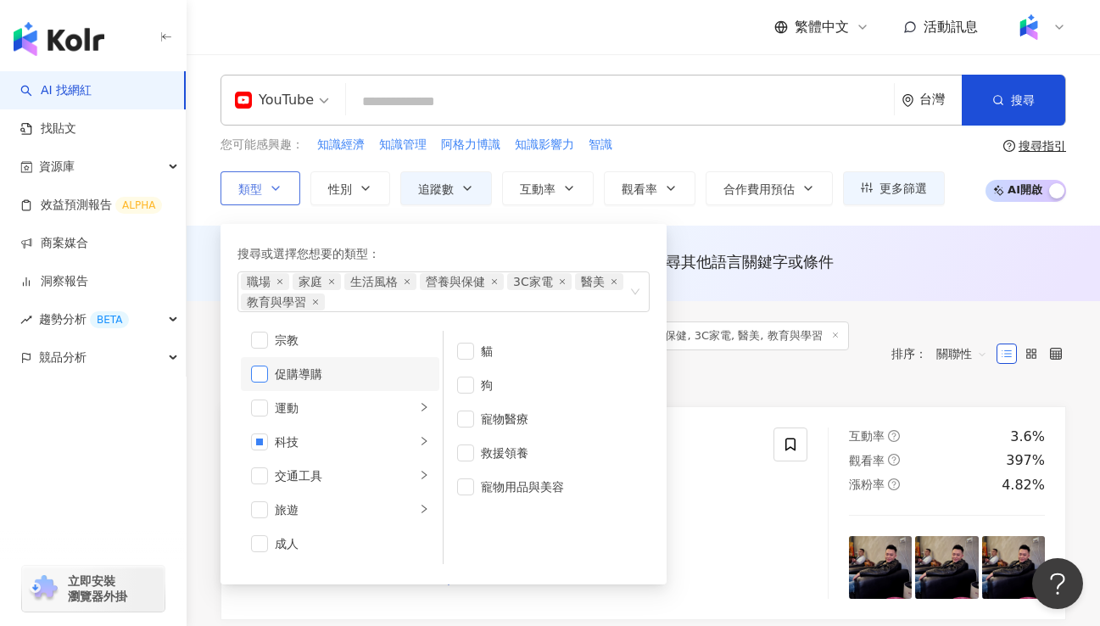
click at [254, 376] on span "button" at bounding box center [259, 374] width 17 height 17
click at [422, 405] on li "運動" at bounding box center [340, 408] width 198 height 34
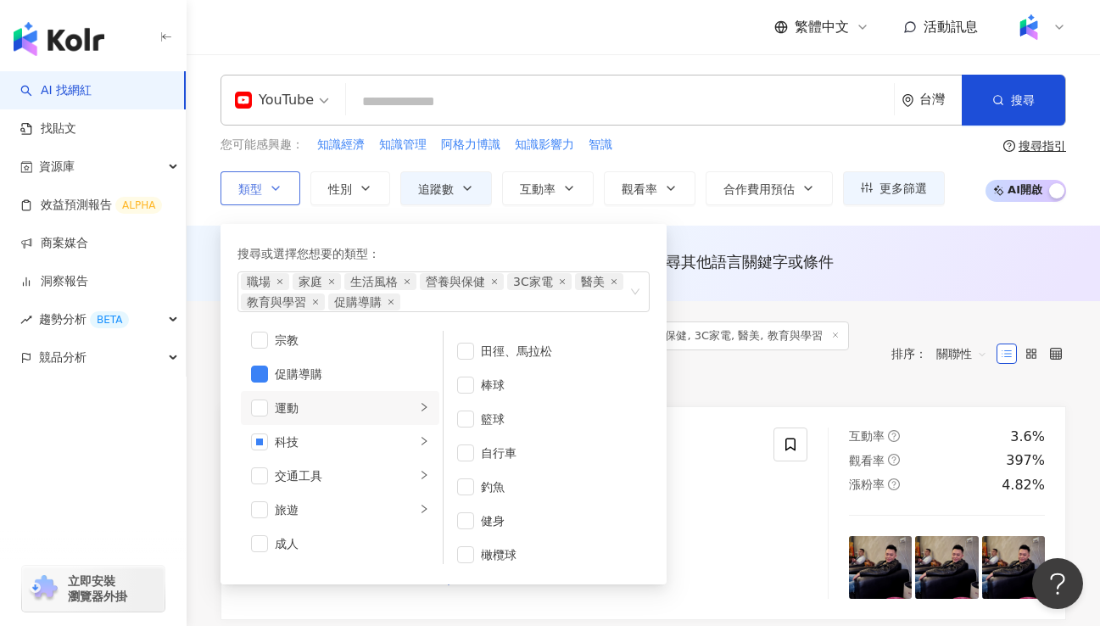
click at [419, 406] on li "運動" at bounding box center [340, 408] width 198 height 34
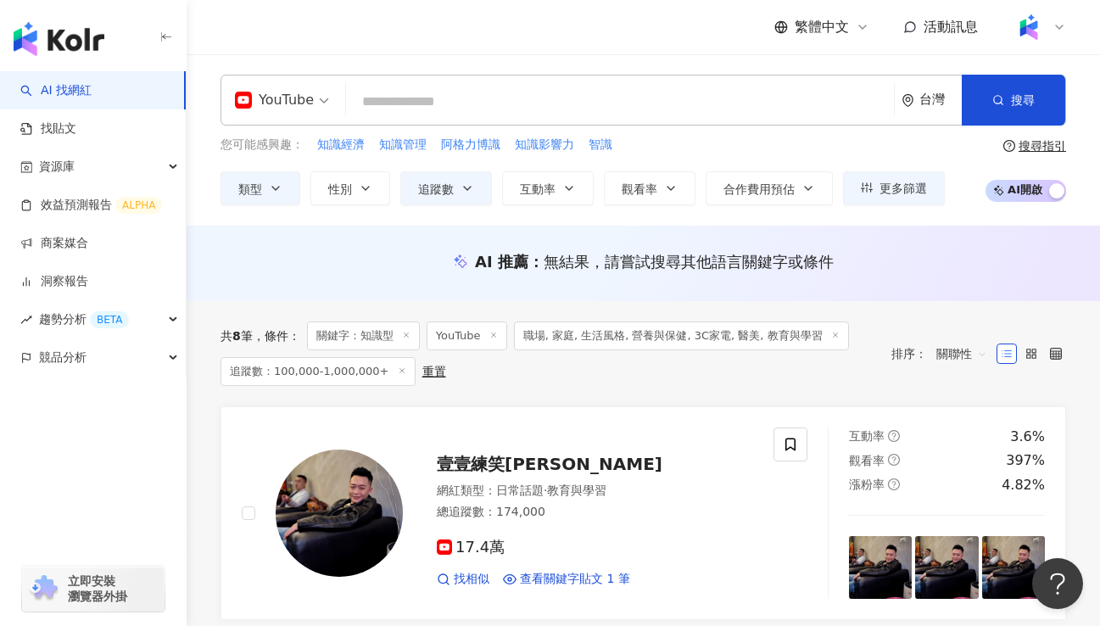
click at [741, 219] on div "YouTube 台灣 搜尋 https://www.youtube.com/channel/UC1RElEndCCKUv6fNodQFS_Q 我們真的是知識型…" at bounding box center [644, 139] width 914 height 171
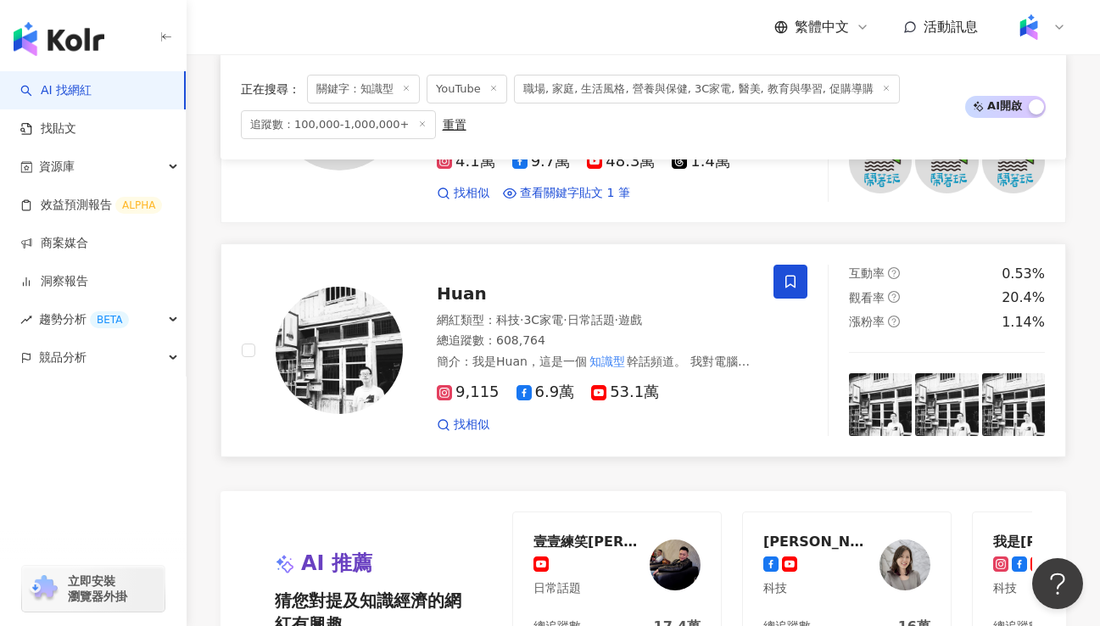
scroll to position [1602, 0]
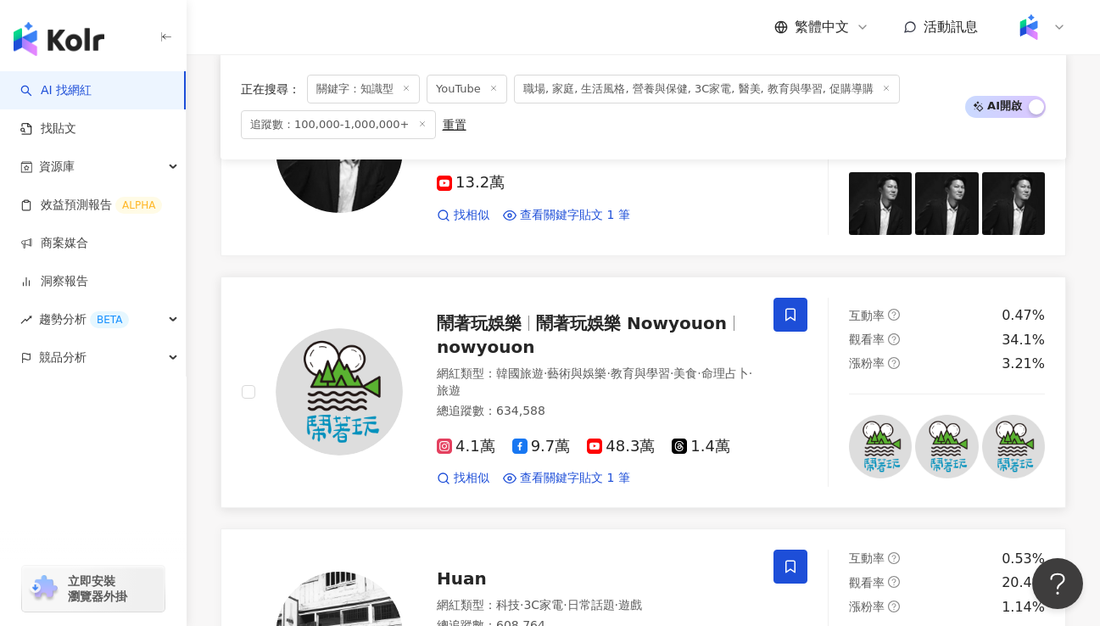
click at [498, 313] on span "鬧著玩娛樂" at bounding box center [479, 323] width 85 height 20
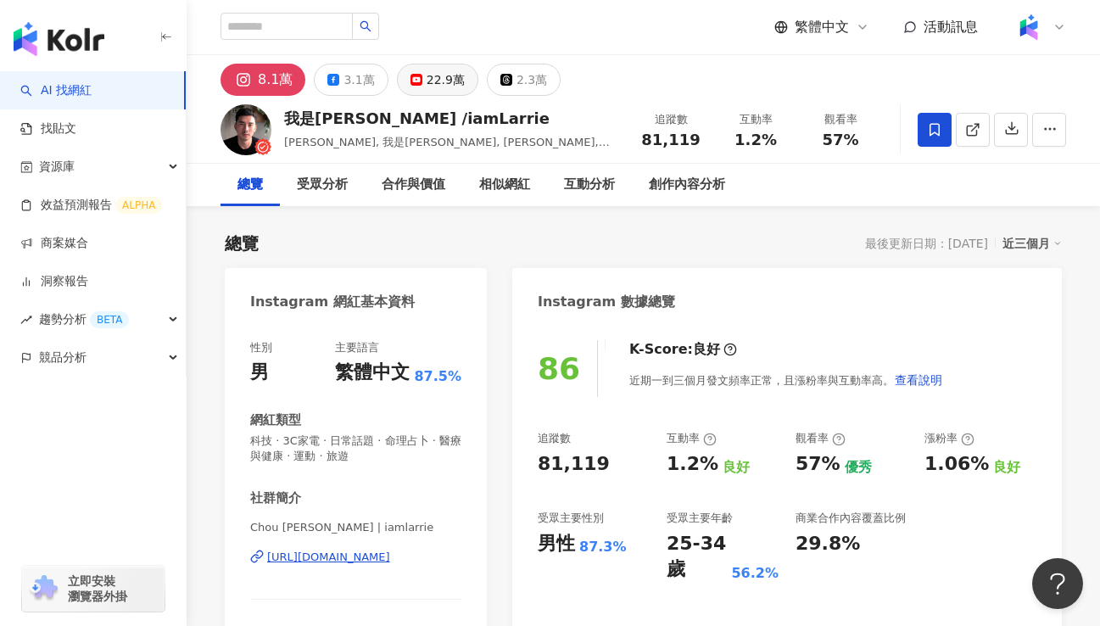
click at [427, 78] on div "22.9萬" at bounding box center [446, 80] width 38 height 24
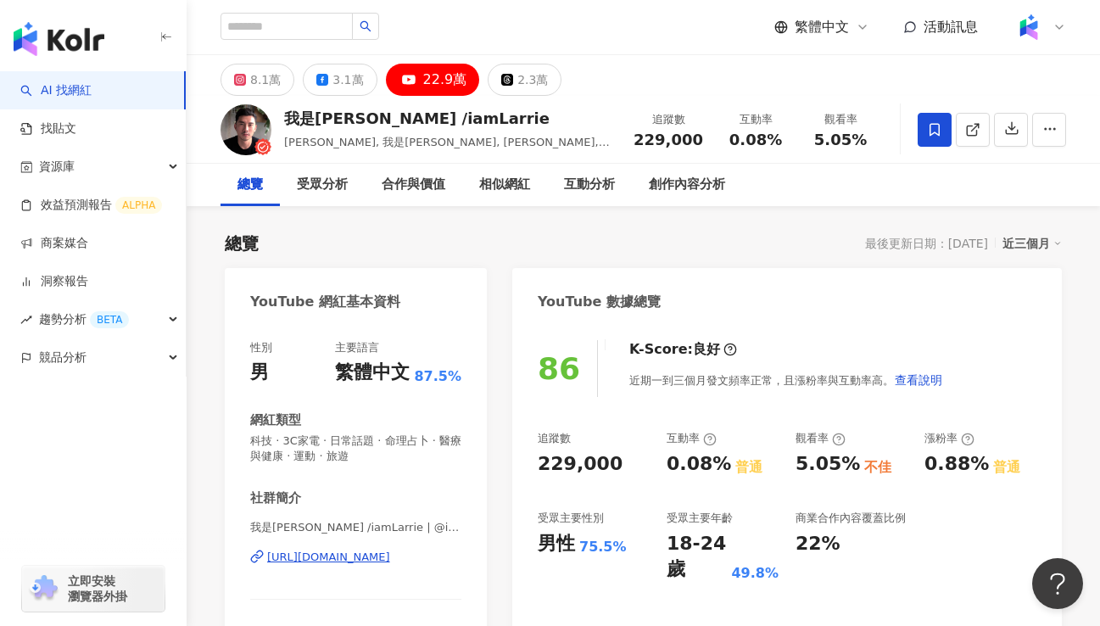
click at [366, 557] on div "[URL][DOMAIN_NAME]" at bounding box center [328, 557] width 123 height 15
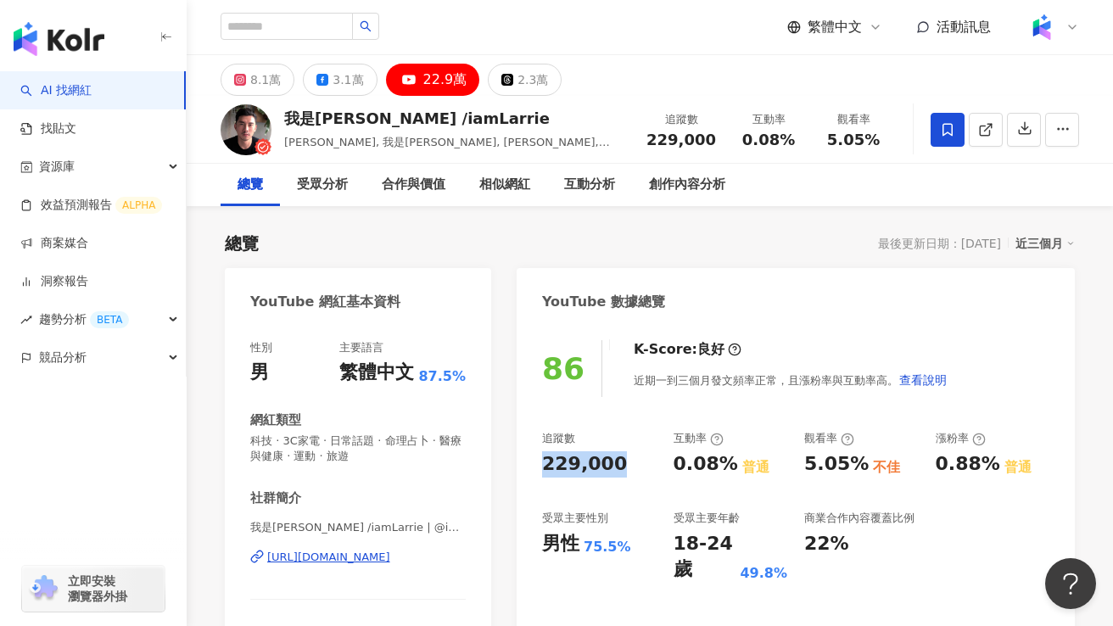
copy div "229,000"
drag, startPoint x: 616, startPoint y: 470, endPoint x: 527, endPoint y: 466, distance: 89.2
click at [527, 466] on div "86 K-Score : 良好 近期一到三個月發文頻率正常，且漲粉率與互動率高。 查看說明 追蹤數 229,000 互動率 0.08% 普通 觀看率 5.05…" at bounding box center [796, 521] width 558 height 396
copy div "0.08%"
drag, startPoint x: 672, startPoint y: 462, endPoint x: 724, endPoint y: 471, distance: 53.3
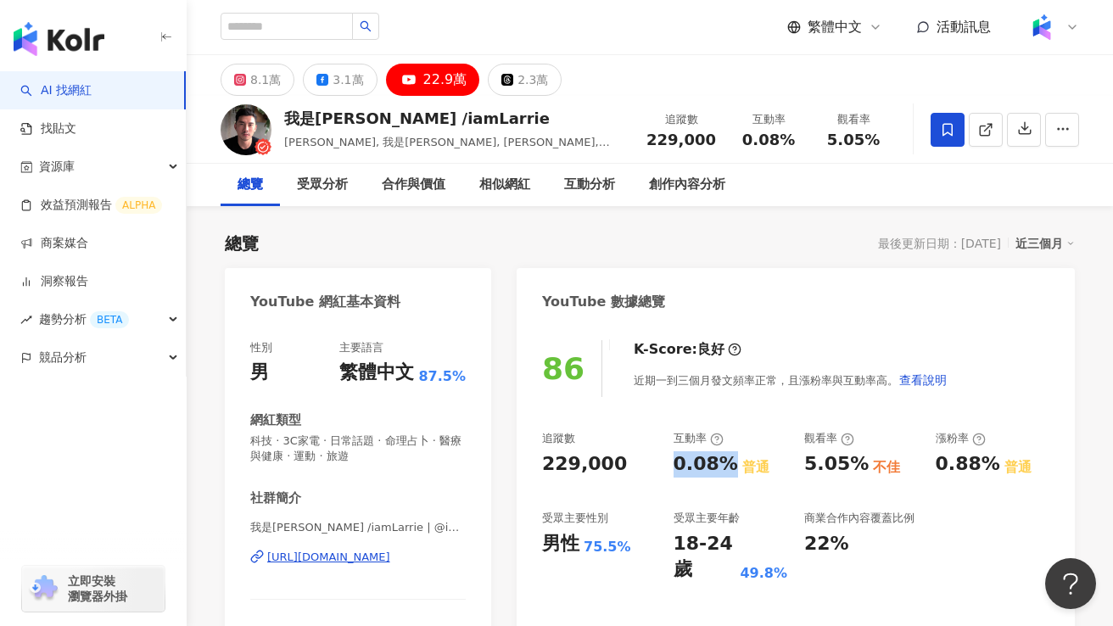
click at [724, 471] on div "追蹤數 229,000 互動率 0.08% 普通 觀看率 5.05% 不佳 漲粉率 0.88% 普通 受眾主要性別 男性 75.5% 受眾主要年齡 18-24…" at bounding box center [795, 507] width 507 height 152
copy div "5.05%"
drag, startPoint x: 804, startPoint y: 465, endPoint x: 860, endPoint y: 464, distance: 56.0
click at [860, 464] on div "5.05% 不佳" at bounding box center [861, 464] width 115 height 26
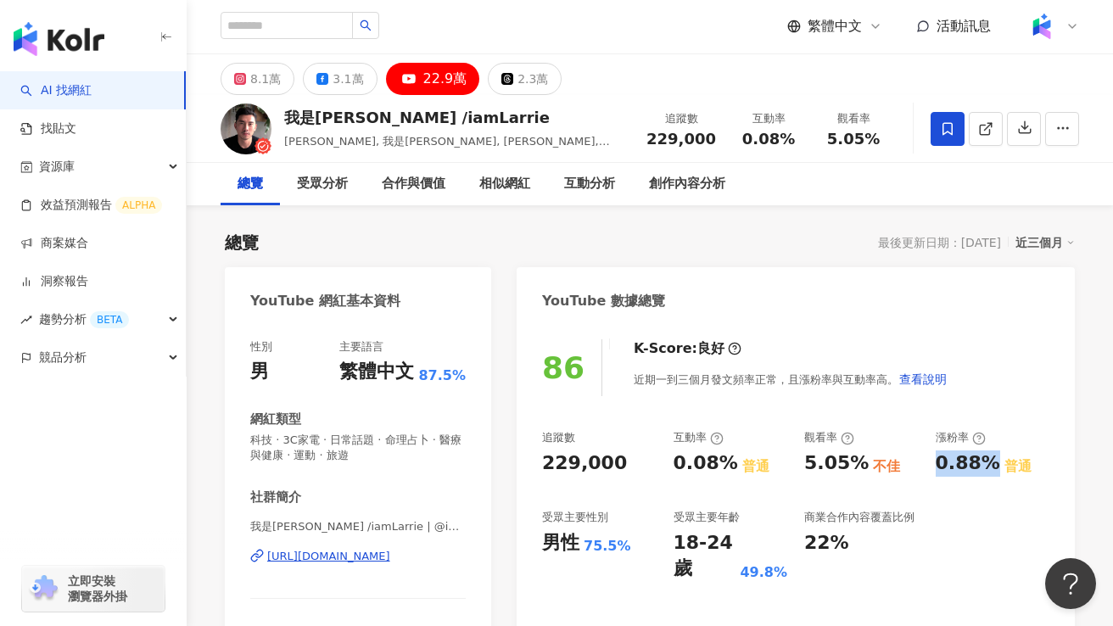
copy div "0.88%"
drag, startPoint x: 939, startPoint y: 460, endPoint x: 982, endPoint y: 471, distance: 44.6
click at [982, 471] on div "0.88%" at bounding box center [968, 463] width 64 height 26
click at [340, 81] on div "3.1萬" at bounding box center [348, 79] width 31 height 24
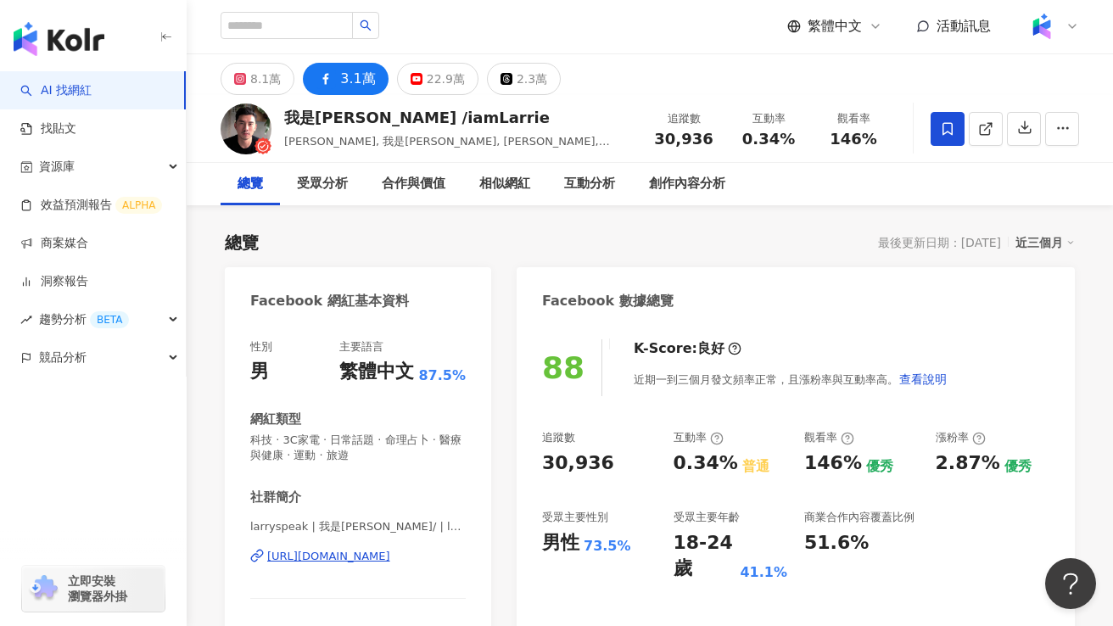
click at [318, 562] on div "https://www.facebook.com/272064189800737" at bounding box center [328, 556] width 123 height 15
copy div "30,936"
drag, startPoint x: 604, startPoint y: 458, endPoint x: 535, endPoint y: 446, distance: 69.7
click at [535, 446] on div "88 K-Score : 良好 近期一到三個月發文頻率正常，且漲粉率與互動率高。 查看說明 追蹤數 30,936 互動率 0.34% 普通 觀看率 146% …" at bounding box center [796, 505] width 558 height 366
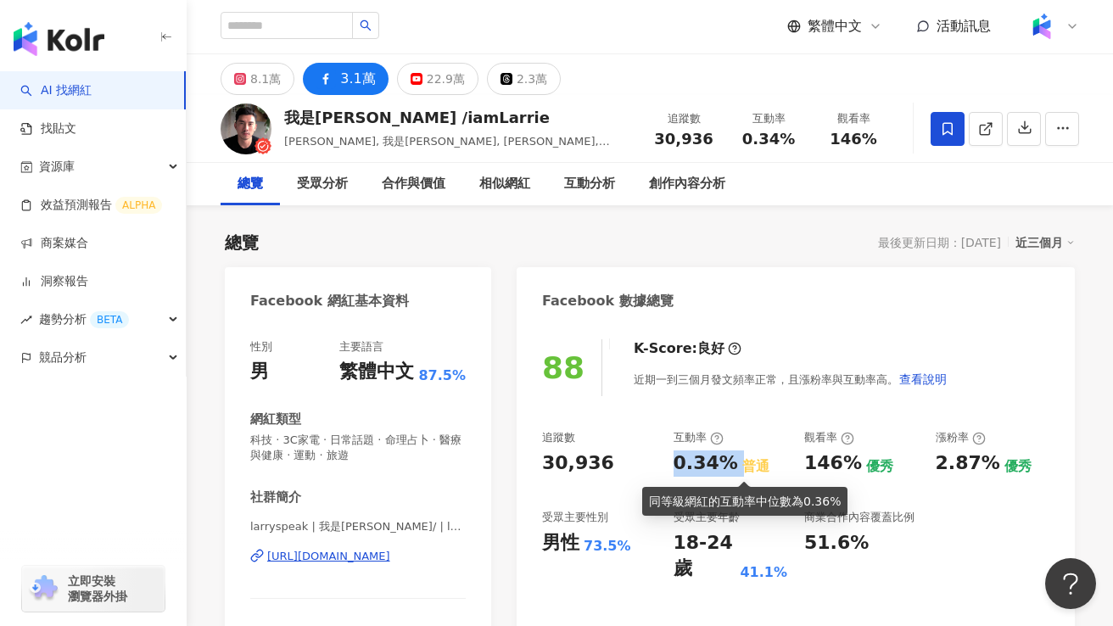
copy div "0.34%"
drag, startPoint x: 673, startPoint y: 462, endPoint x: 733, endPoint y: 468, distance: 60.5
click at [733, 468] on div "0.34% 普通" at bounding box center [731, 463] width 115 height 26
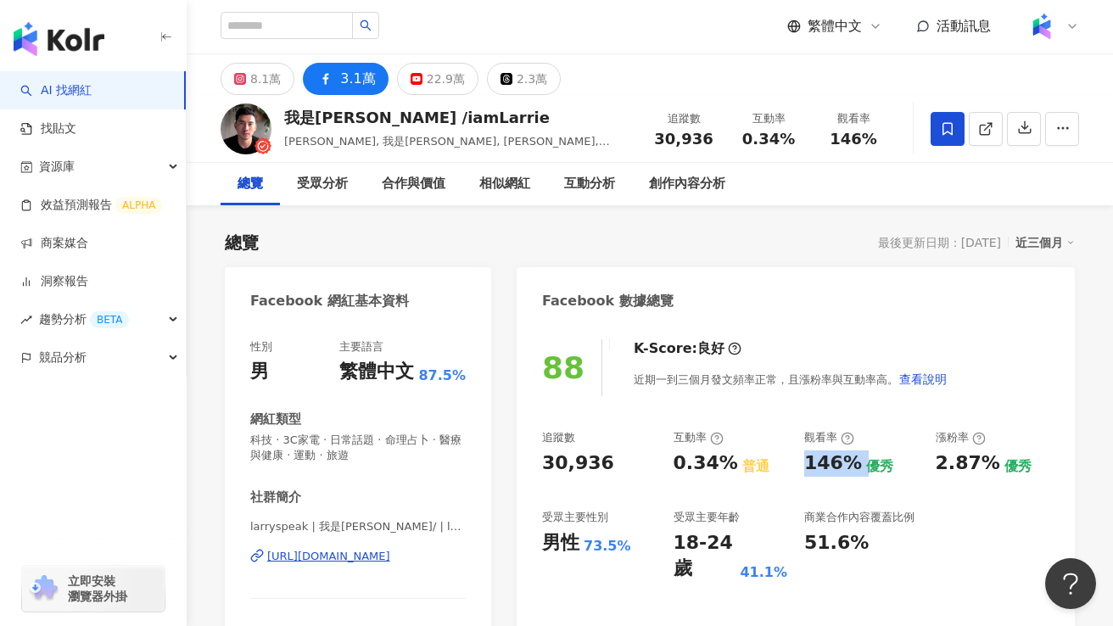
copy div "146%"
drag, startPoint x: 799, startPoint y: 467, endPoint x: 854, endPoint y: 467, distance: 55.1
click at [854, 467] on div "追蹤數 30,936 互動率 0.34% 普通 觀看率 146% 優秀 漲粉率 2.87% 優秀 受眾主要性別 男性 73.5% 受眾主要年齡 18-24 歲…" at bounding box center [795, 506] width 507 height 152
copy div "2.87%"
drag, startPoint x: 932, startPoint y: 456, endPoint x: 987, endPoint y: 464, distance: 55.8
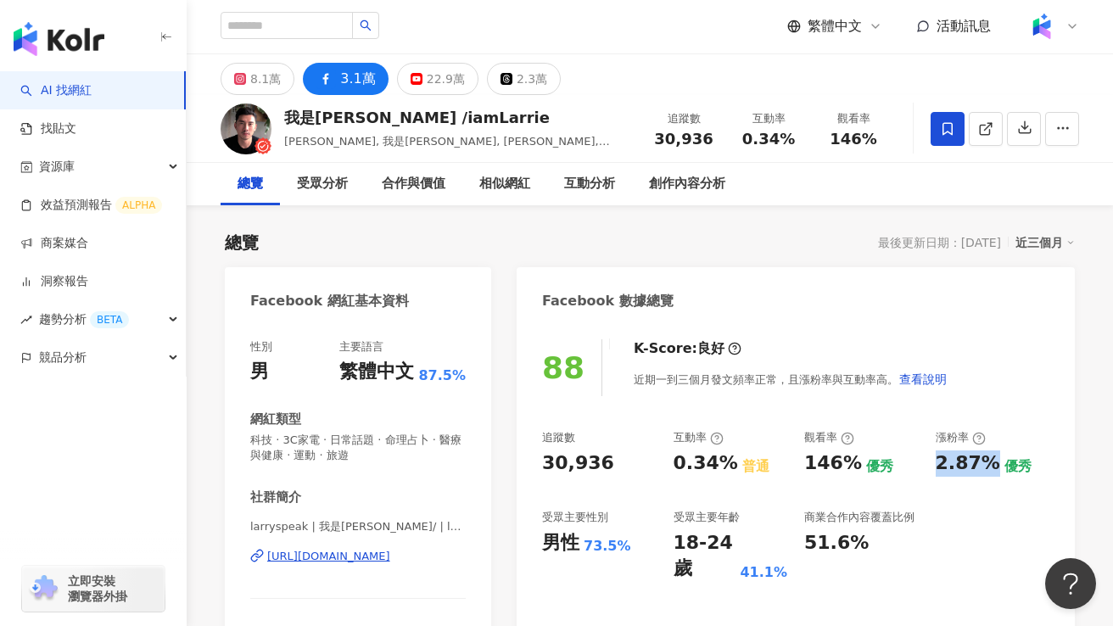
click at [987, 464] on div "追蹤數 30,936 互動率 0.34% 普通 觀看率 146% 優秀 漲粉率 2.87% 優秀 受眾主要性別 男性 73.5% 受眾主要年齡 18-24 歲…" at bounding box center [795, 506] width 507 height 152
click at [250, 71] on div "8.1萬" at bounding box center [265, 79] width 31 height 24
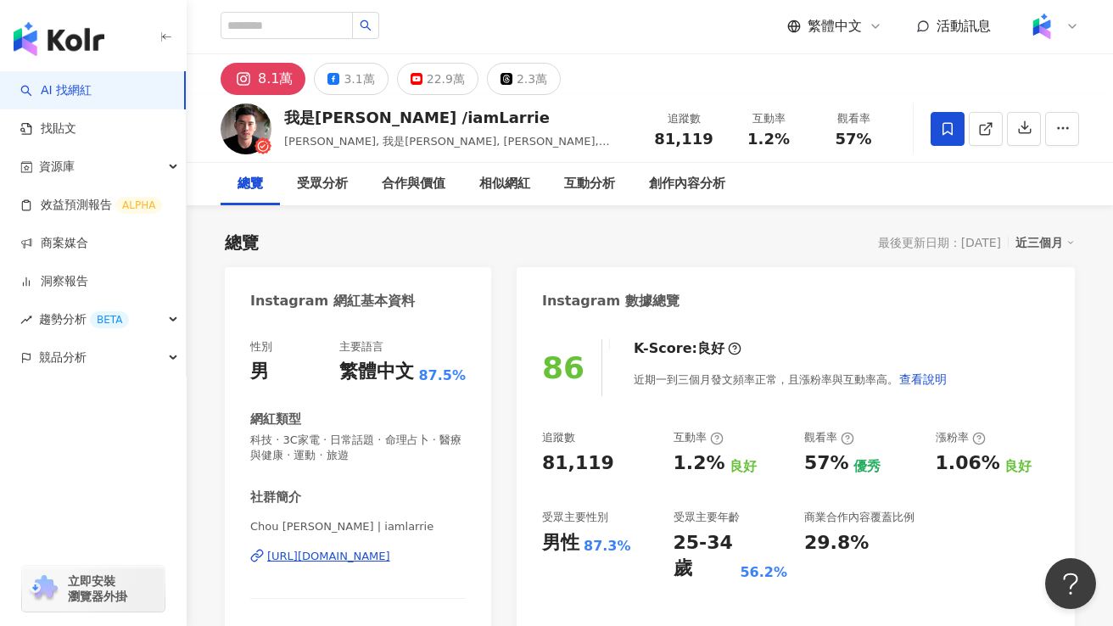
click at [326, 563] on div "https://www.instagram.com/iamlarrie/" at bounding box center [328, 556] width 123 height 15
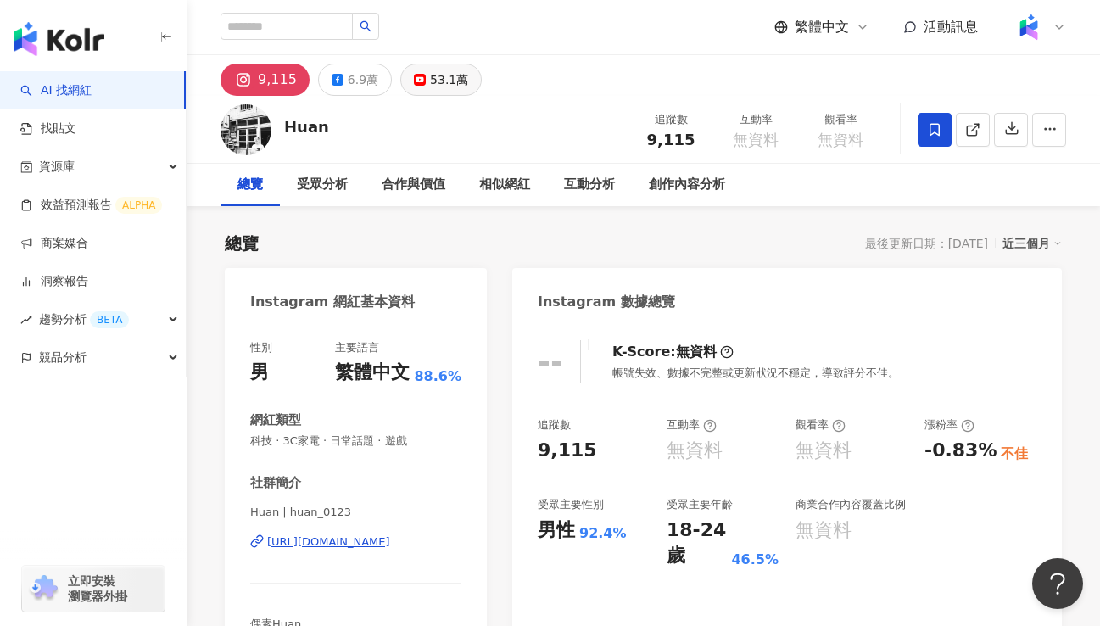
click at [419, 80] on button "53.1萬" at bounding box center [440, 80] width 81 height 32
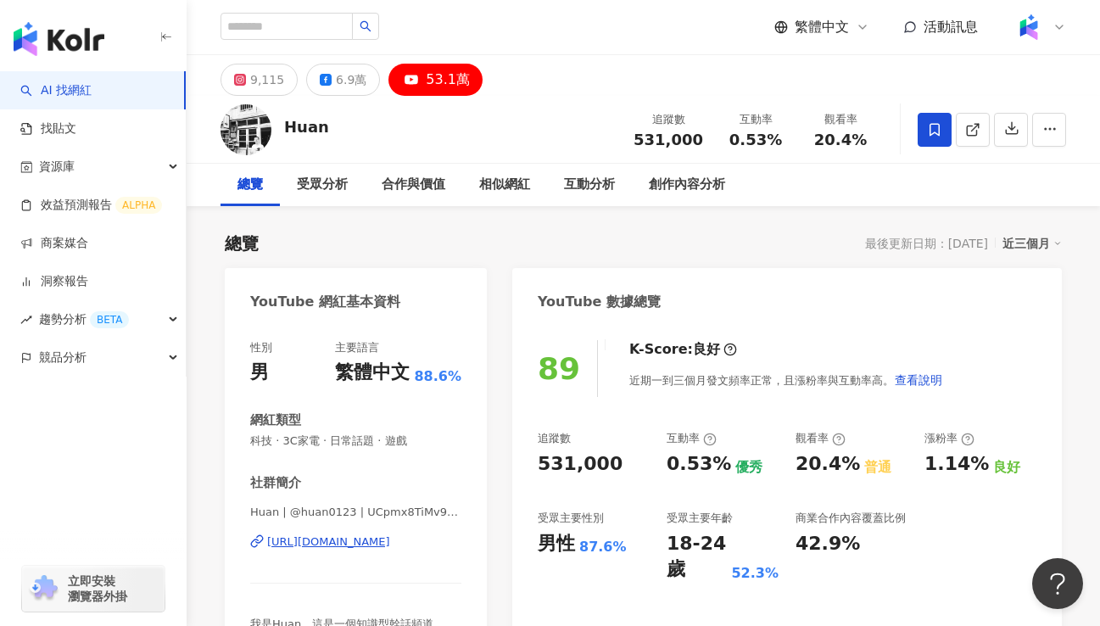
click at [390, 544] on div "https://www.youtube.com/channel/UCpmx8TiMv9yR1ncyldGyyVA" at bounding box center [328, 541] width 123 height 15
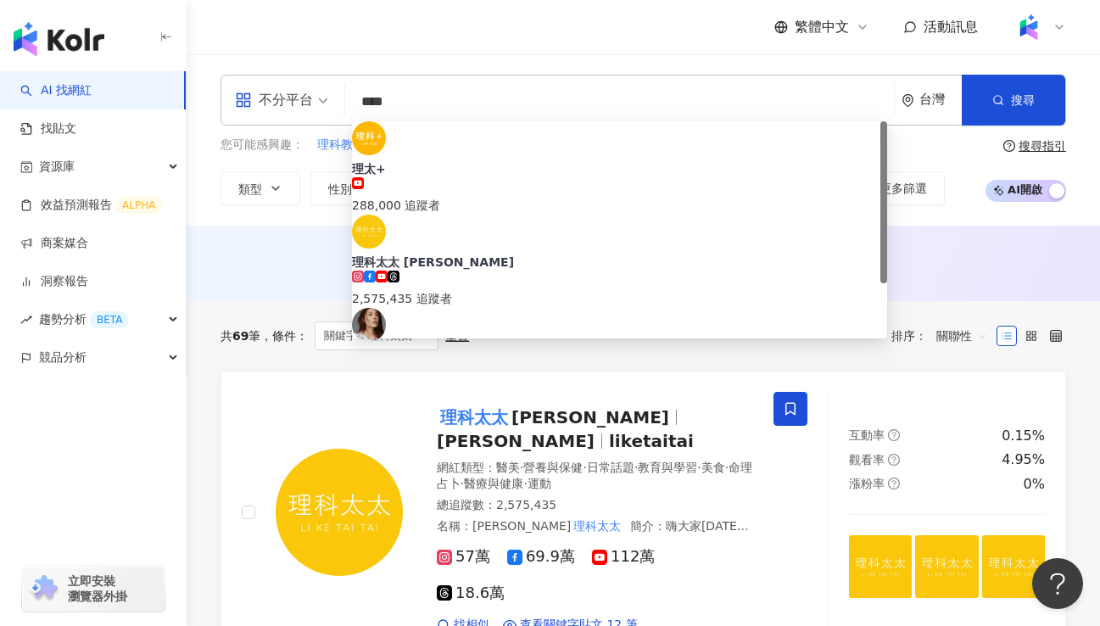
drag, startPoint x: 450, startPoint y: 103, endPoint x: 341, endPoint y: 95, distance: 109.7
click at [341, 95] on div "不分平台 **** 台灣 搜尋 da185894-3964-4acf-a6c9-e62a12fed183 理太+ 288,000 追蹤者 理科太太 Li Ke…" at bounding box center [644, 100] width 846 height 51
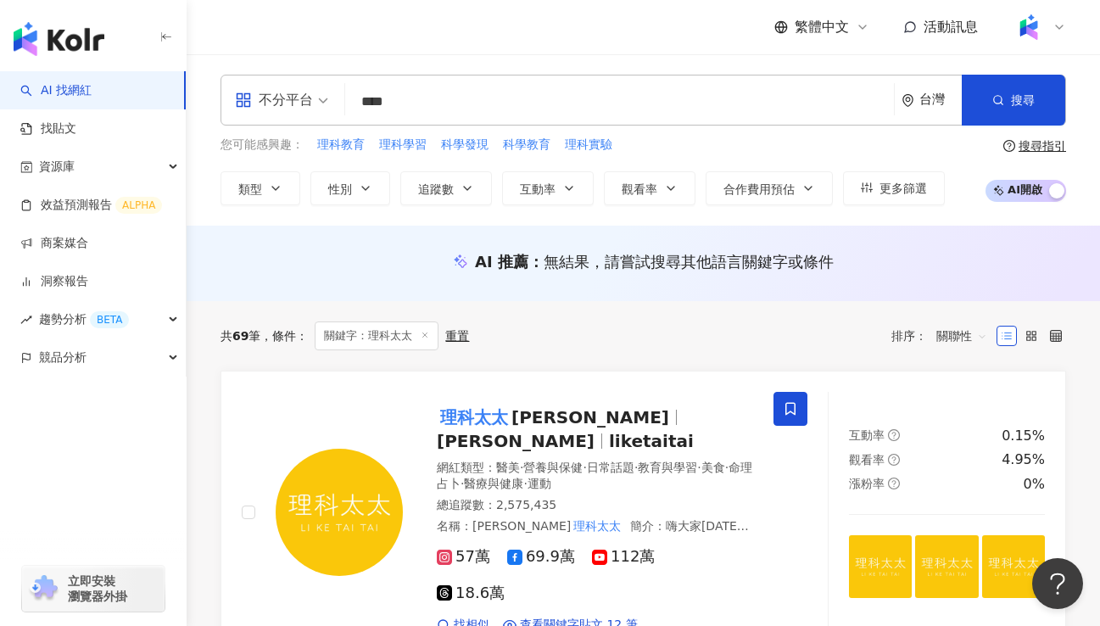
type input "****"
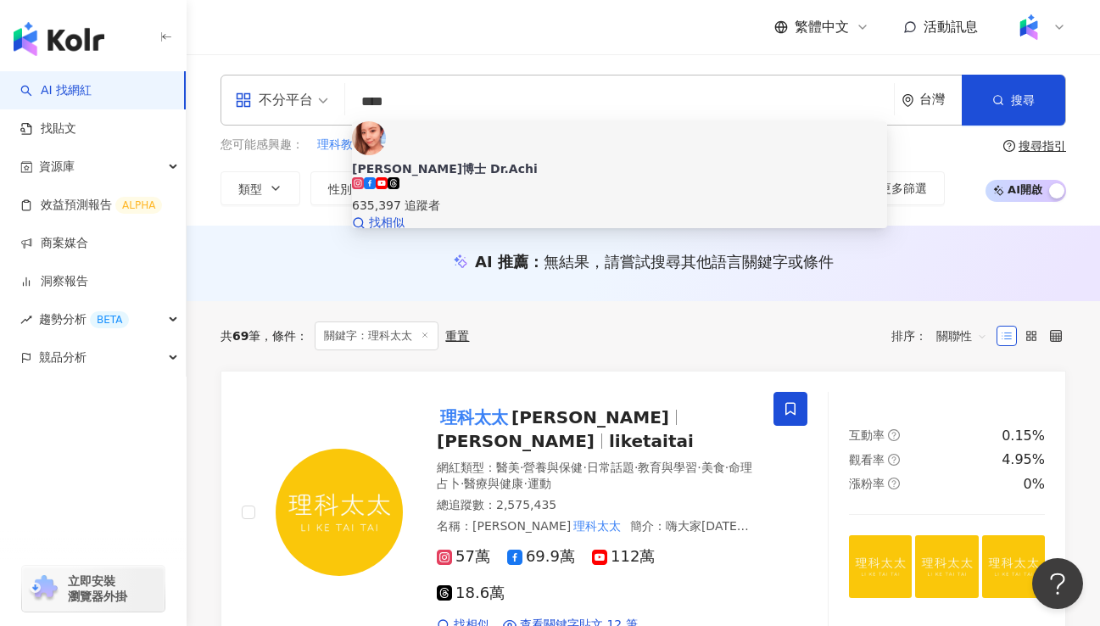
click at [586, 177] on div "635,397 追蹤者" at bounding box center [619, 195] width 535 height 37
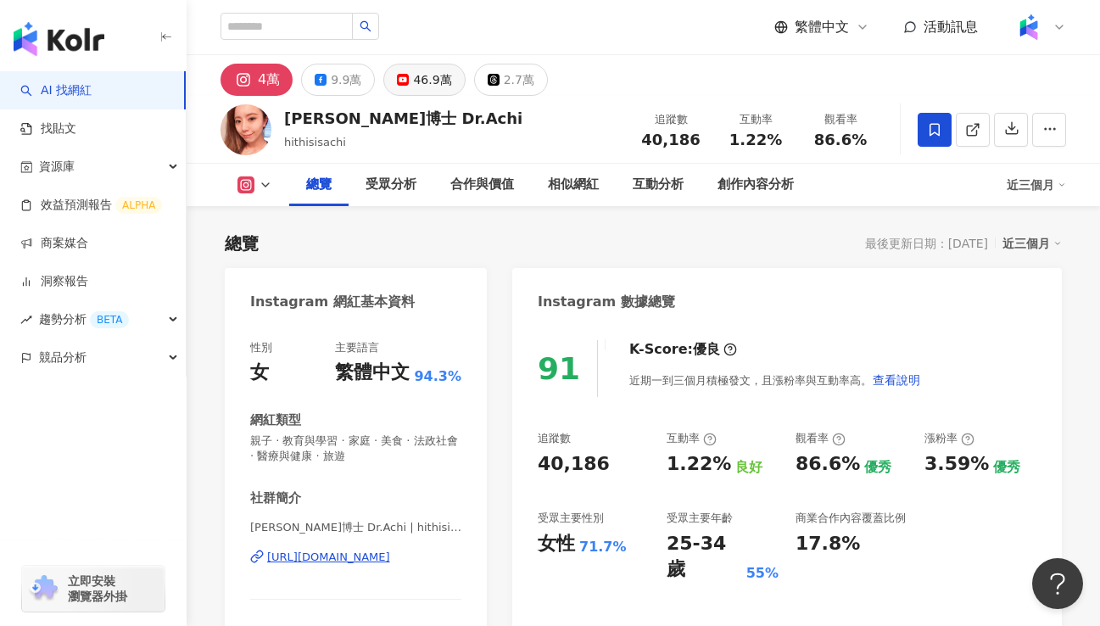
click at [436, 73] on div "46.9萬" at bounding box center [432, 80] width 38 height 24
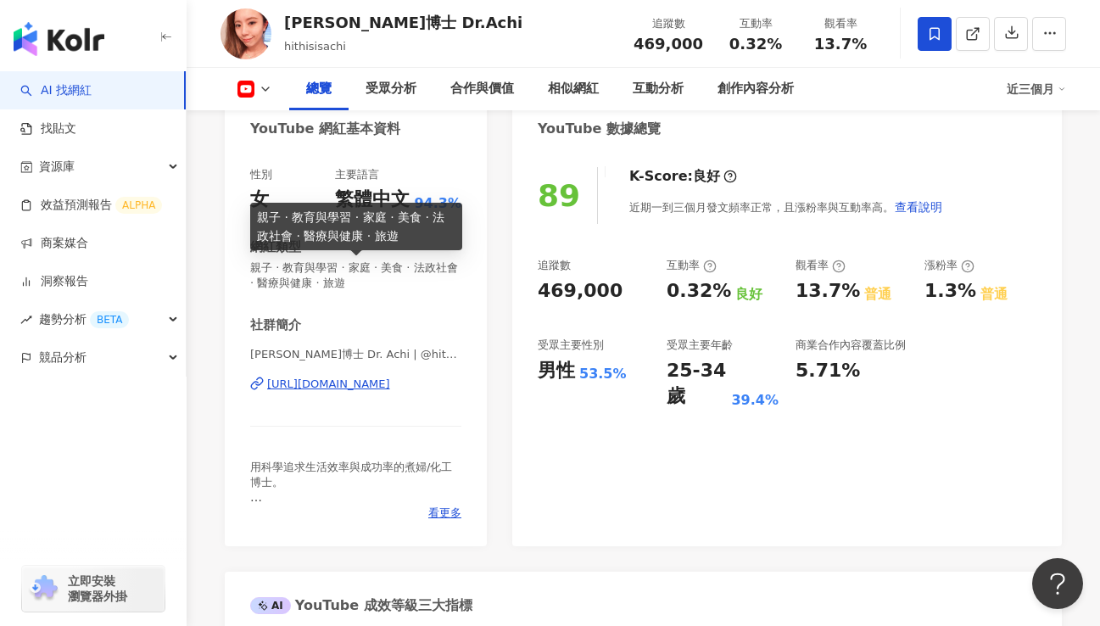
scroll to position [204, 0]
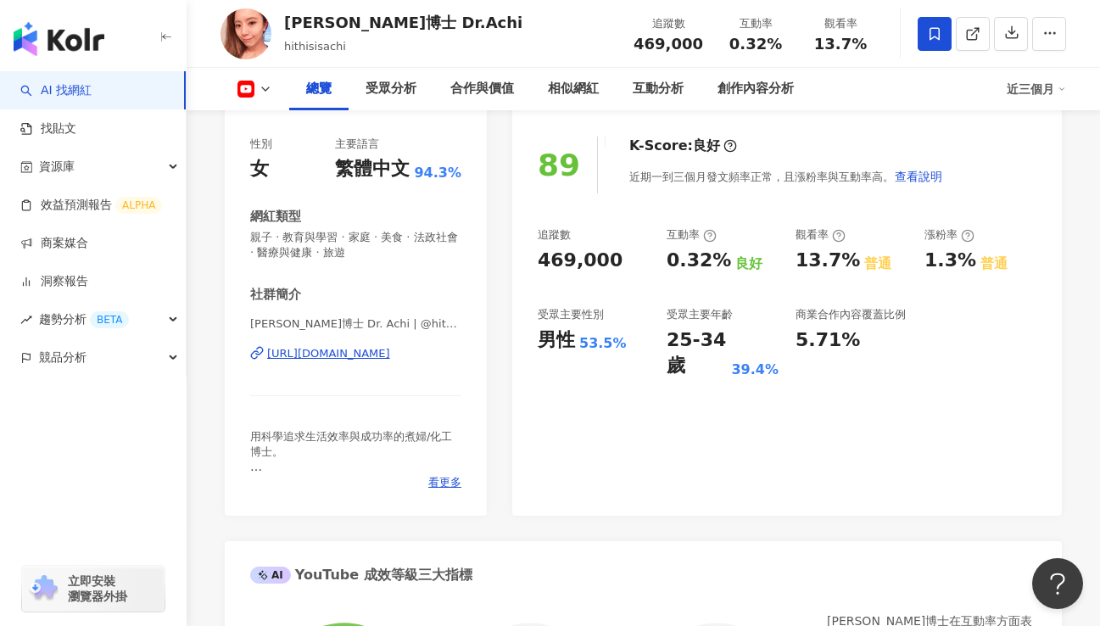
click at [390, 354] on div "[URL][DOMAIN_NAME]" at bounding box center [328, 353] width 123 height 15
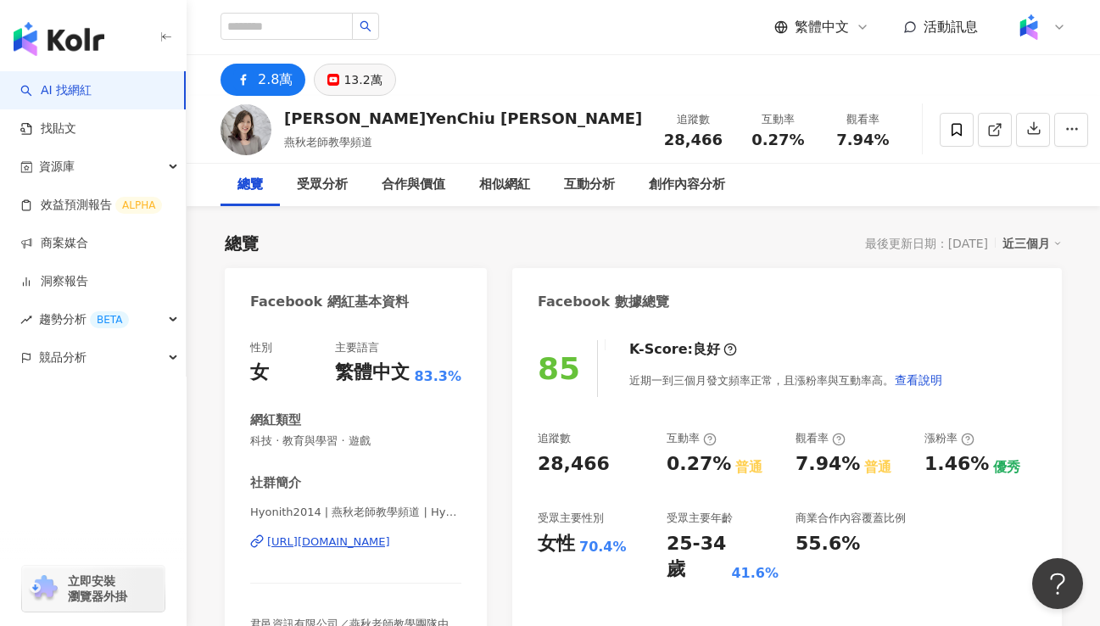
click at [339, 81] on button "13.2萬" at bounding box center [354, 80] width 81 height 32
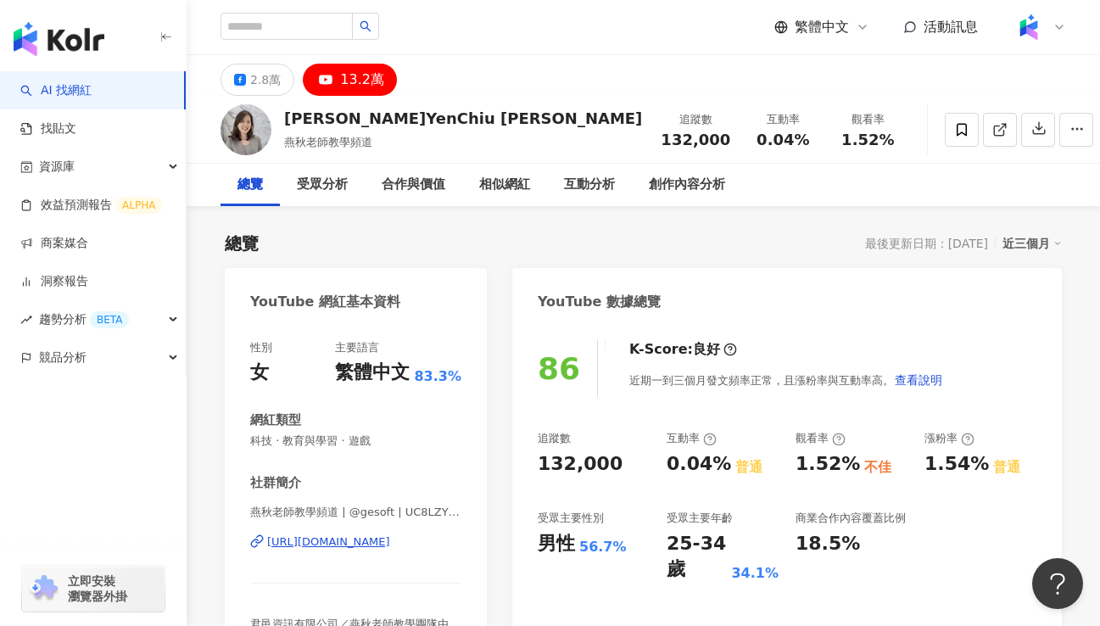
click at [377, 538] on div "https://www.youtube.com/channel/UC8LZYIbGBOhTApJ09y9ldnQ" at bounding box center [328, 541] width 123 height 15
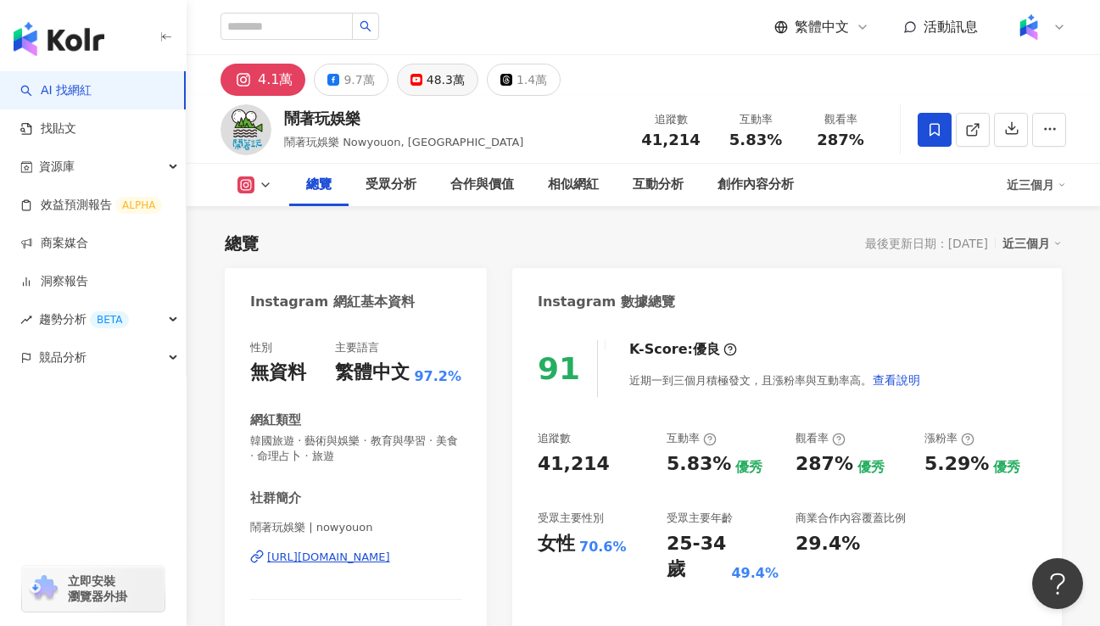
click at [429, 84] on div "48.3萬" at bounding box center [446, 80] width 38 height 24
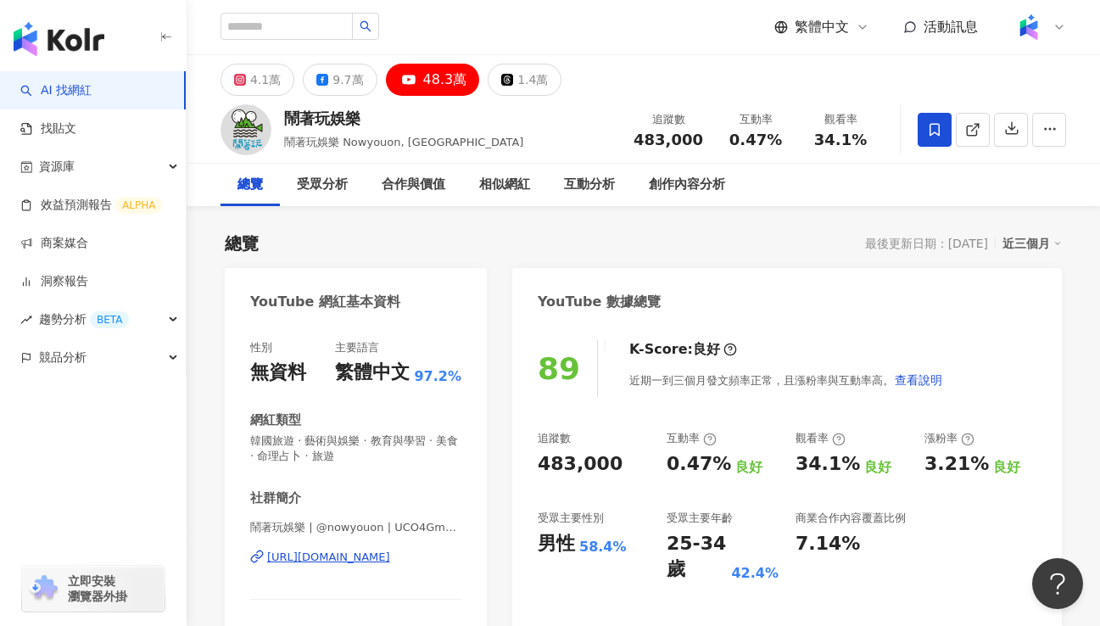
click at [390, 558] on div "https://www.youtube.com/channel/UCO4GmpiTno-1VGikDLxUStQ" at bounding box center [328, 557] width 123 height 15
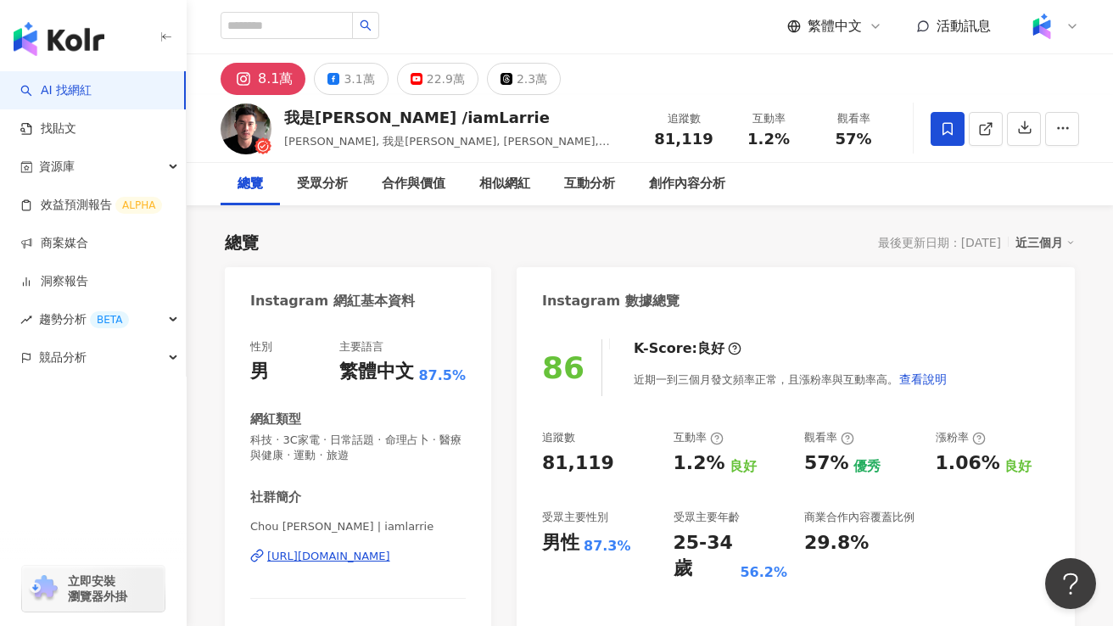
scroll to position [1, 0]
copy div "81,119"
drag, startPoint x: 536, startPoint y: 462, endPoint x: 617, endPoint y: 467, distance: 80.7
click at [617, 467] on div "86 K-Score : 良好 近期一到三個月發文頻率正常，且漲粉率與互動率高。 查看說明 追蹤數 81,119 互動率 1.2% 良好 觀看率 57% 優秀…" at bounding box center [796, 520] width 558 height 396
copy div "1.2%"
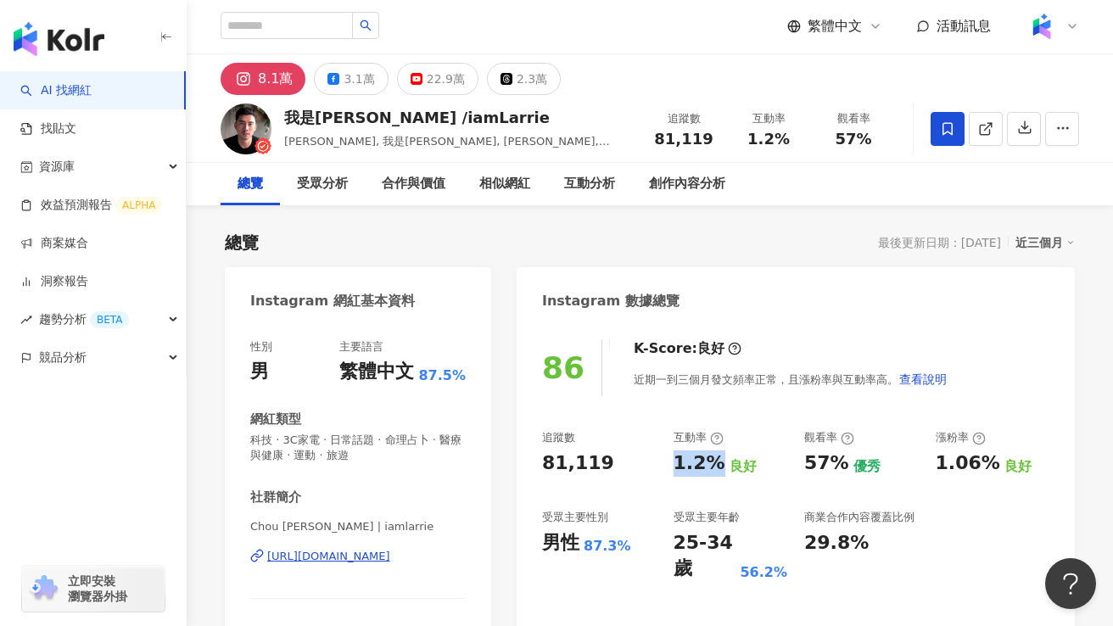
drag, startPoint x: 672, startPoint y: 460, endPoint x: 713, endPoint y: 472, distance: 43.2
click at [713, 472] on div "追蹤數 81,119 互動率 1.2% 良好 觀看率 57% 優秀 漲粉率 1.06% 良好 受眾主要性別 男性 87.3% 受眾主要年齡 25-34 歲 5…" at bounding box center [795, 506] width 507 height 152
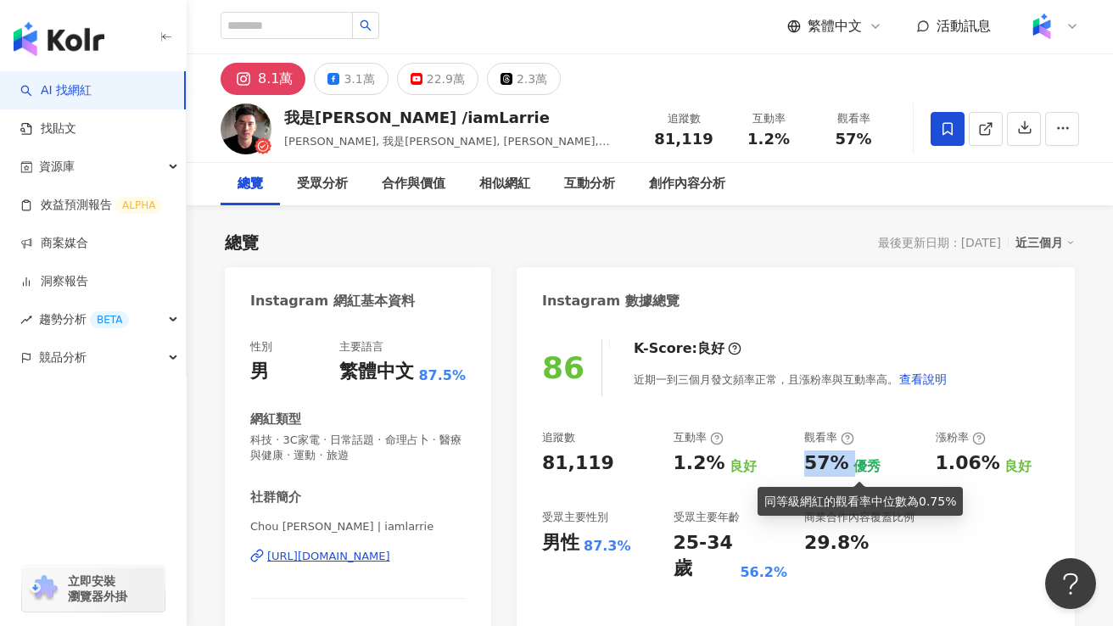
copy div "57%"
drag, startPoint x: 802, startPoint y: 462, endPoint x: 846, endPoint y: 461, distance: 43.3
click at [846, 461] on div "追蹤數 81,119 互動率 1.2% 良好 觀看率 57% 優秀 漲粉率 1.06% 良好 受眾主要性別 男性 87.3% 受眾主要年齡 25-34 歲 5…" at bounding box center [795, 506] width 507 height 152
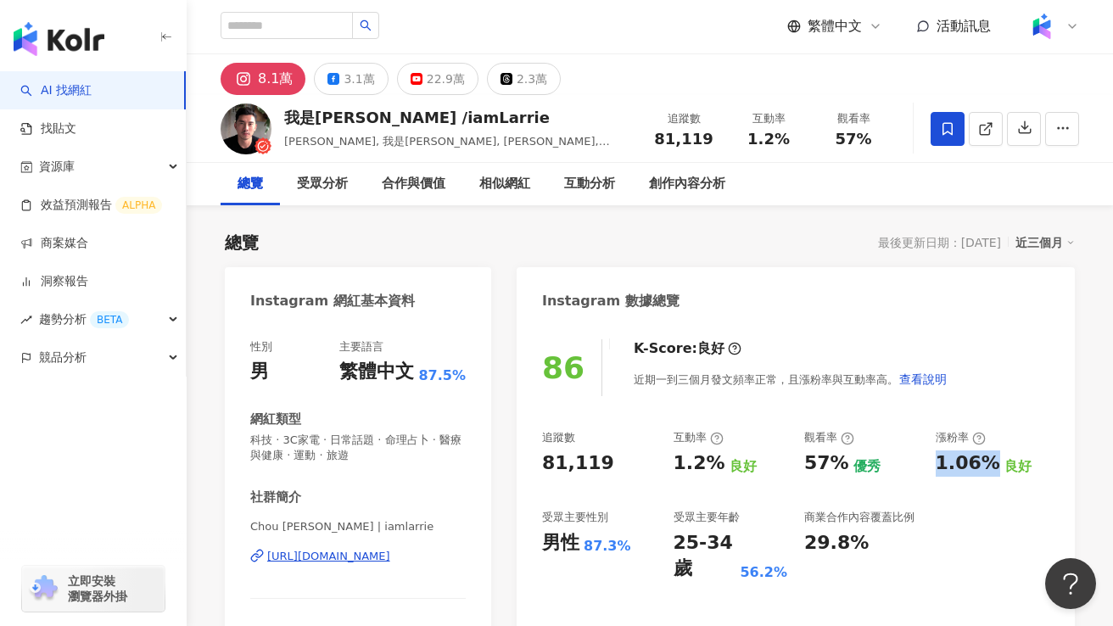
copy div "1.06%"
drag, startPoint x: 931, startPoint y: 461, endPoint x: 983, endPoint y: 464, distance: 51.8
click at [983, 464] on div "追蹤數 81,119 互動率 1.2% 良好 觀看率 57% 優秀 漲粉率 1.06% 良好 受眾主要性別 男性 87.3% 受眾主要年齡 25-34 歲 5…" at bounding box center [795, 506] width 507 height 152
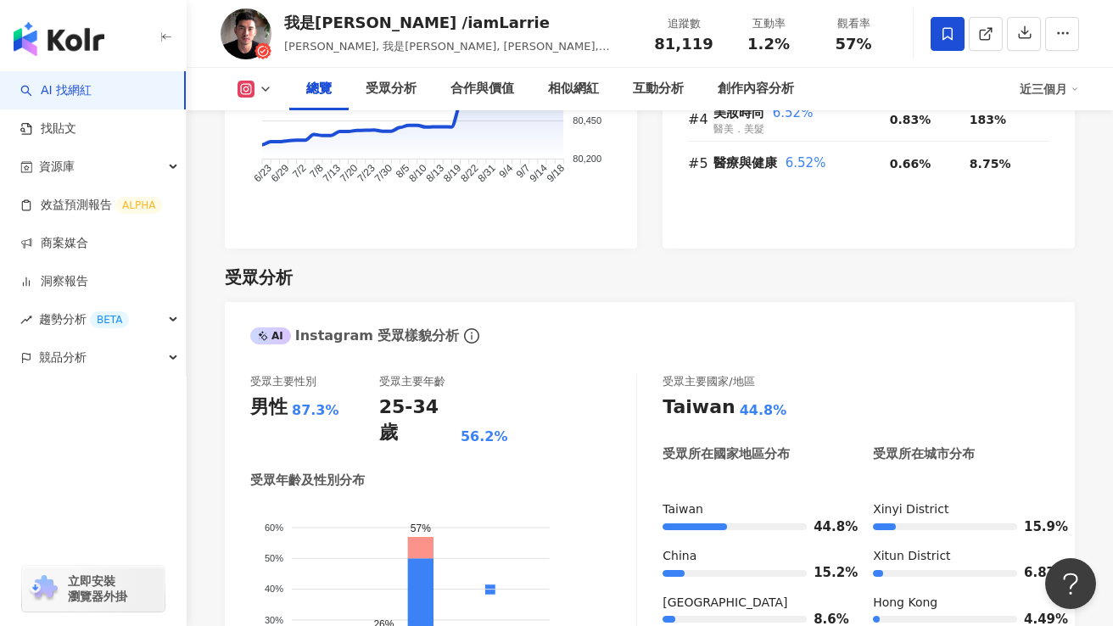
scroll to position [1488, 0]
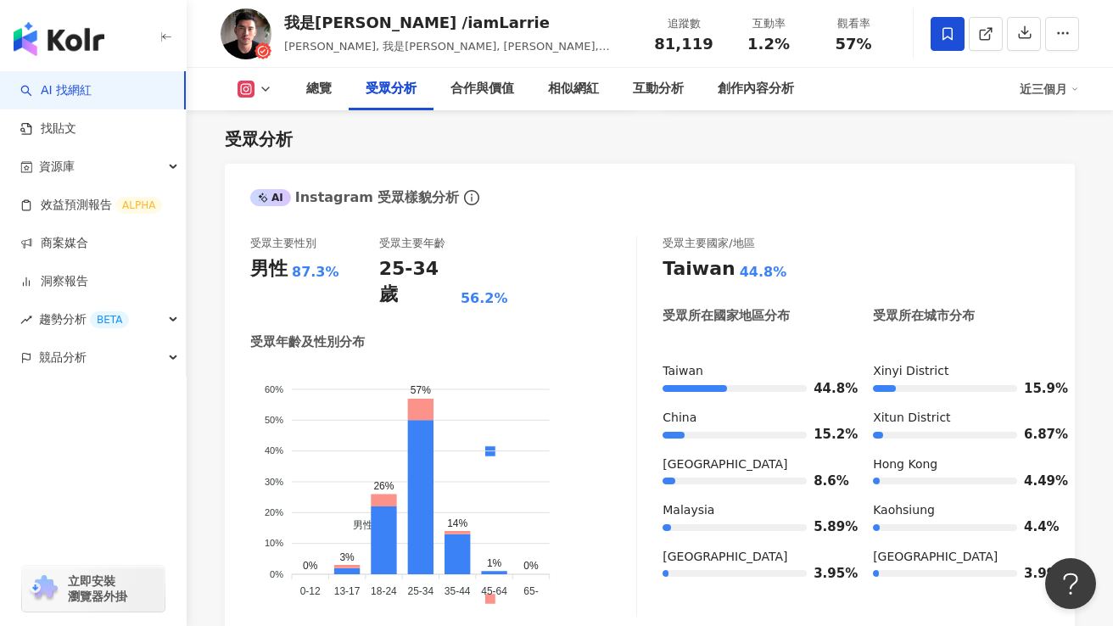
click at [265, 90] on polyline at bounding box center [265, 88] width 7 height 3
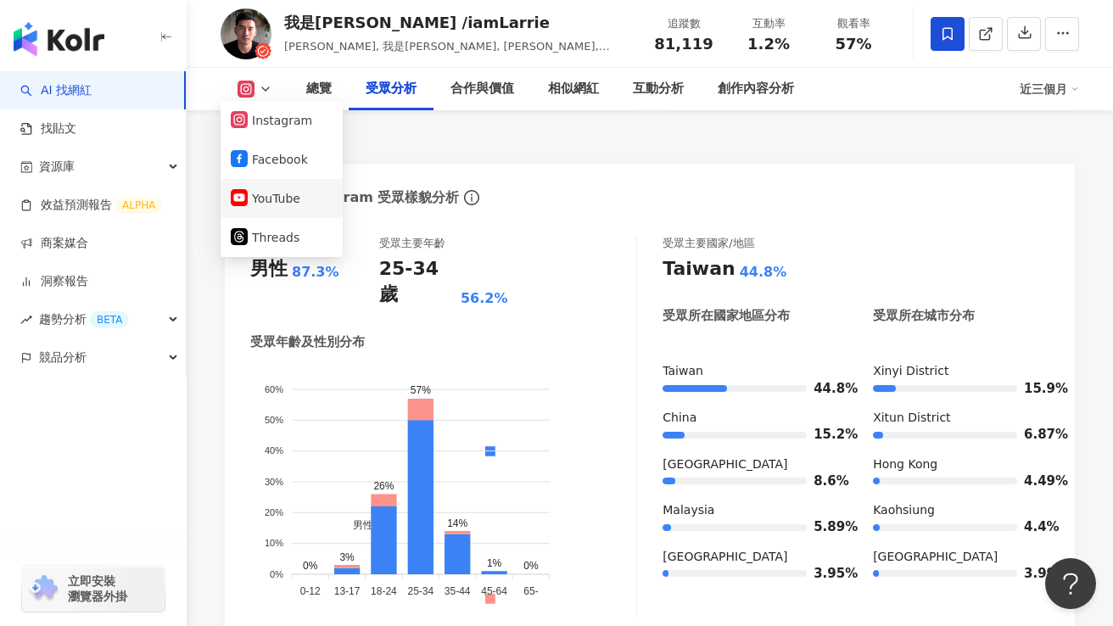
click at [281, 193] on button "YouTube" at bounding box center [282, 199] width 102 height 24
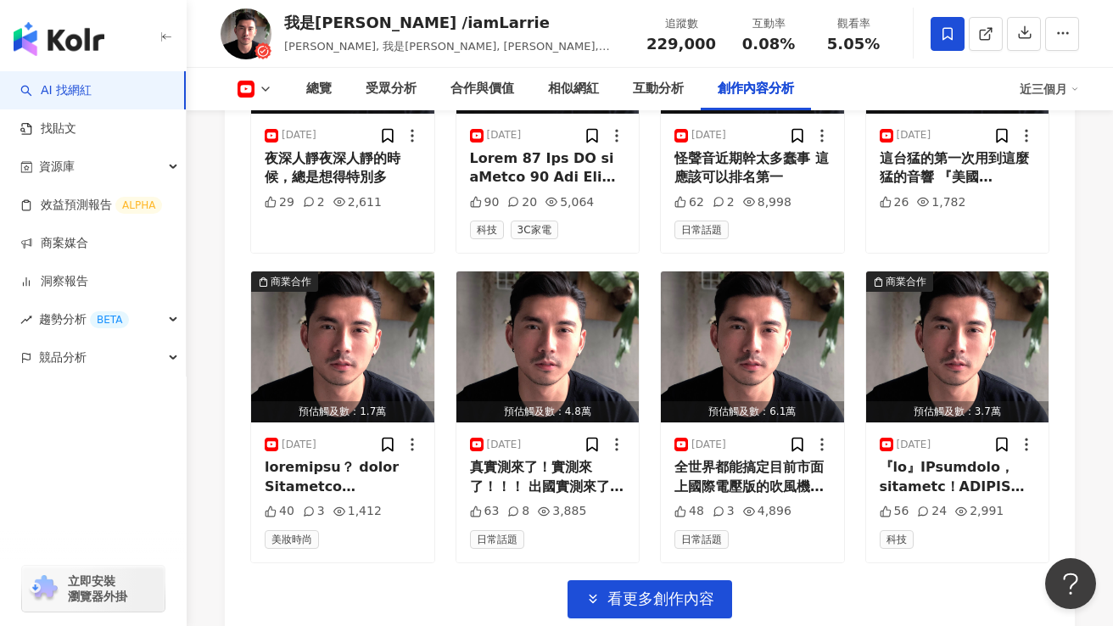
scroll to position [5434, 0]
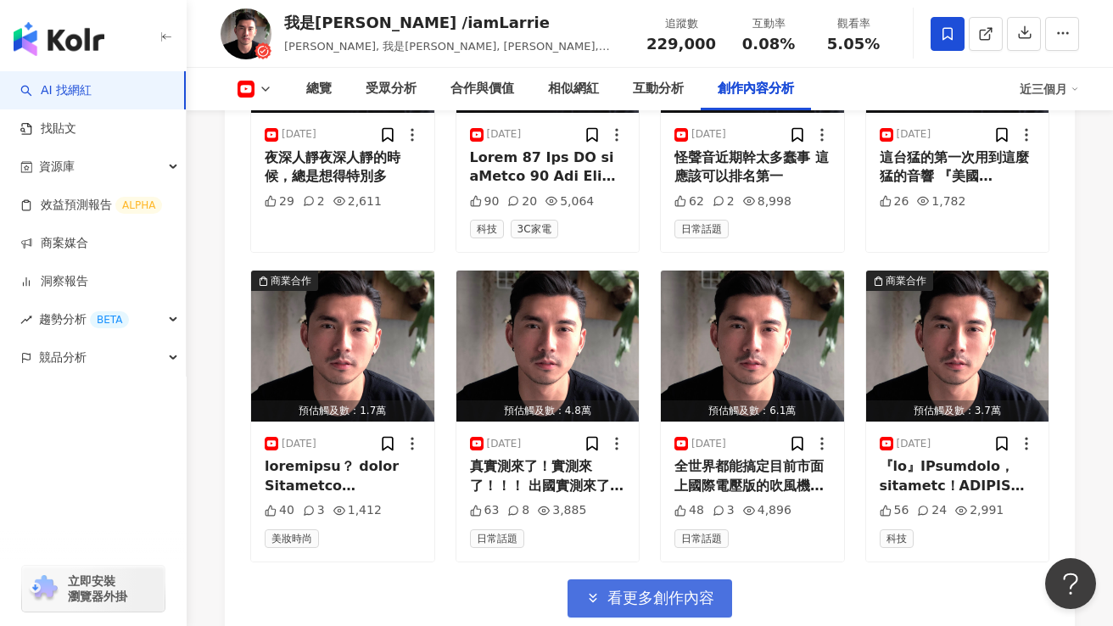
click at [645, 589] on span "看更多創作內容" at bounding box center [660, 598] width 107 height 19
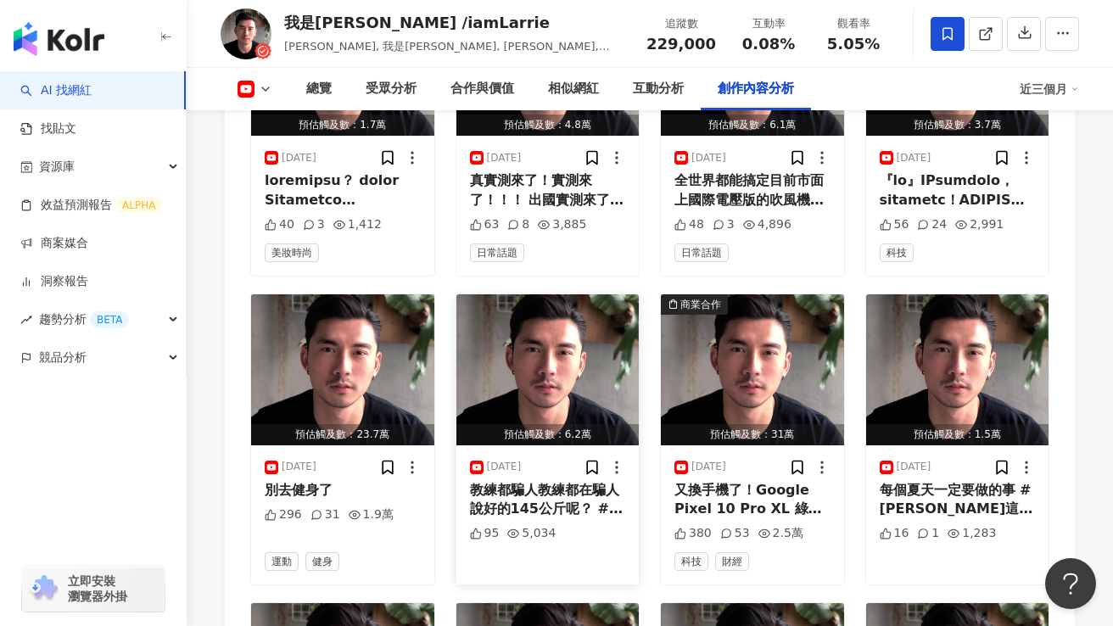
scroll to position [5721, 0]
